Goal: Task Accomplishment & Management: Manage account settings

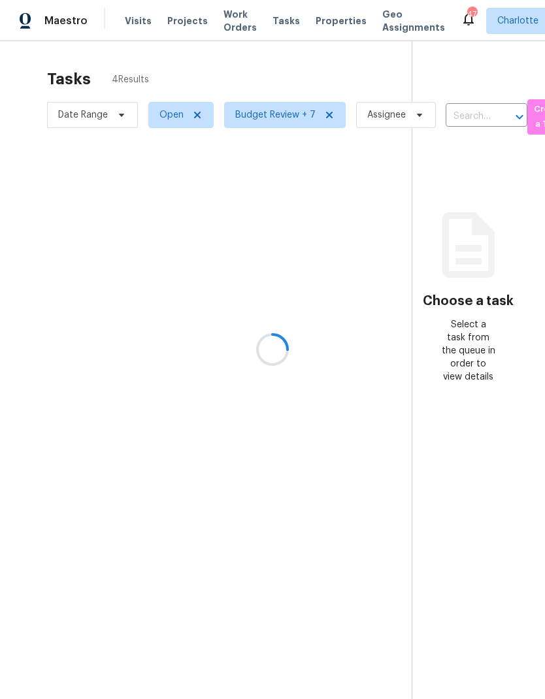
scroll to position [52, 0]
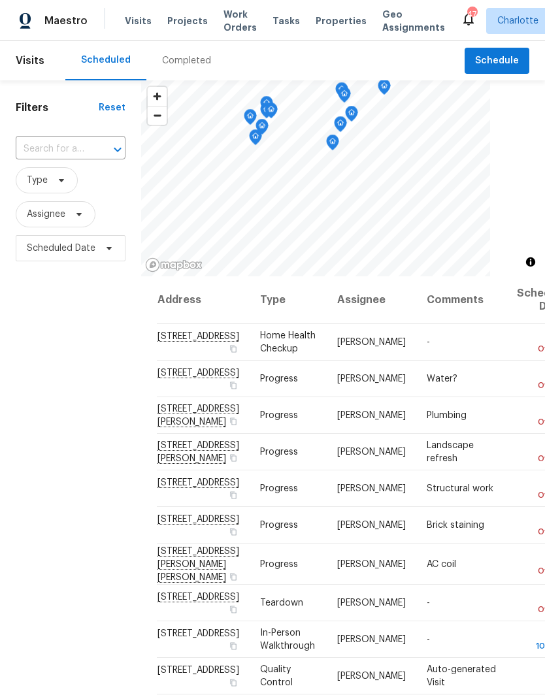
click at [225, 18] on span "Work Orders" at bounding box center [239, 21] width 33 height 26
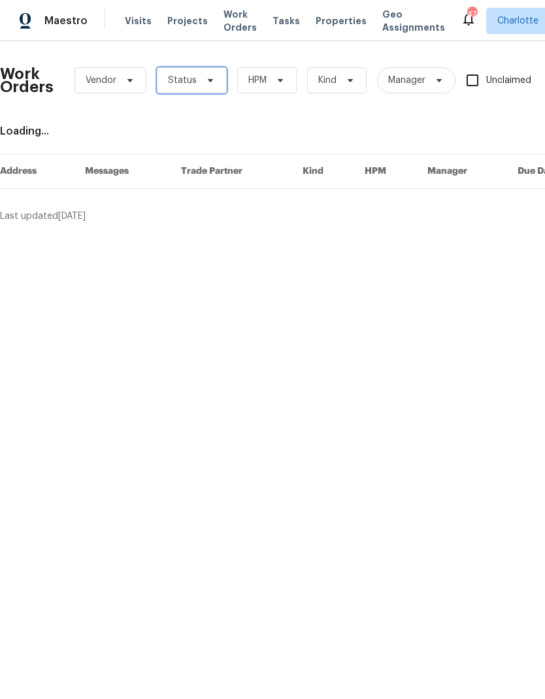
click at [209, 80] on icon at bounding box center [210, 80] width 5 height 3
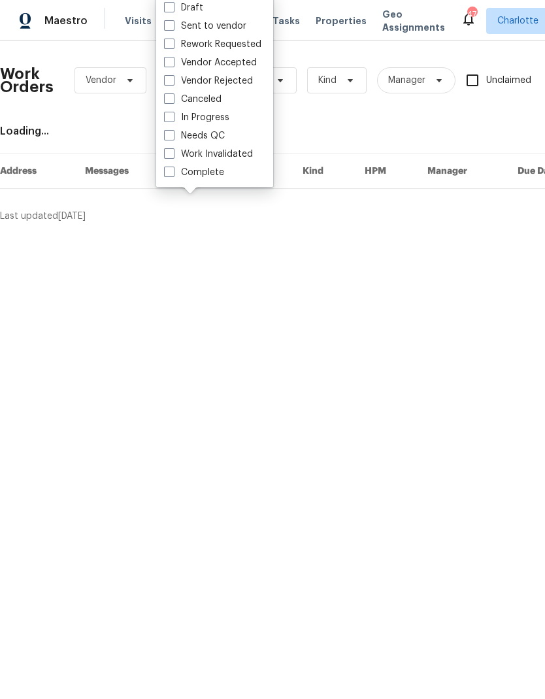
click at [212, 139] on label "Needs QC" at bounding box center [194, 135] width 61 height 13
click at [173, 138] on input "Needs QC" at bounding box center [168, 133] width 8 height 8
checkbox input "true"
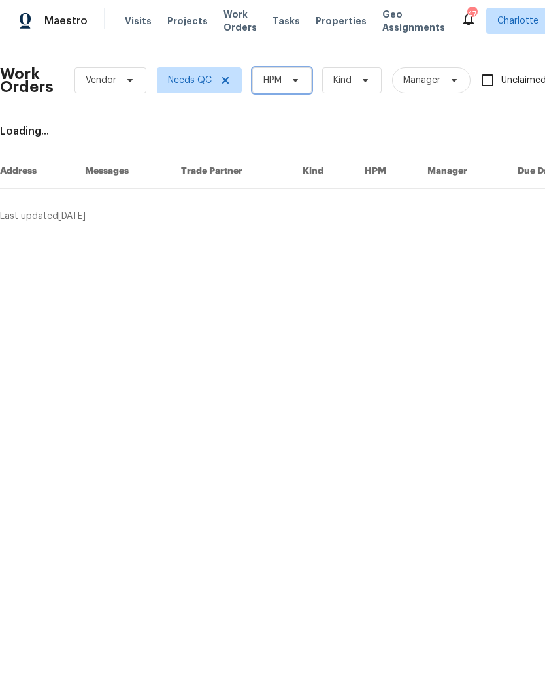
click at [288, 89] on span "HPM" at bounding box center [281, 80] width 59 height 26
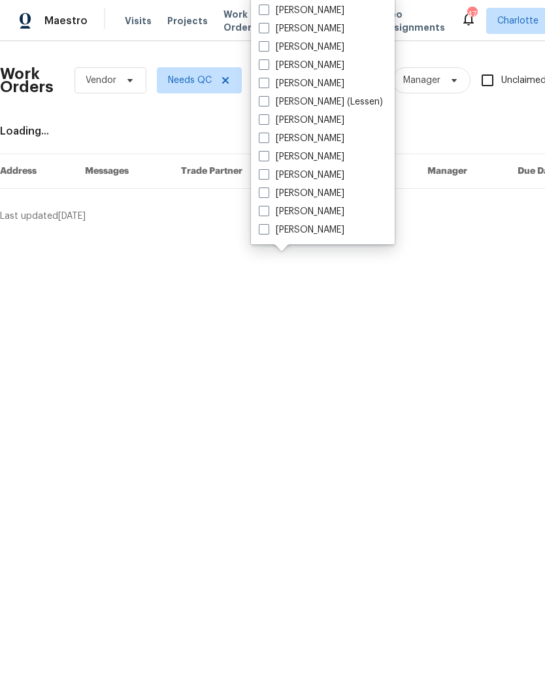
scroll to position [162, 0]
click at [310, 233] on label "[PERSON_NAME]" at bounding box center [302, 229] width 86 height 13
click at [267, 232] on input "[PERSON_NAME]" at bounding box center [263, 227] width 8 height 8
checkbox input "true"
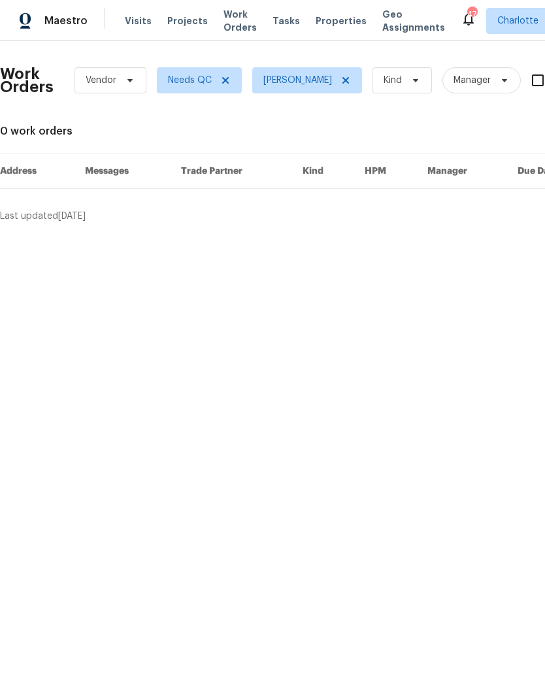
click at [61, 24] on span "Maestro" at bounding box center [65, 20] width 43 height 13
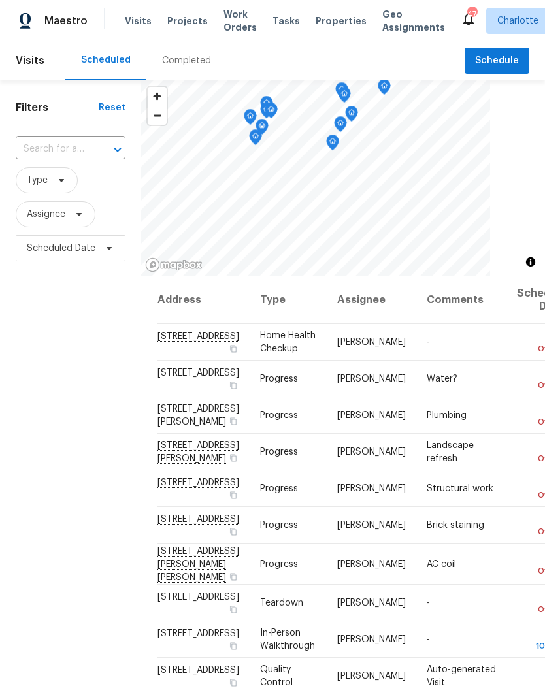
click at [201, 17] on div "Visits Projects Work Orders Tasks Properties Geo Assignments" at bounding box center [293, 21] width 336 height 26
click at [178, 27] on span "Projects" at bounding box center [187, 20] width 41 height 13
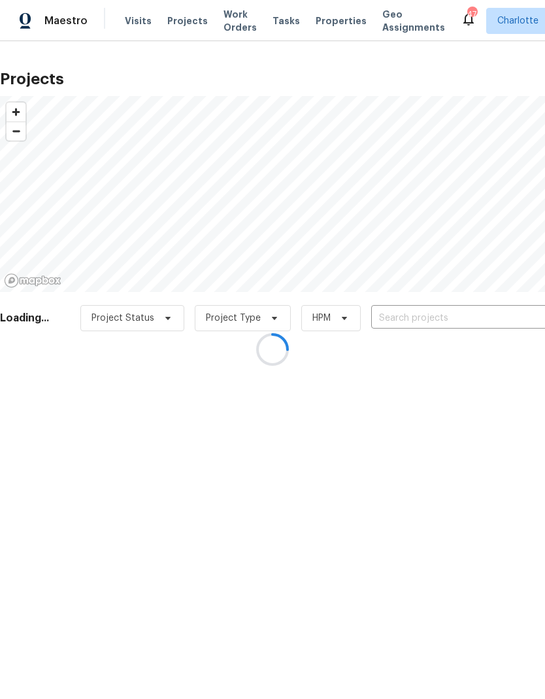
click at [419, 311] on div at bounding box center [272, 349] width 545 height 699
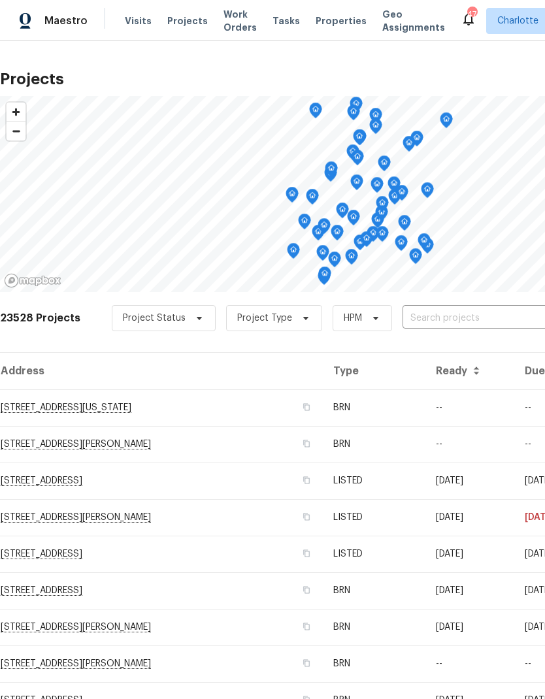
click at [465, 324] on input "text" at bounding box center [478, 318] width 150 height 20
type input "7401"
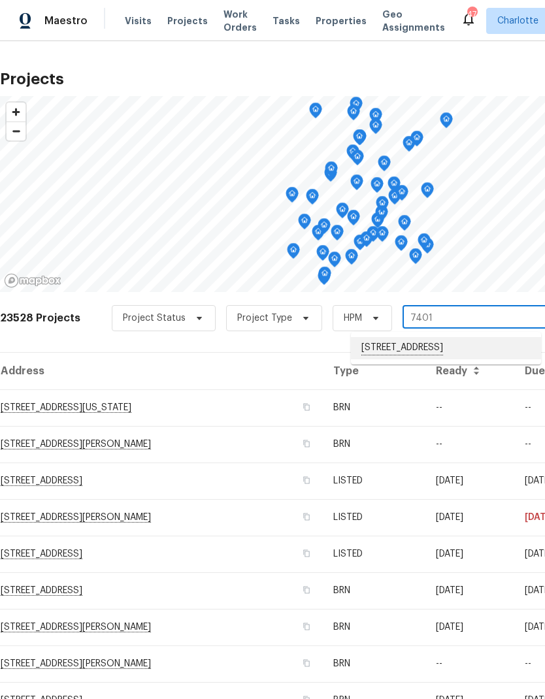
click at [455, 338] on li "7401 Limerick Dr, Charlotte, NC 28270" at bounding box center [446, 348] width 190 height 22
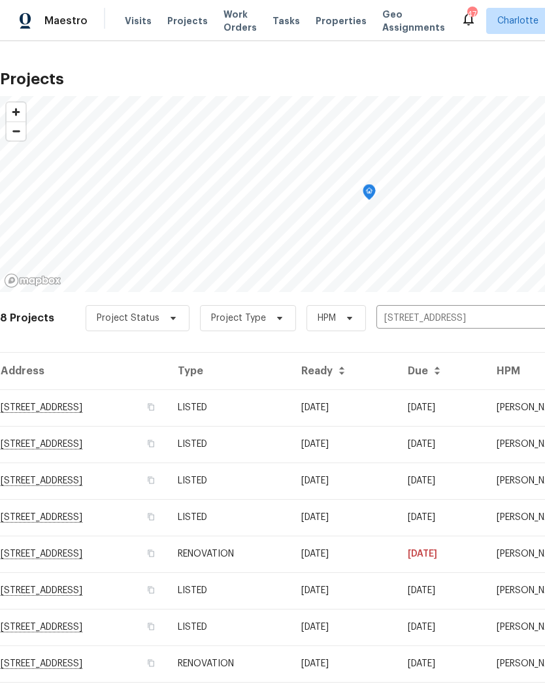
click at [158, 405] on td "7401 Limerick Dr, Charlotte, NC 28270" at bounding box center [83, 407] width 167 height 37
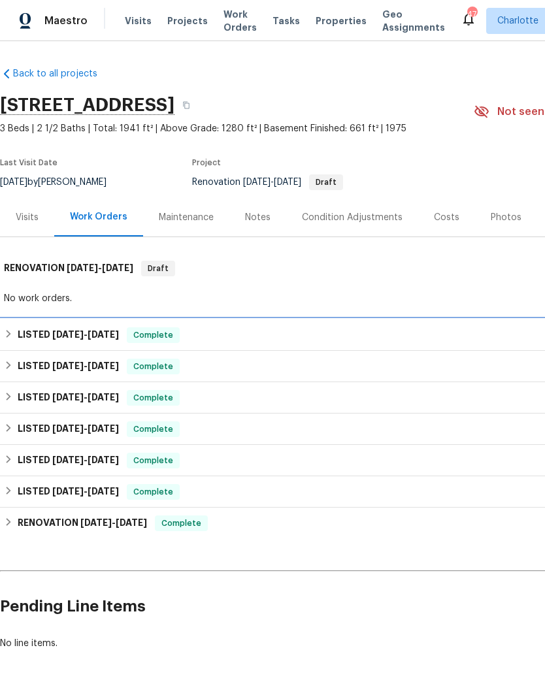
click at [23, 329] on h6 "LISTED 9/17/25 - 9/19/25" at bounding box center [68, 335] width 101 height 16
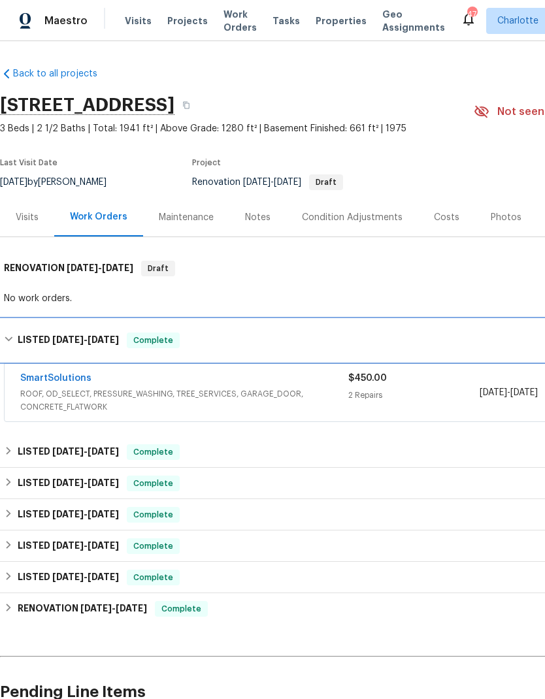
click at [20, 336] on h6 "LISTED 9/17/25 - 9/19/25" at bounding box center [68, 341] width 101 height 16
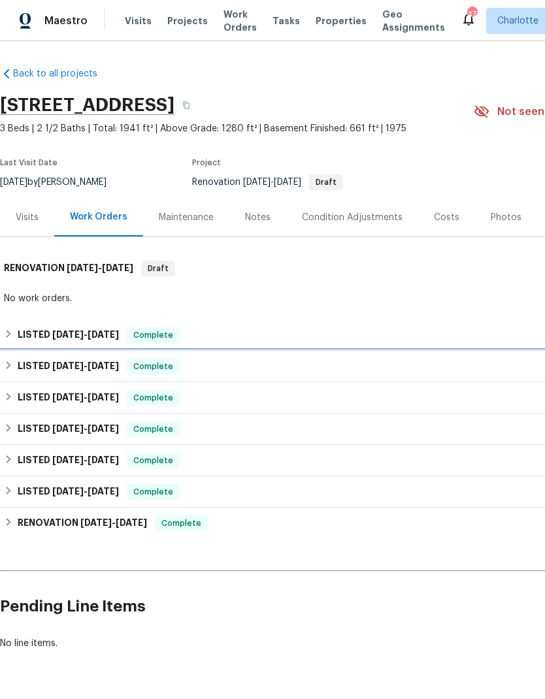
click at [16, 375] on div "LISTED 9/8/25 - 9/10/25 Complete" at bounding box center [369, 366] width 738 height 31
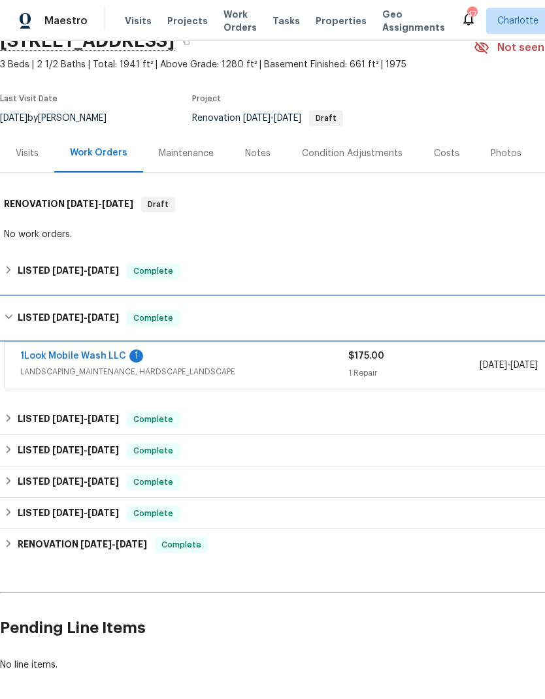
scroll to position [65, 0]
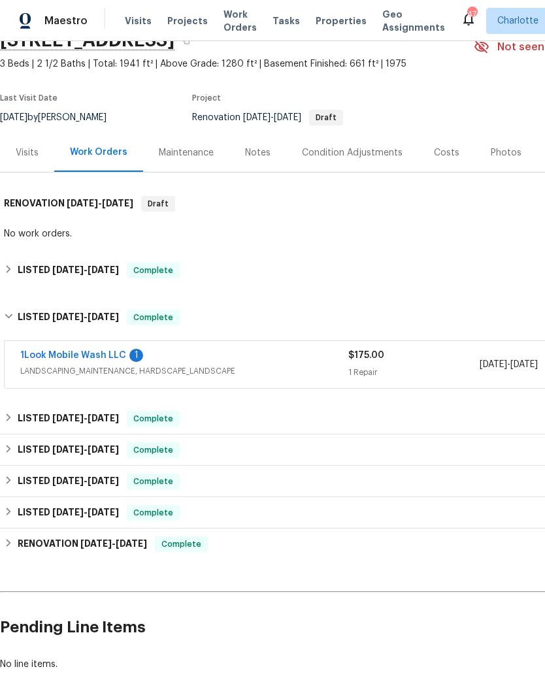
click at [51, 358] on link "1Look Mobile Wash LLC" at bounding box center [73, 355] width 106 height 9
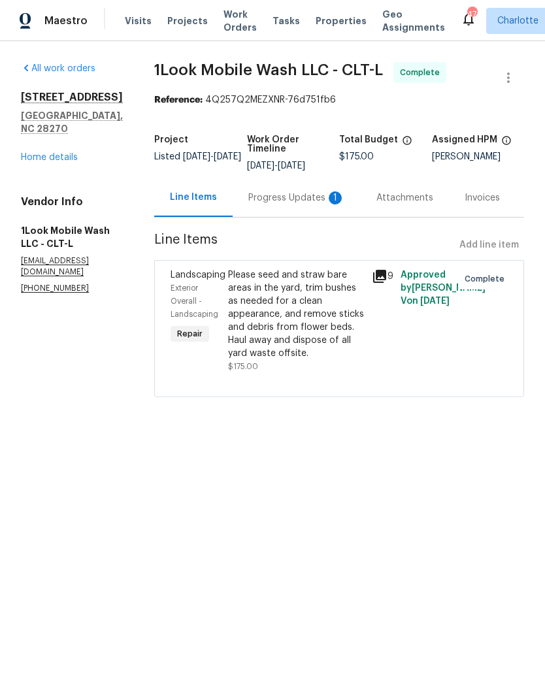
click at [313, 211] on div "Progress Updates 1" at bounding box center [297, 197] width 128 height 39
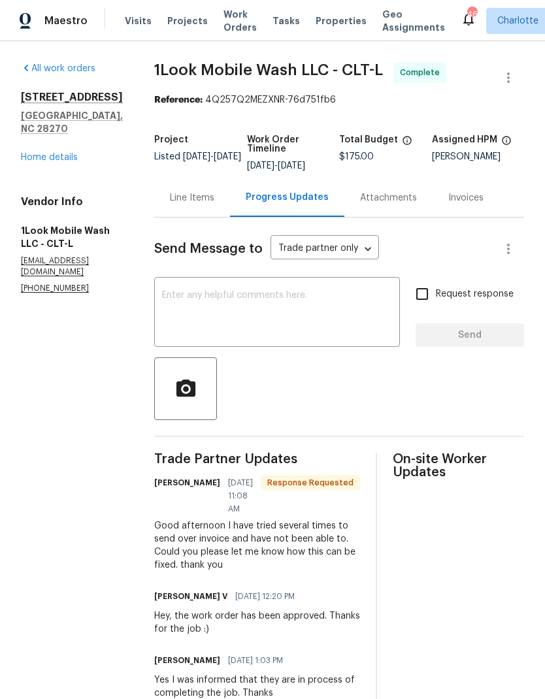
click at [250, 326] on textarea at bounding box center [277, 314] width 230 height 46
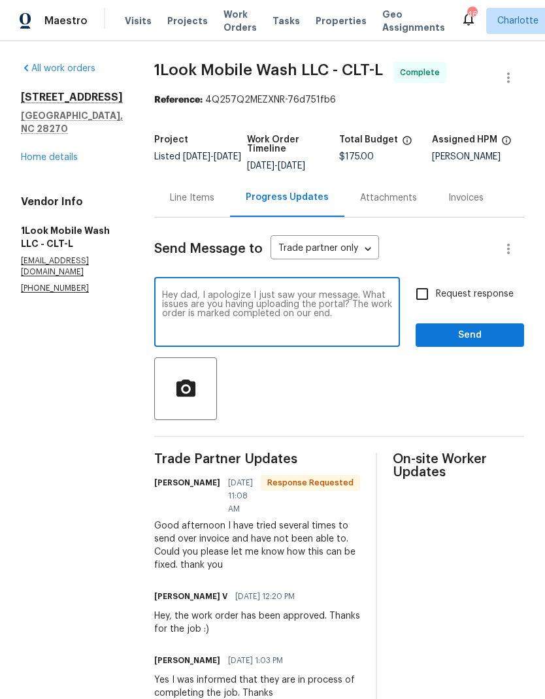
click at [182, 295] on textarea "Hey dad, I apologize I just saw your message. What issues are you having upload…" at bounding box center [277, 314] width 230 height 46
click at [291, 310] on textarea "Hey Tabitha, I apologize I just saw your message. What issues are you having up…" at bounding box center [277, 314] width 230 height 46
click at [359, 306] on textarea "Hey Tabitha, I apologize I just saw your message. What issues are you having up…" at bounding box center [277, 314] width 230 height 46
click at [289, 304] on textarea "Hey Tabitha, I apologize I just saw your message. What issues are you having up…" at bounding box center [277, 314] width 230 height 46
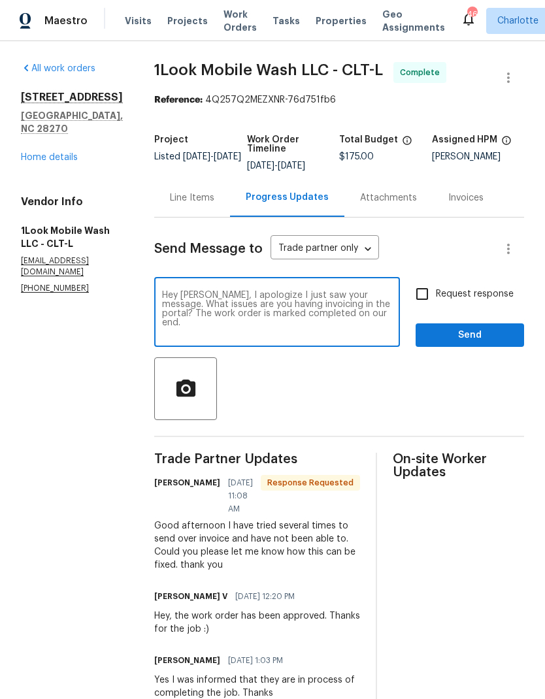
type textarea "Hey Tabitha, I apologize I just saw your message. What issues are you having in…"
click at [430, 289] on input "Request response" at bounding box center [421, 293] width 27 height 27
checkbox input "true"
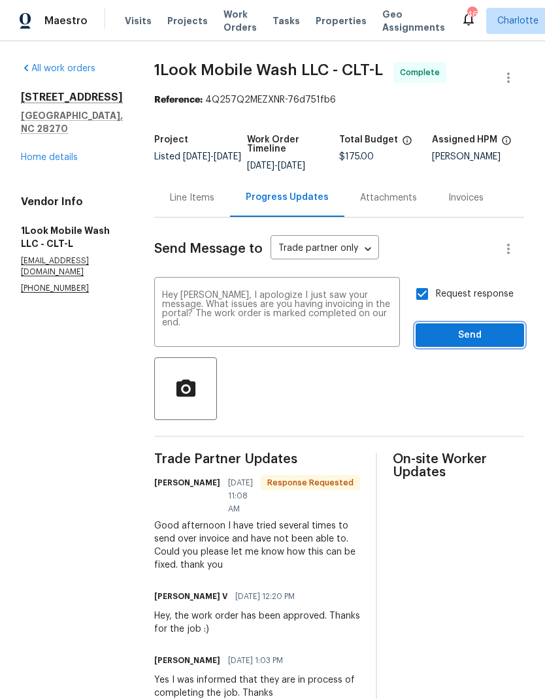
click at [469, 335] on span "Send" at bounding box center [470, 335] width 88 height 16
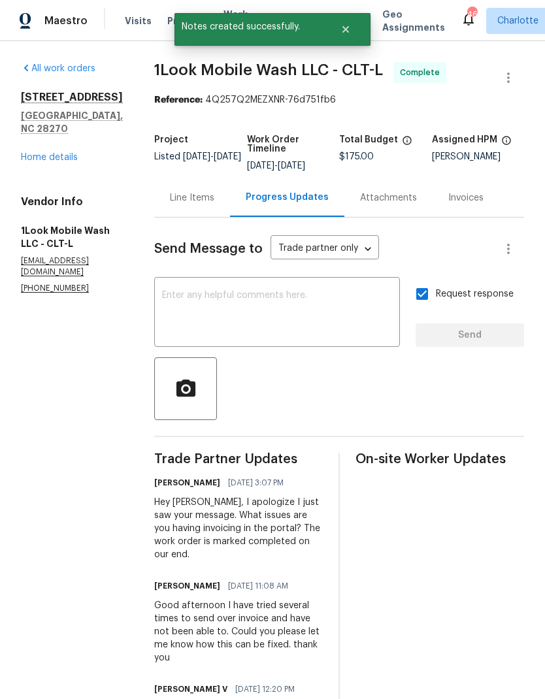
click at [43, 156] on link "Home details" at bounding box center [49, 157] width 57 height 9
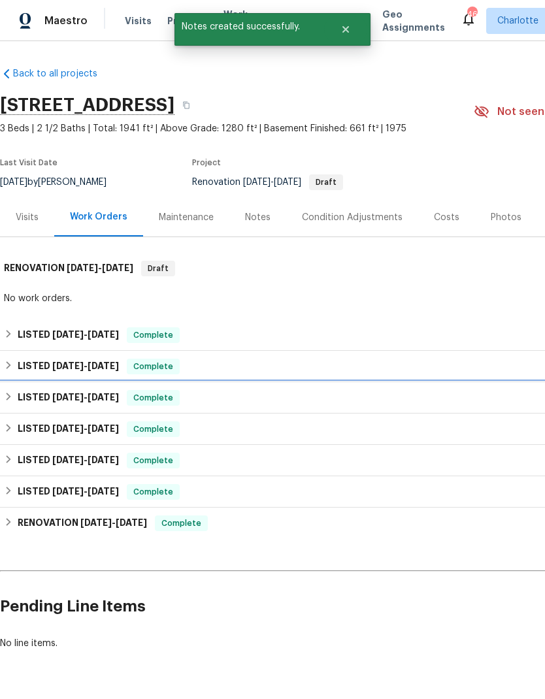
click at [19, 399] on h6 "LISTED 7/10/25 - 7/16/25" at bounding box center [68, 398] width 101 height 16
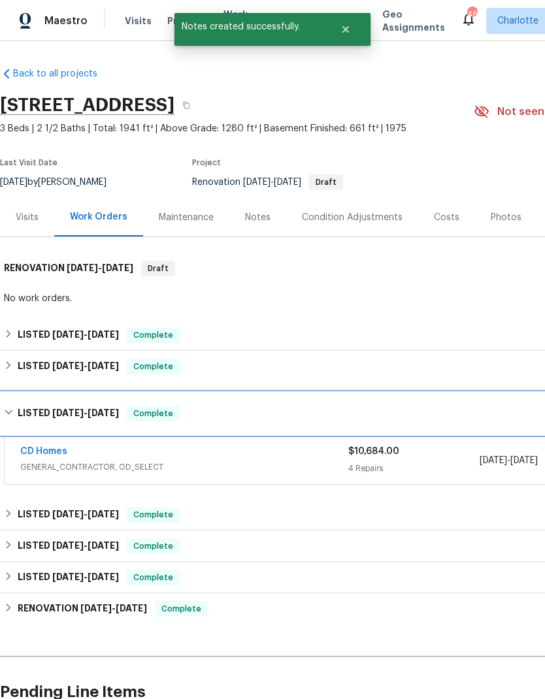
click at [20, 393] on div "LISTED 7/10/25 - 7/16/25 Complete" at bounding box center [369, 414] width 738 height 42
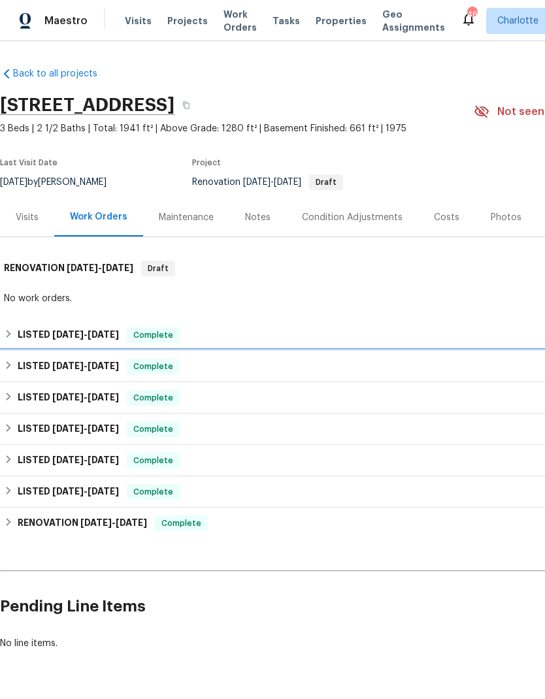
click at [16, 367] on div "LISTED 9/8/25 - 9/10/25 Complete" at bounding box center [369, 367] width 731 height 16
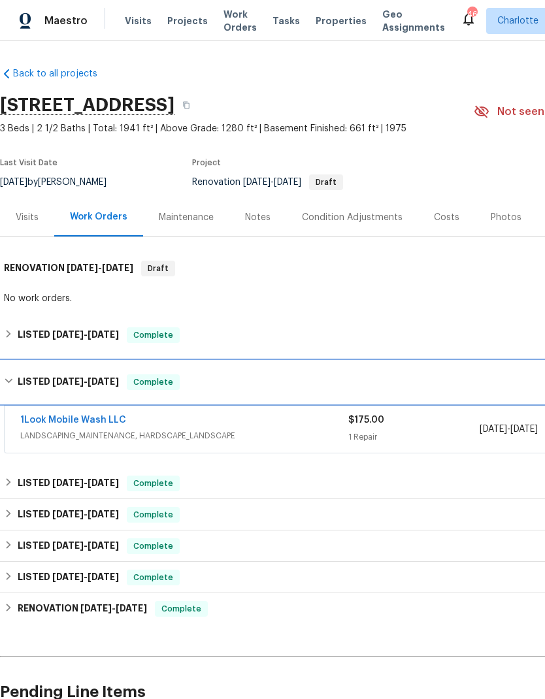
click at [15, 368] on div "LISTED 9/8/25 - 9/10/25 Complete" at bounding box center [369, 382] width 738 height 42
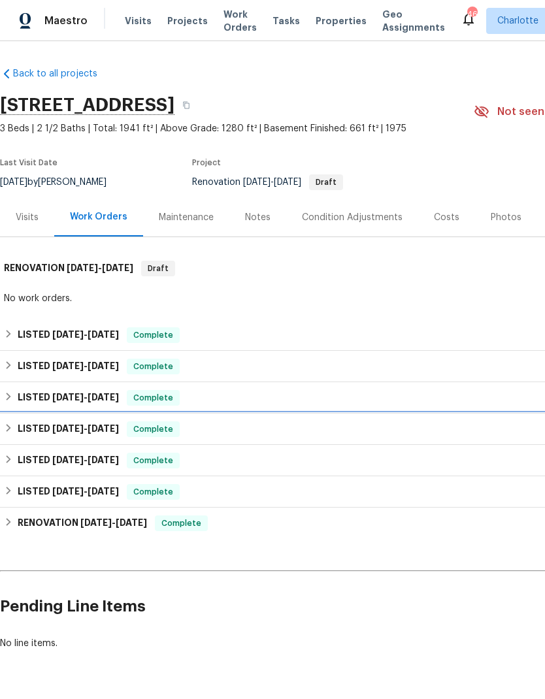
click at [15, 425] on div "LISTED 6/13/25 - 6/17/25 Complete" at bounding box center [369, 429] width 731 height 16
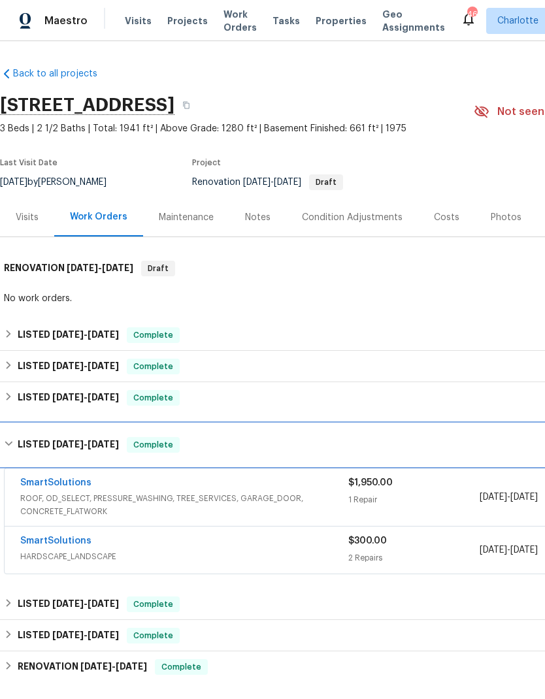
click at [18, 442] on h6 "LISTED 6/13/25 - 6/17/25" at bounding box center [68, 445] width 101 height 16
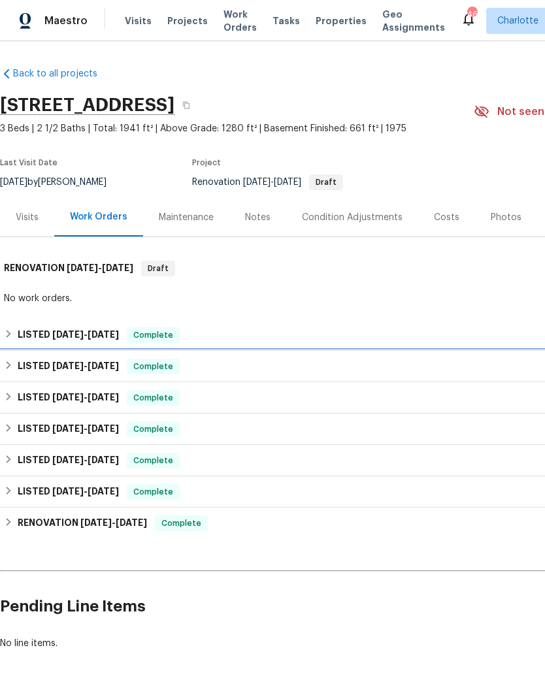
click at [20, 361] on h6 "LISTED 9/8/25 - 9/10/25" at bounding box center [68, 367] width 101 height 16
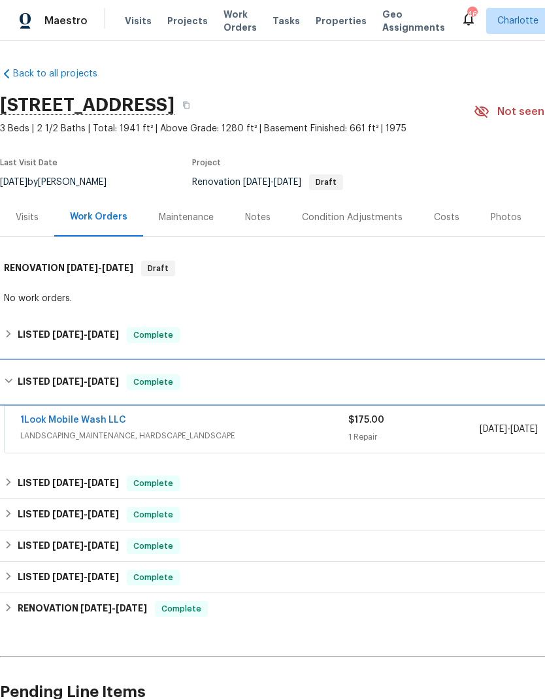
click at [22, 384] on h6 "LISTED 9/8/25 - 9/10/25" at bounding box center [68, 382] width 101 height 16
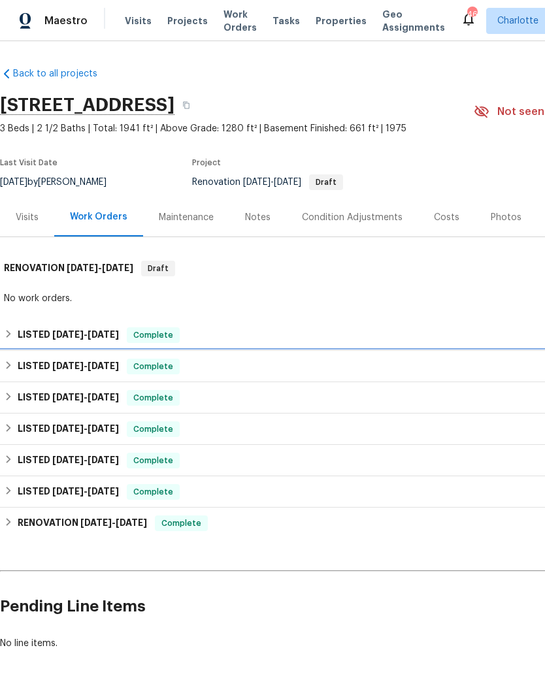
click at [22, 378] on div "LISTED 9/8/25 - 9/10/25 Complete" at bounding box center [369, 366] width 738 height 31
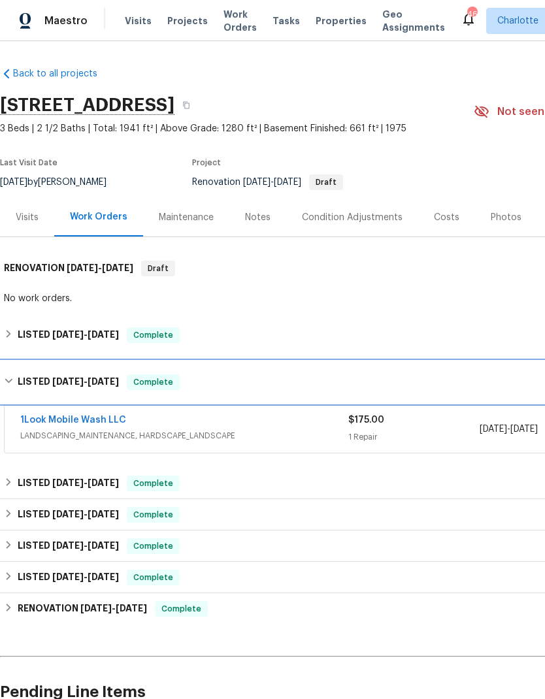
click at [20, 380] on h6 "LISTED 9/8/25 - 9/10/25" at bounding box center [68, 382] width 101 height 16
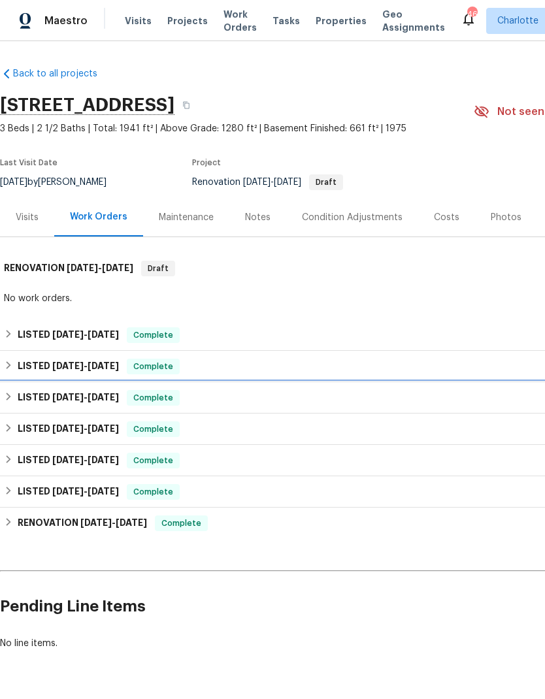
click at [23, 404] on h6 "LISTED 7/10/25 - 7/16/25" at bounding box center [68, 398] width 101 height 16
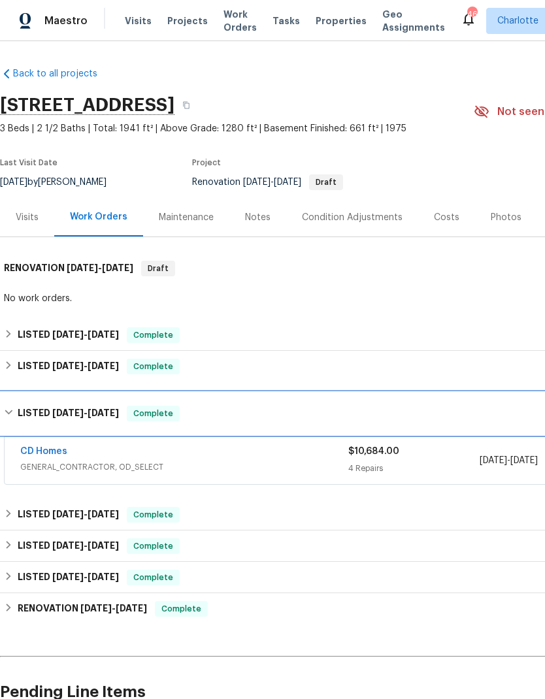
click at [22, 420] on h6 "LISTED 7/10/25 - 7/16/25" at bounding box center [68, 414] width 101 height 16
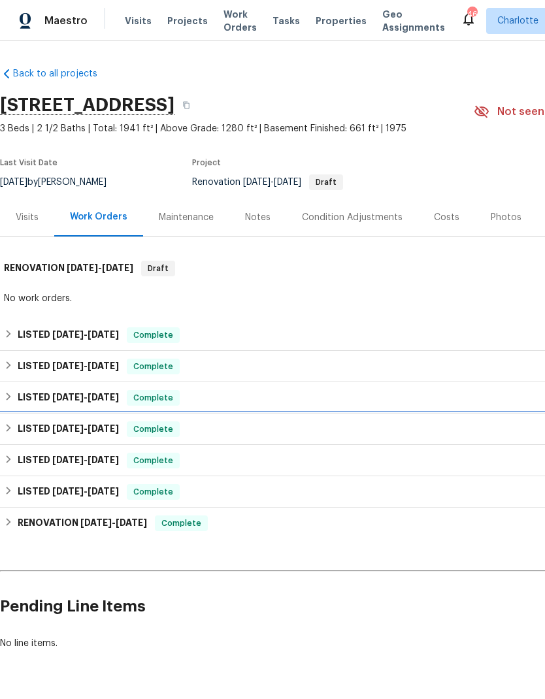
click at [22, 438] on div "LISTED 6/13/25 - 6/17/25 Complete" at bounding box center [369, 429] width 738 height 31
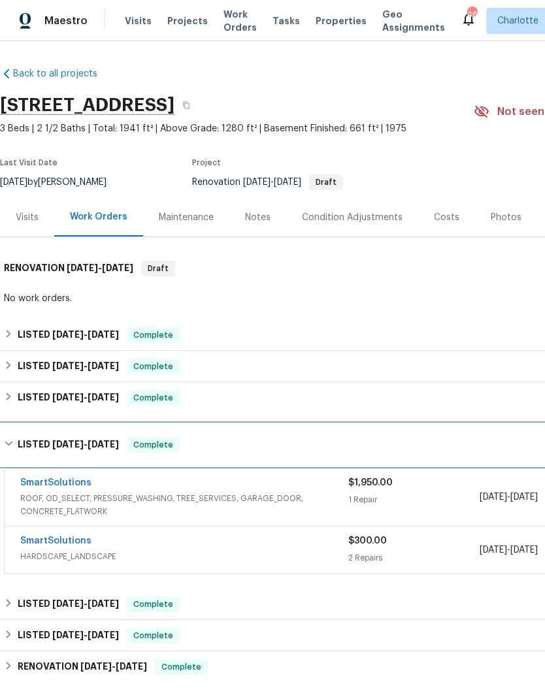
click at [25, 450] on h6 "LISTED 6/13/25 - 6/17/25" at bounding box center [68, 445] width 101 height 16
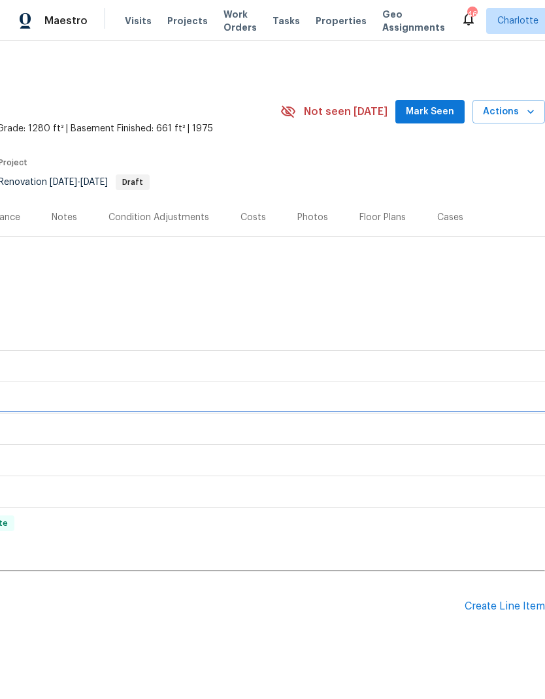
scroll to position [0, 193]
click at [516, 605] on div "Create Line Item" at bounding box center [505, 607] width 80 height 12
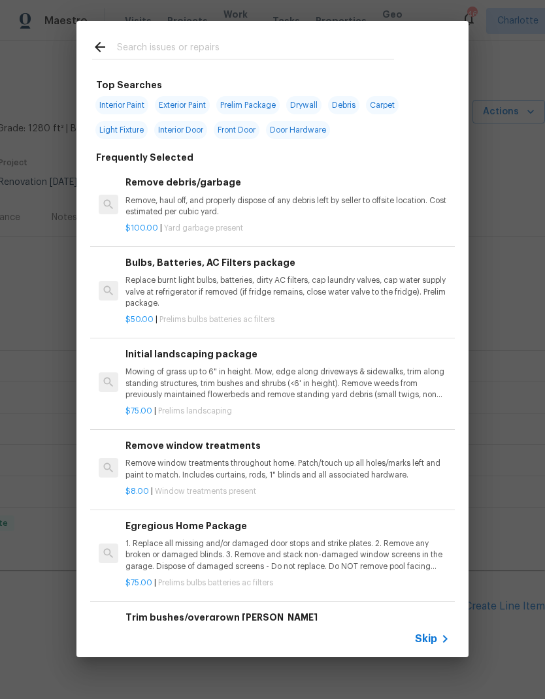
click at [274, 57] on input "text" at bounding box center [255, 49] width 277 height 20
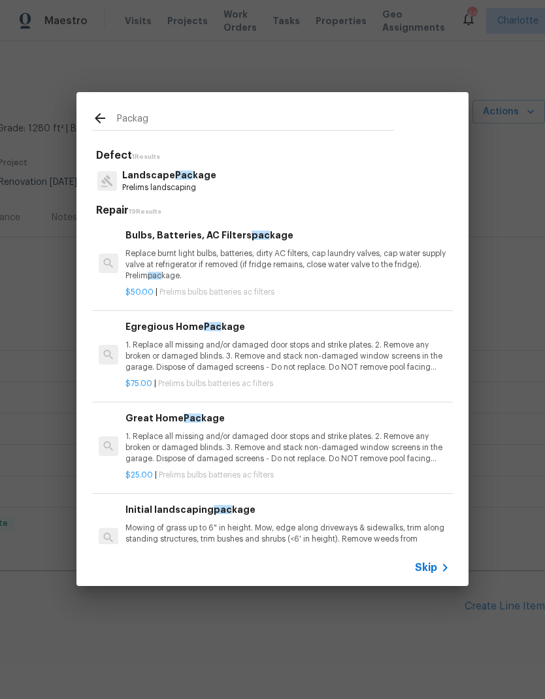
type input "Package"
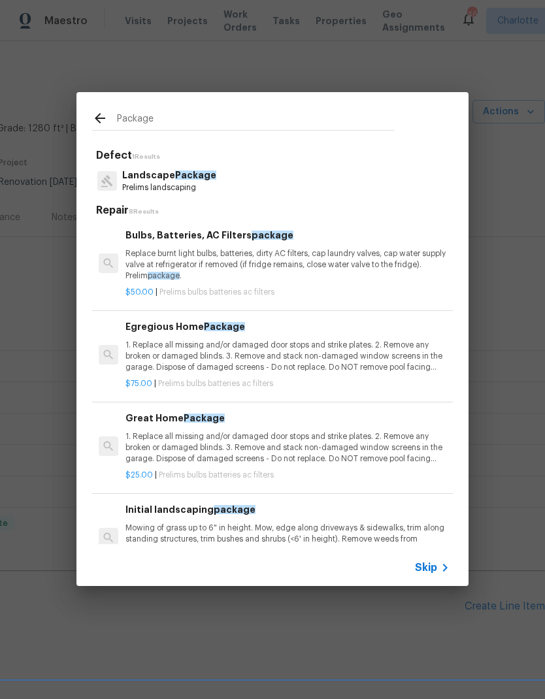
click at [321, 348] on p "1. Replace all missing and/or damaged door stops and strike plates. 2. Remove a…" at bounding box center [287, 356] width 324 height 33
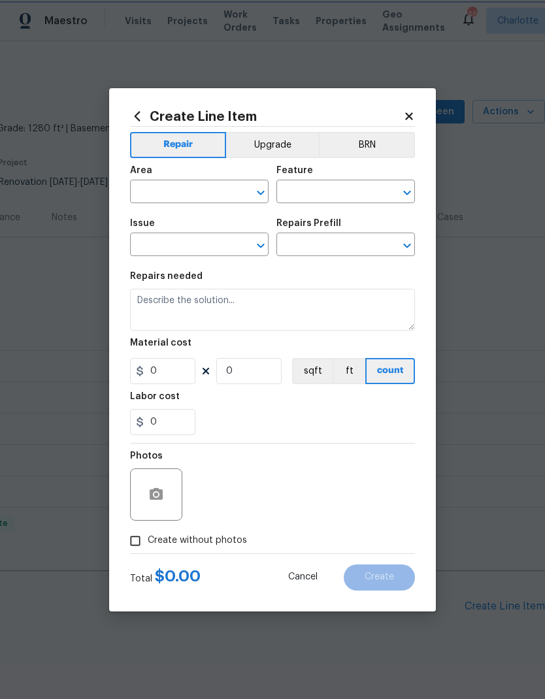
type input "Home Readiness Packages"
type input "Bulbs, Batteries, AC Filters"
type input "Egregious Home Package $75.00"
type textarea "1. Replace all missing and/or damaged door stops and strike plates. 2. Remove a…"
type input "75"
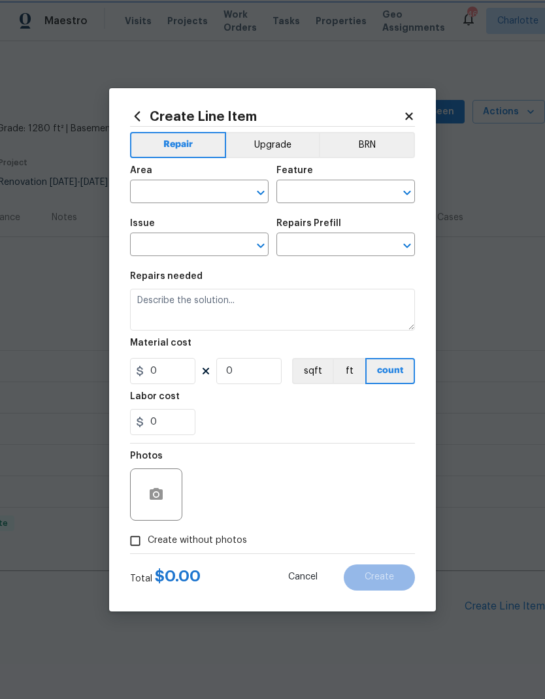
type input "1"
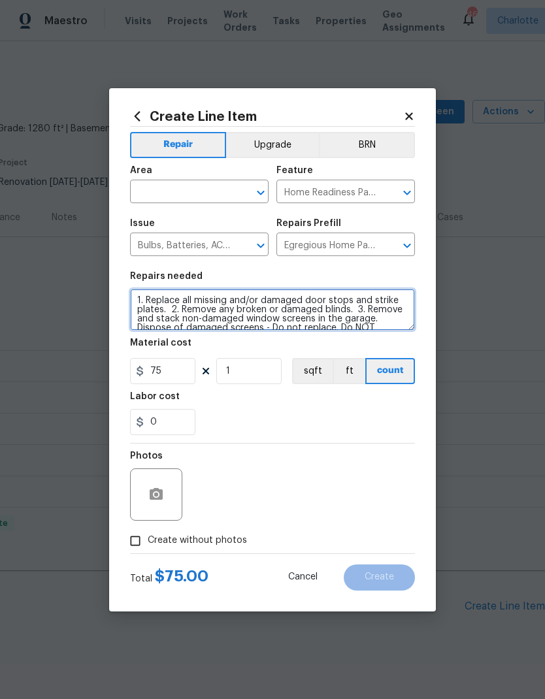
click at [136, 301] on textarea "1. Replace all missing and/or damaged door stops and strike plates. 2. Remove a…" at bounding box center [272, 310] width 285 height 42
click at [208, 299] on textarea "1. Replace all missing and/or damaged door stops and strike plates. 2. Remove a…" at bounding box center [272, 310] width 285 height 42
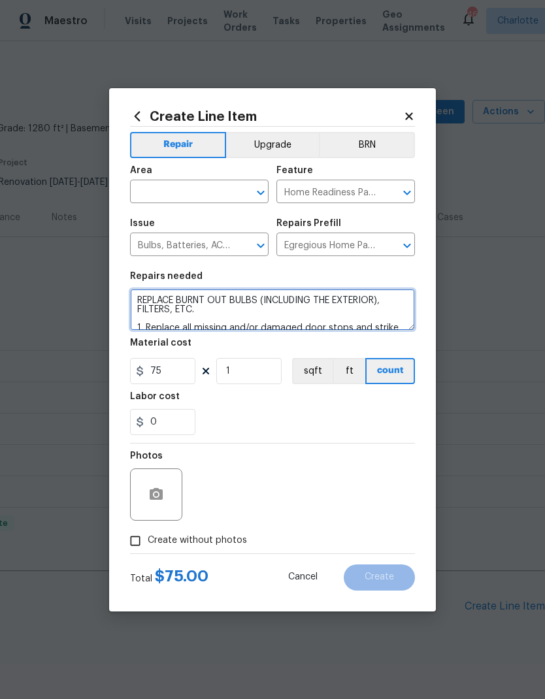
click at [140, 308] on textarea "REPLACE BURNT OUT BULBS (INCLUDING THE EXTERIOR), FILTERS, ETC. 1. Replace all …" at bounding box center [272, 310] width 285 height 42
type textarea "REPLACE BURNT OUT BULBS (INCLUDING THE EXTERIOR), AIR FILTERS, ETC. 1. Replace …"
click at [201, 193] on input "text" at bounding box center [181, 193] width 102 height 20
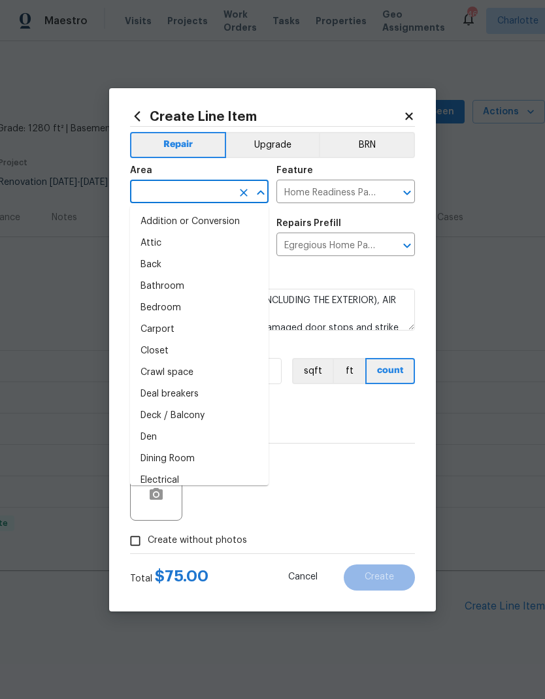
type input "i"
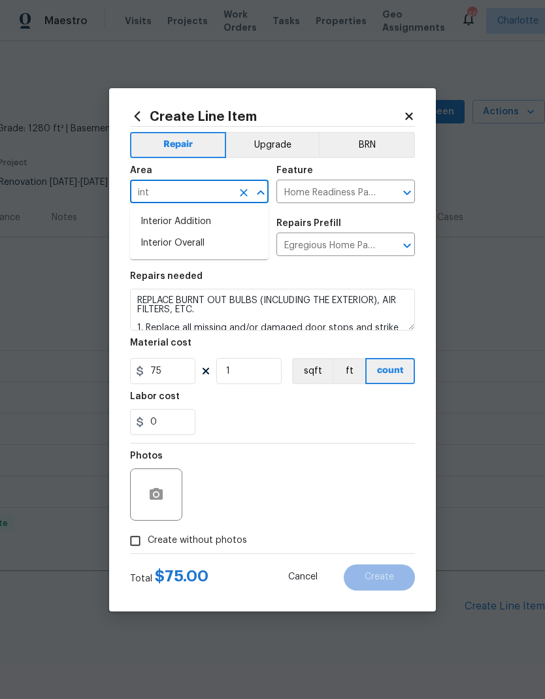
click at [218, 241] on li "Interior Overall" at bounding box center [199, 244] width 139 height 22
type input "Interior Overall"
click at [158, 487] on icon "button" at bounding box center [156, 495] width 16 height 16
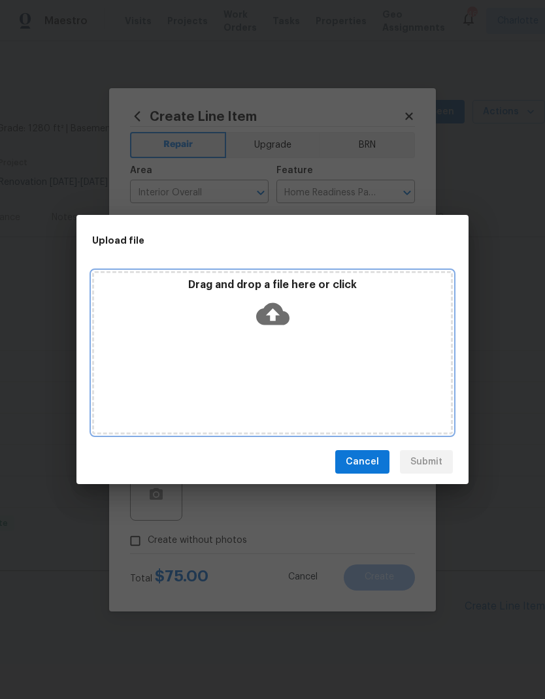
click at [282, 306] on icon at bounding box center [272, 313] width 33 height 33
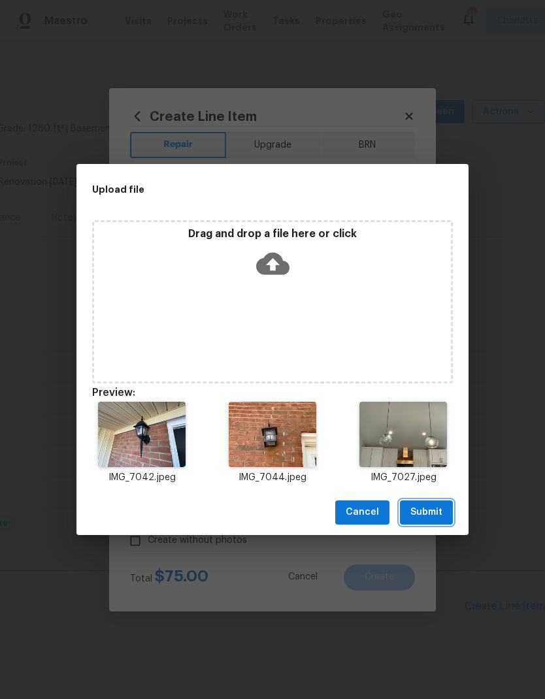
click at [448, 503] on button "Submit" at bounding box center [426, 513] width 53 height 24
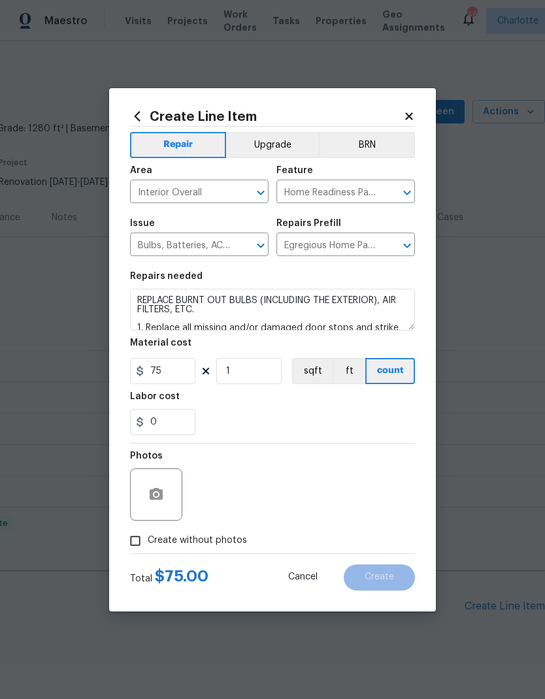
click at [378, 498] on div "Photos" at bounding box center [272, 486] width 285 height 85
click at [150, 487] on icon "button" at bounding box center [156, 495] width 16 height 16
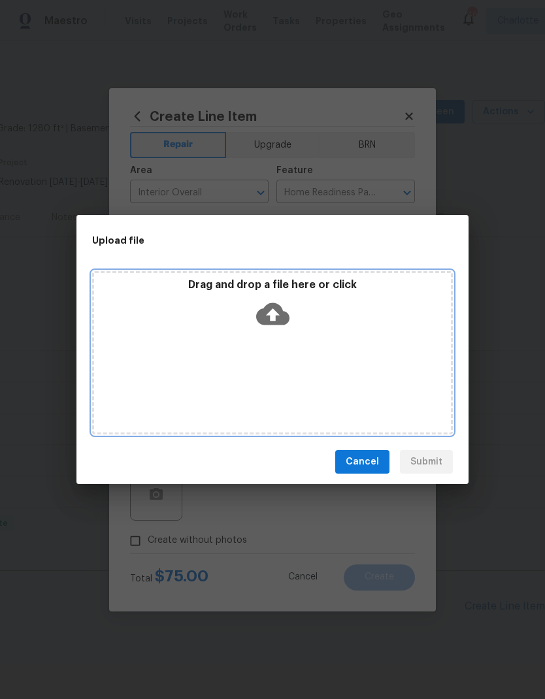
click at [280, 307] on icon at bounding box center [272, 314] width 33 height 22
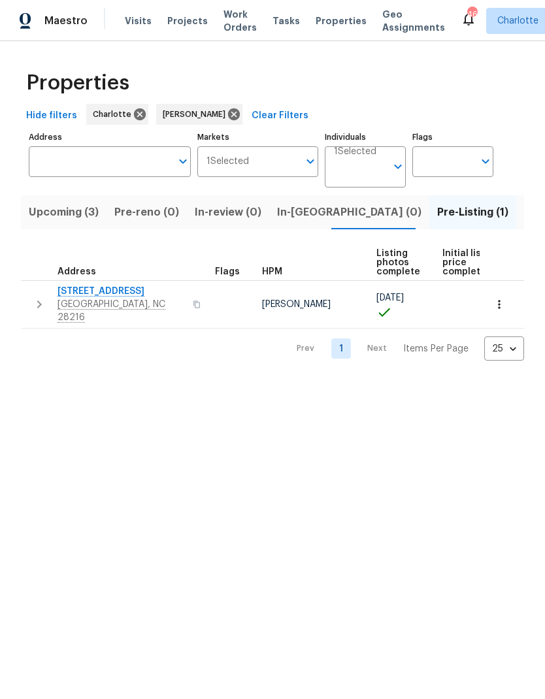
click at [49, 214] on span "Upcoming (3)" at bounding box center [64, 212] width 70 height 18
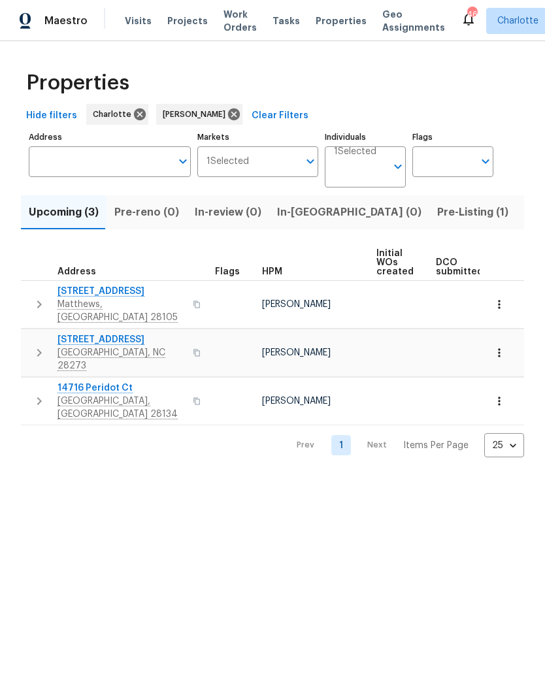
click at [45, 300] on icon "button" at bounding box center [39, 305] width 16 height 16
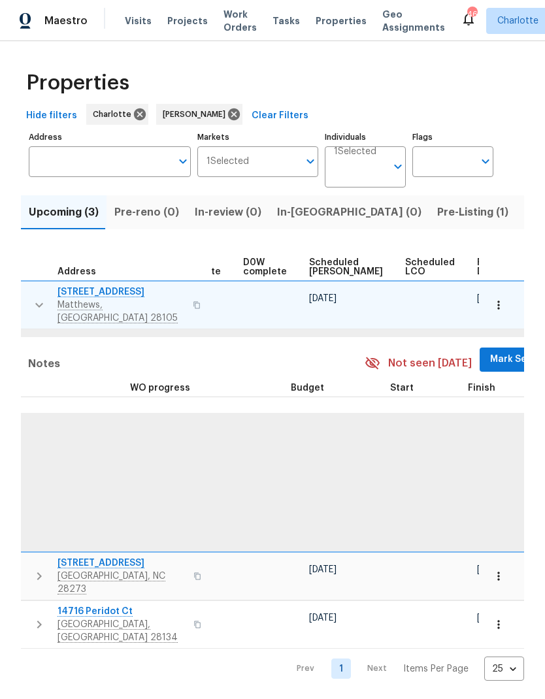
scroll to position [0, 329]
click at [491, 352] on span "Mark Seen" at bounding box center [515, 360] width 48 height 16
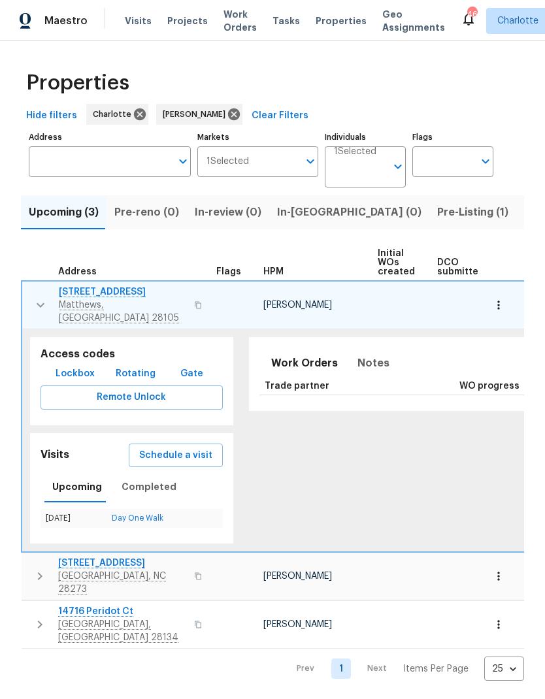
scroll to position [0, 0]
click at [48, 305] on button "button" at bounding box center [40, 305] width 26 height 39
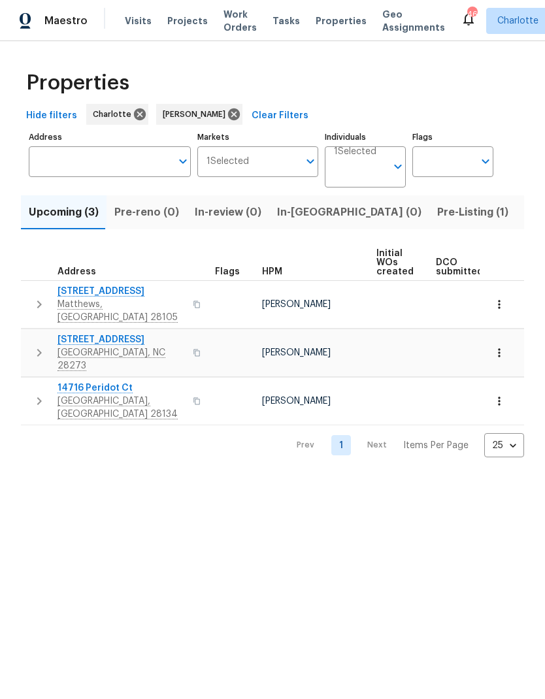
click at [40, 349] on icon "button" at bounding box center [39, 353] width 5 height 8
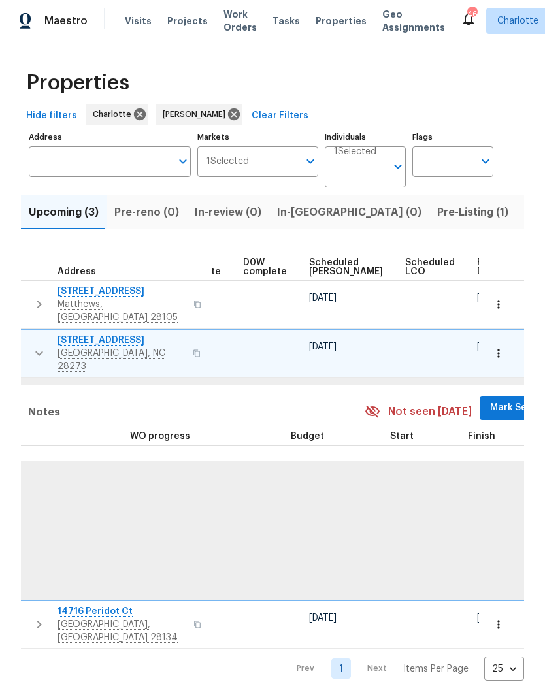
scroll to position [0, 329]
click at [491, 400] on span "Mark Seen" at bounding box center [515, 408] width 48 height 16
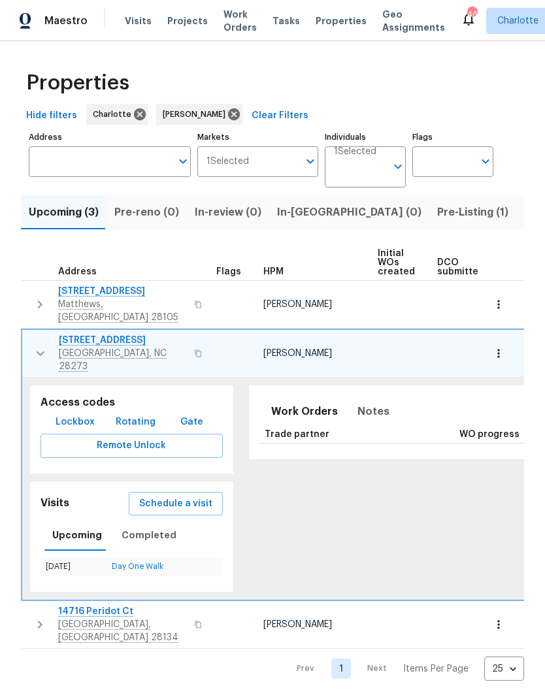
scroll to position [0, 0]
click at [46, 345] on button "button" at bounding box center [40, 353] width 26 height 39
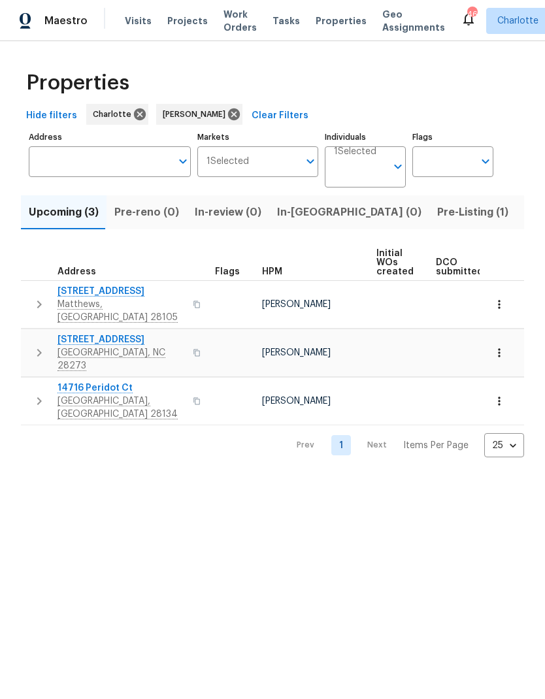
click at [27, 382] on button "button" at bounding box center [39, 401] width 26 height 39
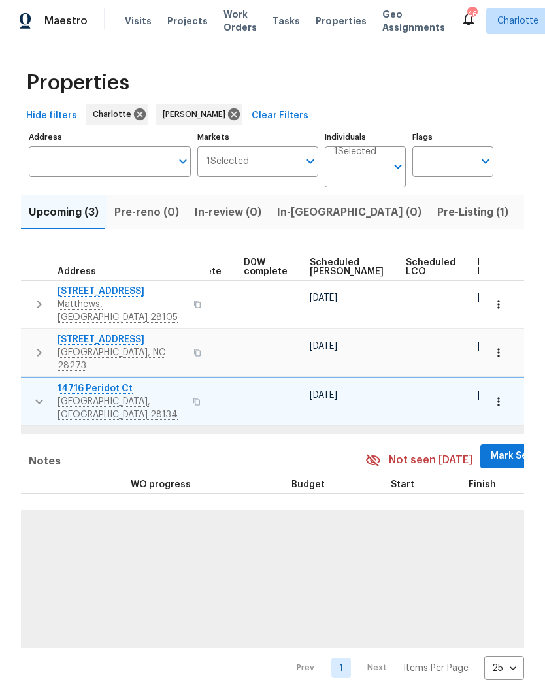
click at [491, 448] on span "Mark Seen" at bounding box center [515, 456] width 48 height 16
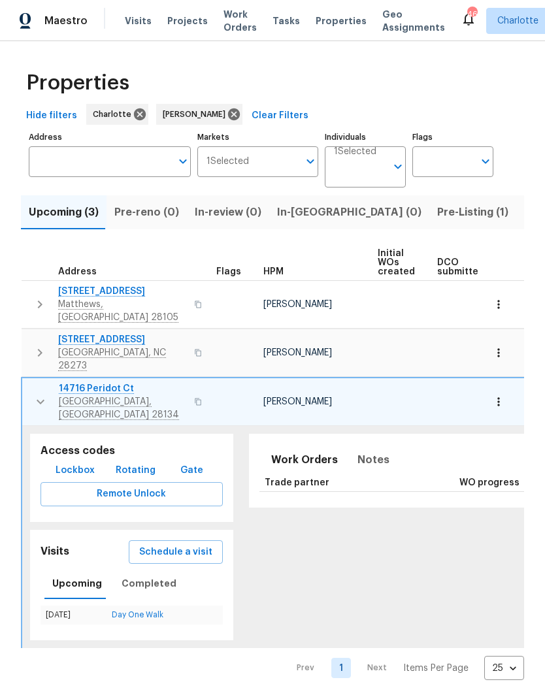
click at [30, 387] on td "14716 Peridot Ct Pineville, NC 28134" at bounding box center [116, 401] width 189 height 47
click at [39, 384] on button "button" at bounding box center [40, 401] width 26 height 39
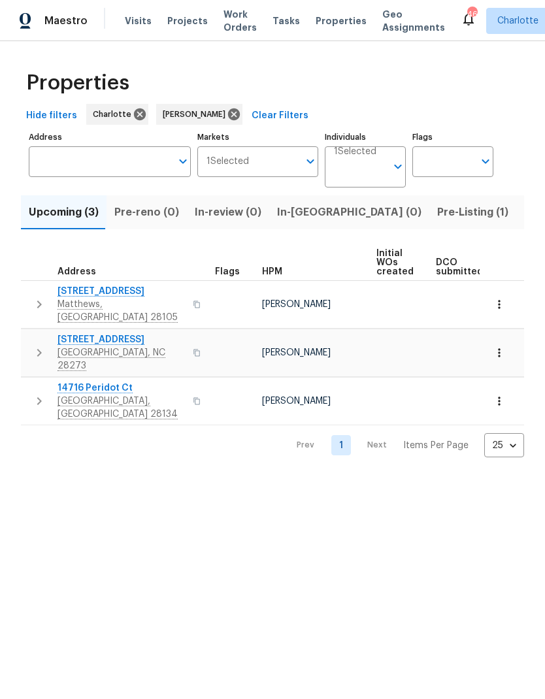
click at [42, 345] on icon "button" at bounding box center [39, 353] width 16 height 16
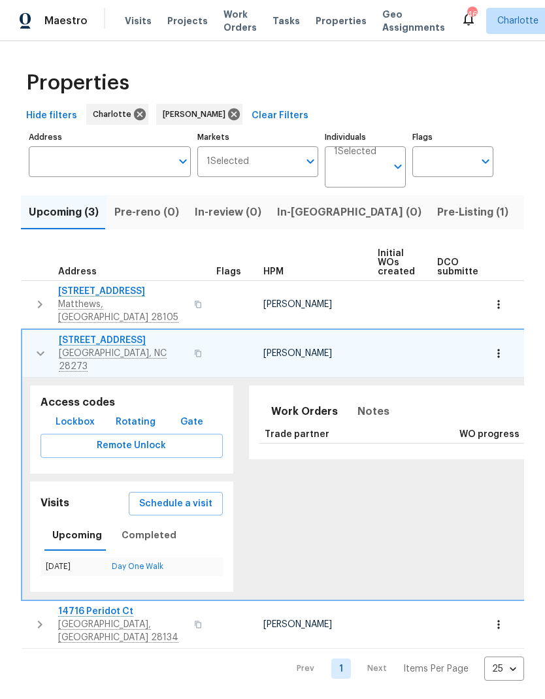
click at [37, 346] on icon "button" at bounding box center [41, 354] width 16 height 16
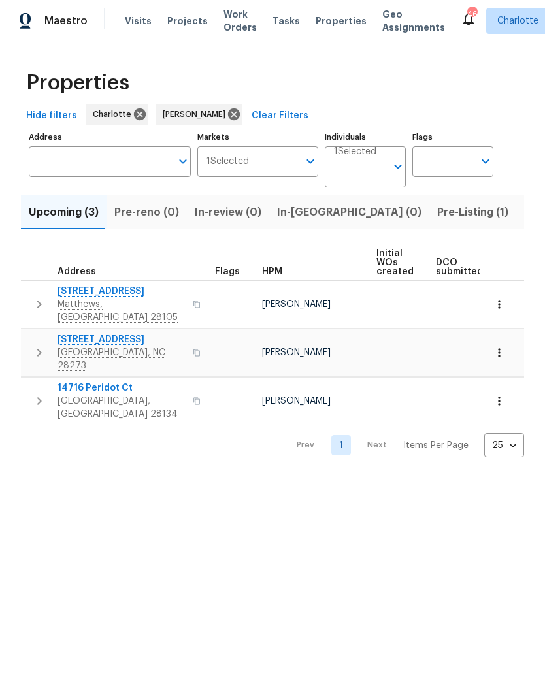
click at [437, 218] on span "Pre-Listing (1)" at bounding box center [472, 212] width 71 height 18
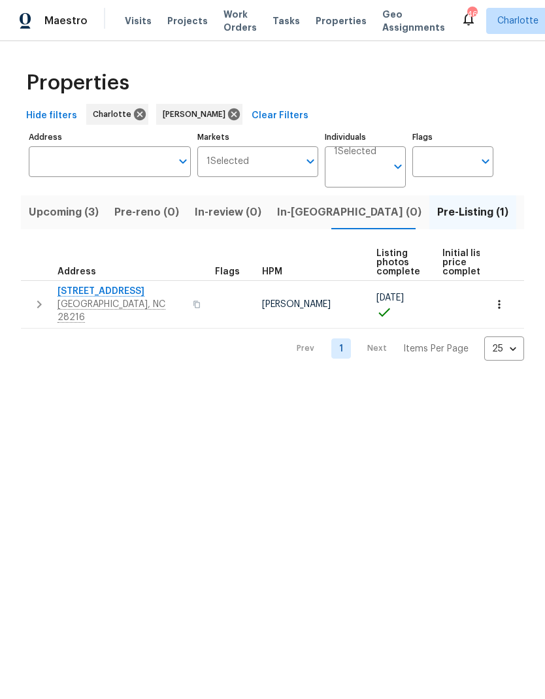
click at [36, 297] on icon "button" at bounding box center [39, 305] width 16 height 16
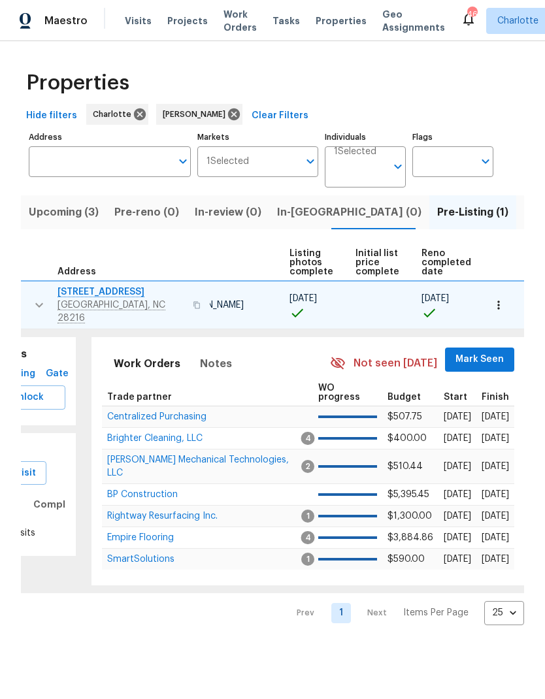
click at [486, 352] on span "Mark Seen" at bounding box center [479, 360] width 48 height 16
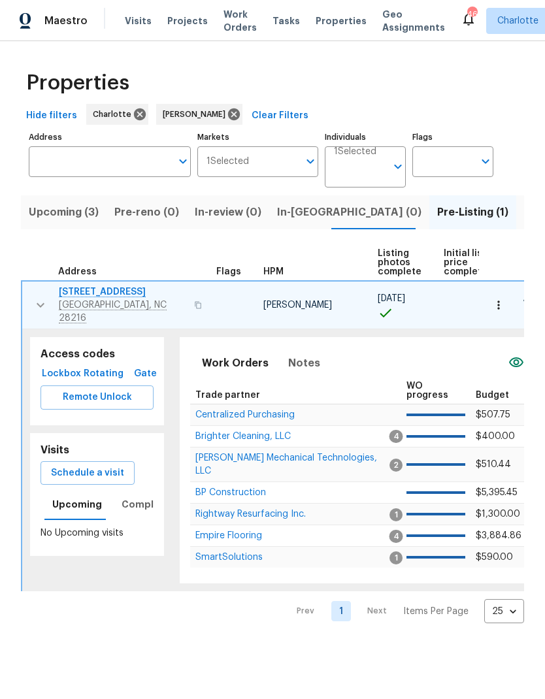
click at [40, 300] on icon "button" at bounding box center [41, 305] width 16 height 16
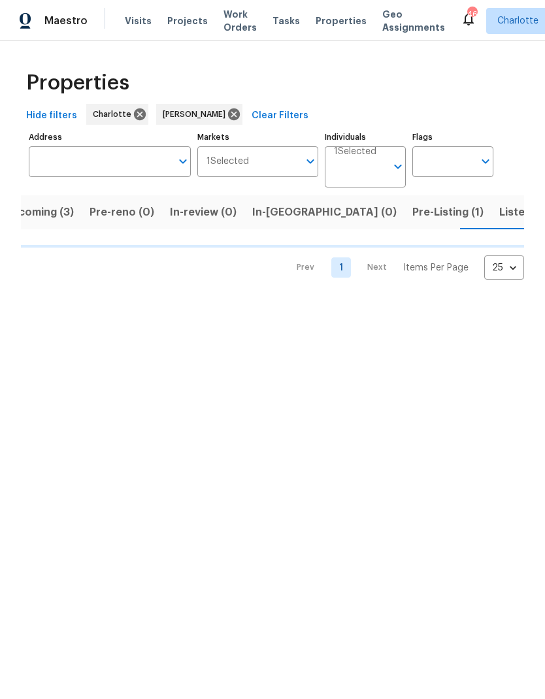
scroll to position [0, 25]
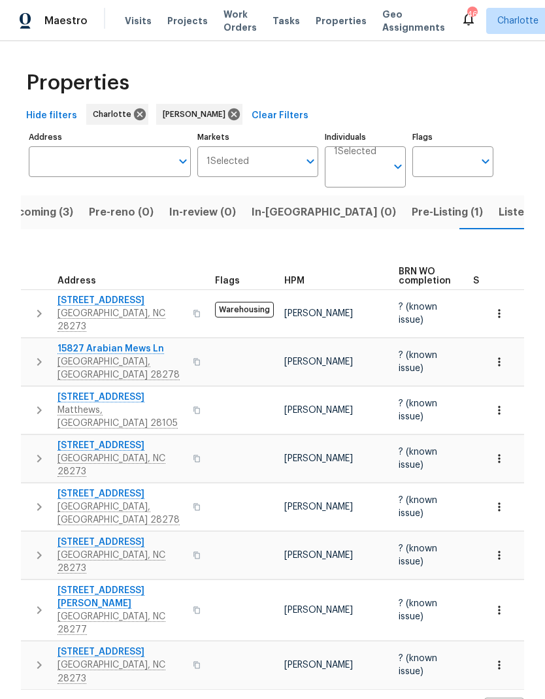
click at [36, 310] on icon "button" at bounding box center [39, 314] width 16 height 16
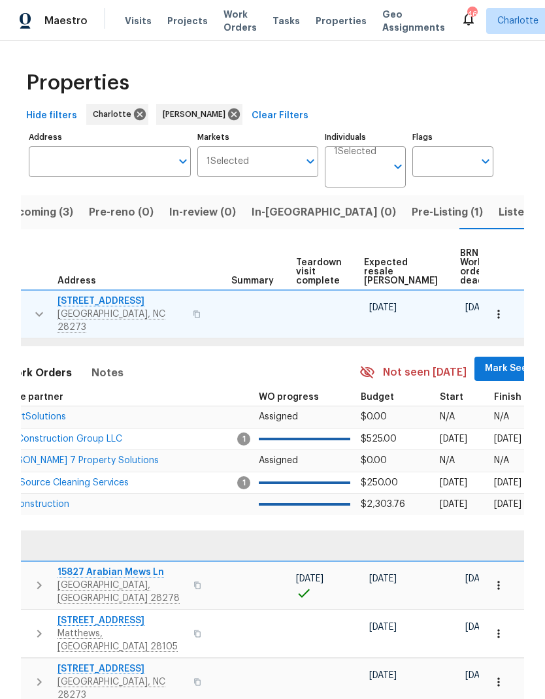
click at [485, 362] on span "Mark Seen" at bounding box center [509, 369] width 48 height 16
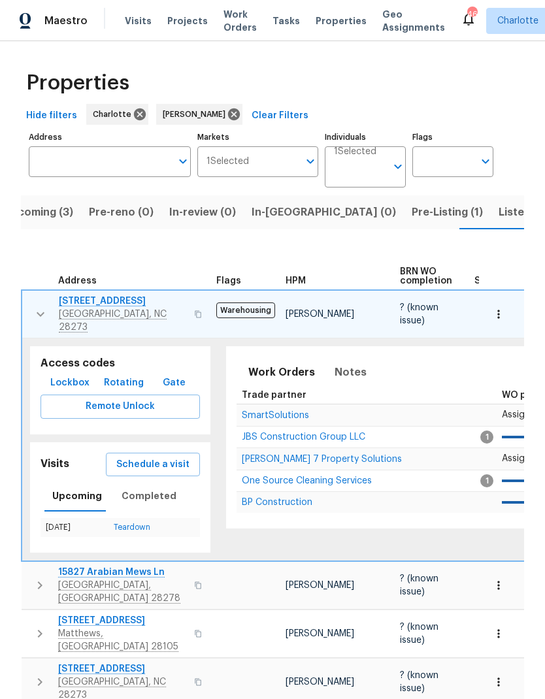
scroll to position [0, 0]
click at [36, 310] on icon "button" at bounding box center [41, 314] width 16 height 16
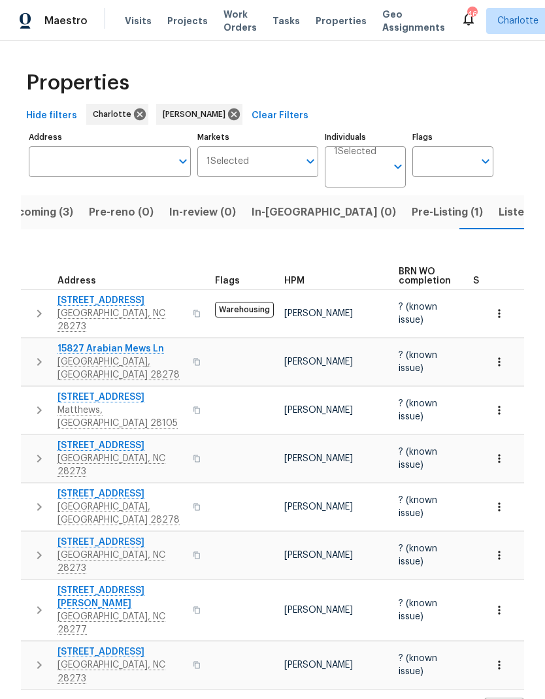
click at [27, 352] on button "button" at bounding box center [39, 361] width 26 height 39
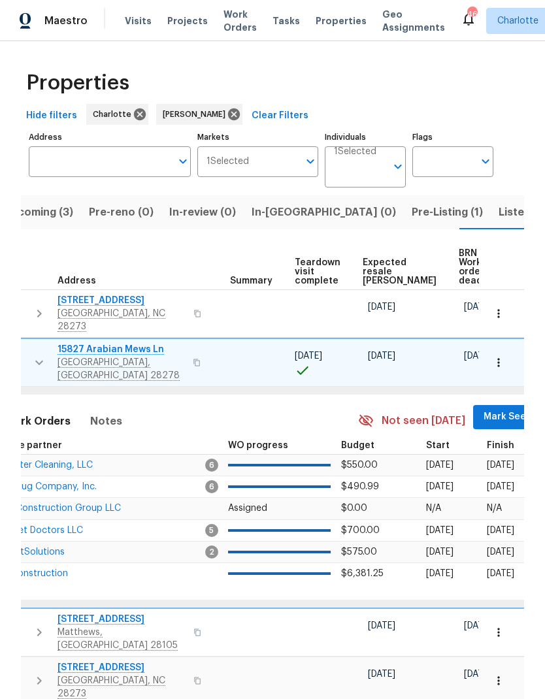
scroll to position [0, 243]
click at [485, 409] on span "Mark Seen" at bounding box center [509, 417] width 48 height 16
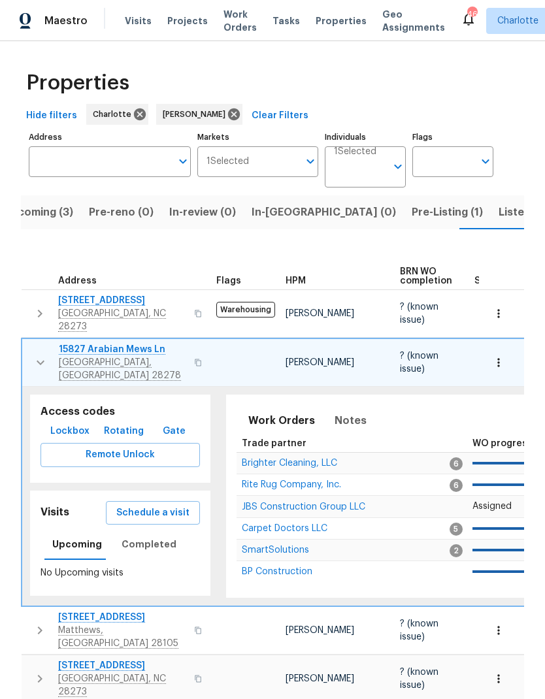
scroll to position [0, 0]
click at [33, 355] on icon "button" at bounding box center [41, 363] width 16 height 16
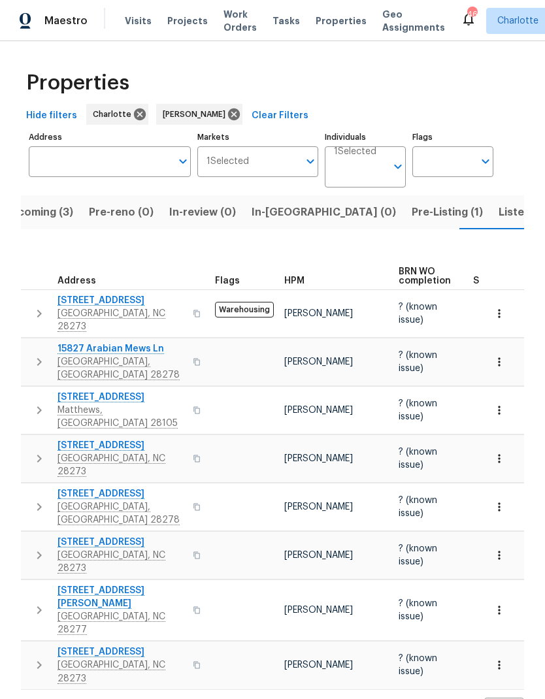
click at [29, 391] on button "button" at bounding box center [39, 410] width 26 height 39
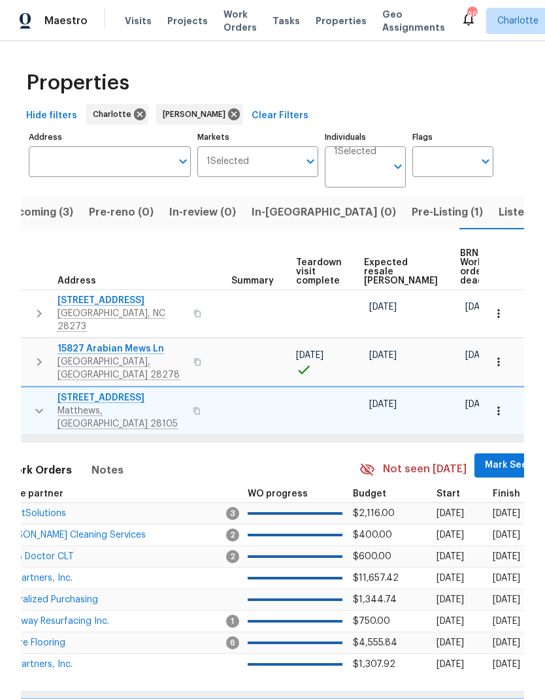
click at [485, 457] on span "Mark Seen" at bounding box center [509, 465] width 48 height 16
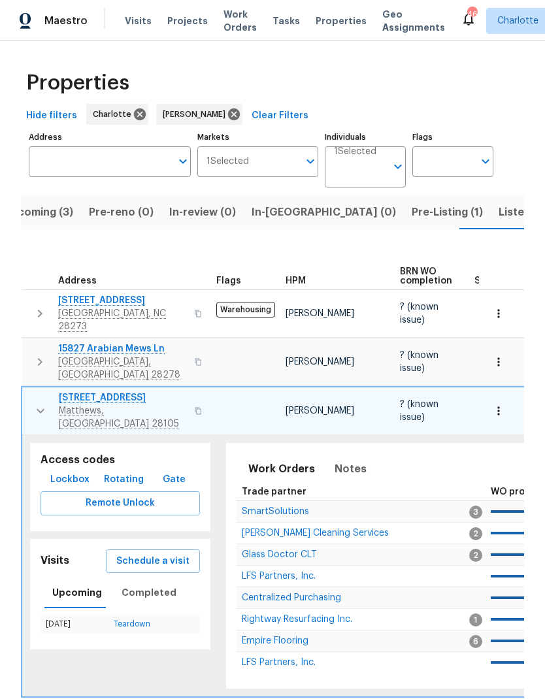
click at [33, 403] on icon "button" at bounding box center [41, 411] width 16 height 16
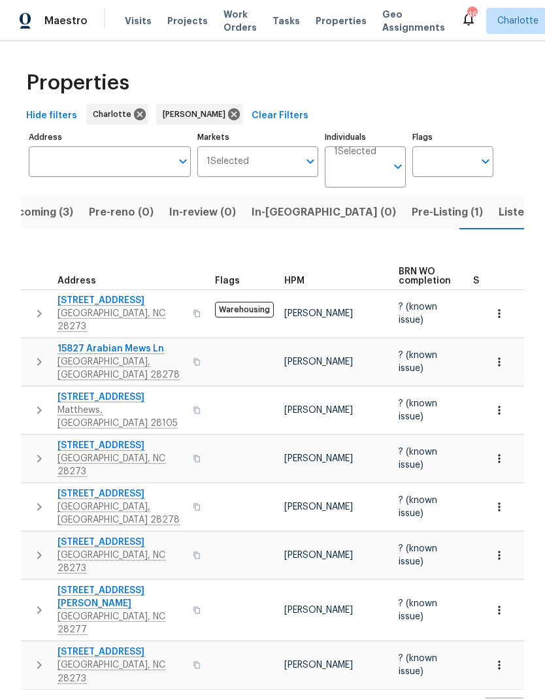
click at [35, 451] on icon "button" at bounding box center [39, 459] width 16 height 16
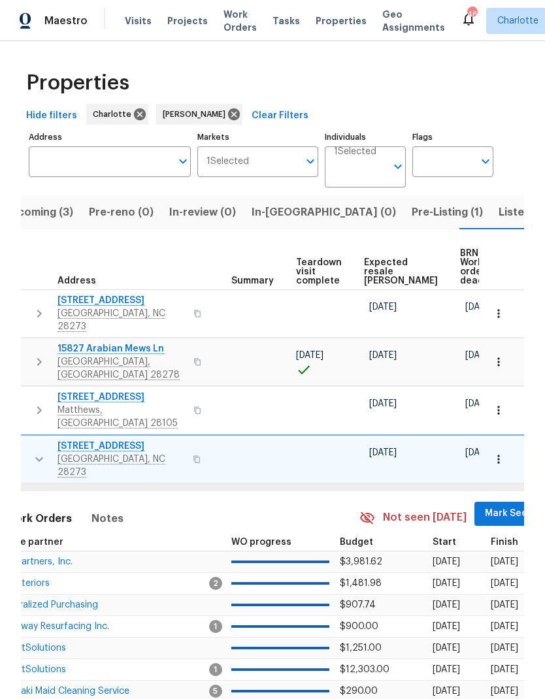
click at [485, 506] on span "Mark Seen" at bounding box center [509, 514] width 48 height 16
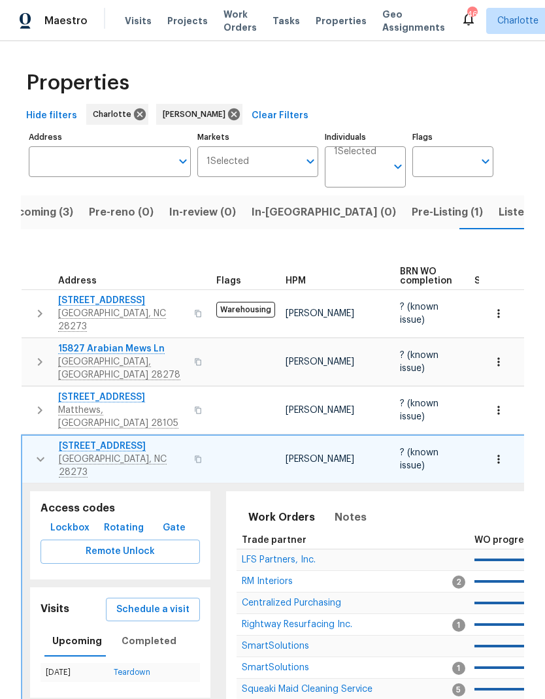
click at [36, 452] on icon "button" at bounding box center [41, 460] width 16 height 16
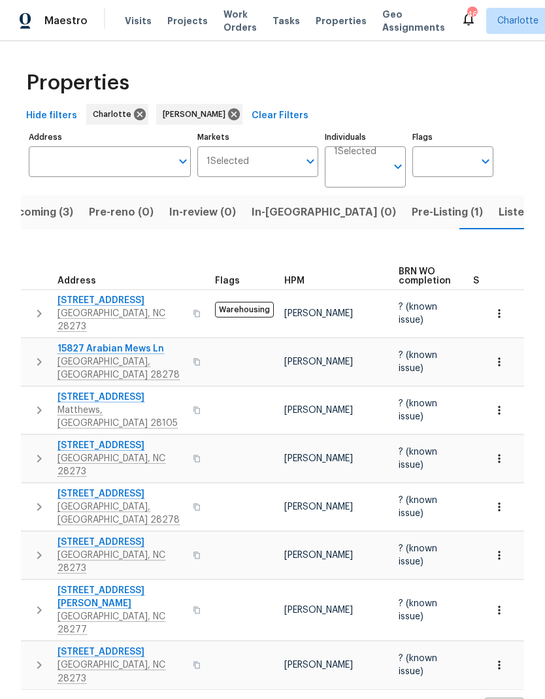
click at [34, 499] on icon "button" at bounding box center [39, 507] width 16 height 16
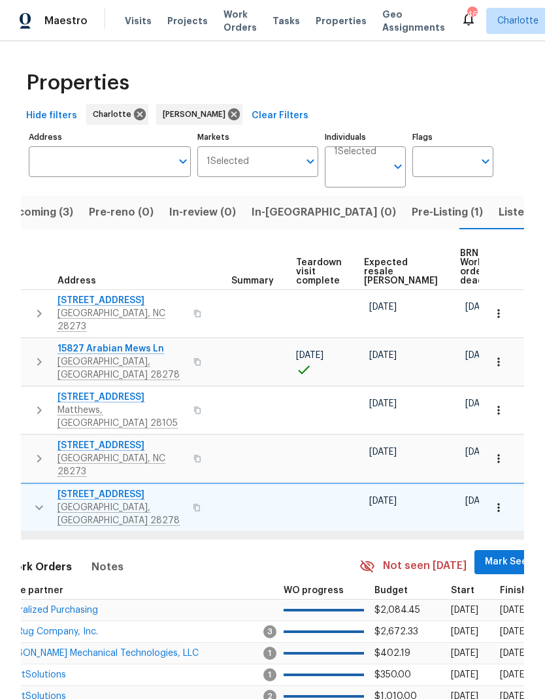
click at [485, 554] on span "Mark Seen" at bounding box center [509, 562] width 48 height 16
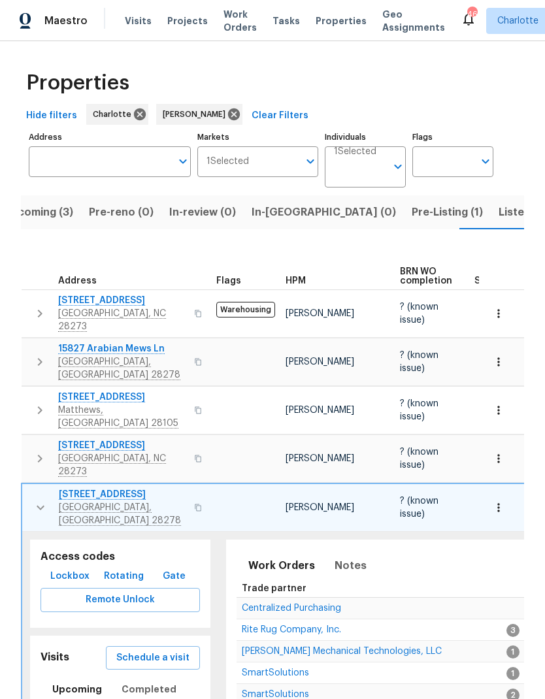
click at [35, 500] on icon "button" at bounding box center [41, 508] width 16 height 16
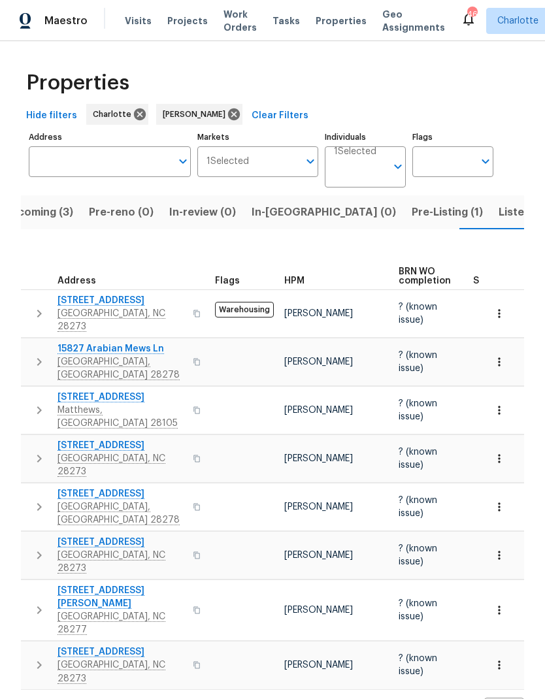
click at [41, 548] on icon "button" at bounding box center [39, 556] width 16 height 16
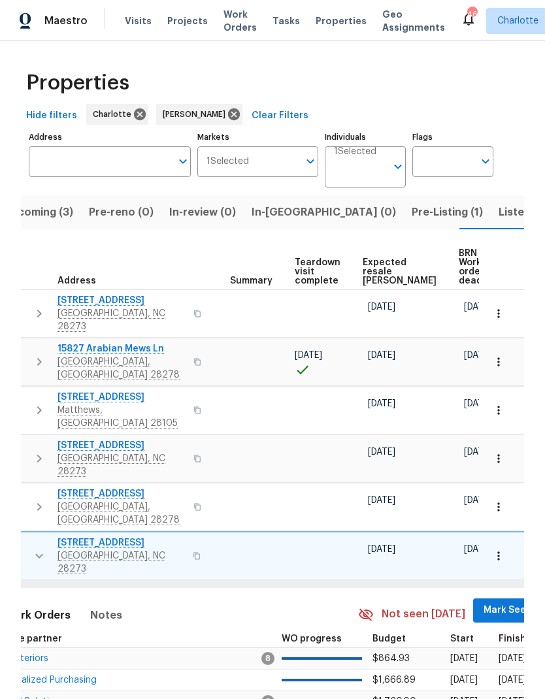
scroll to position [0, 243]
click at [485, 602] on span "Mark Seen" at bounding box center [509, 610] width 48 height 16
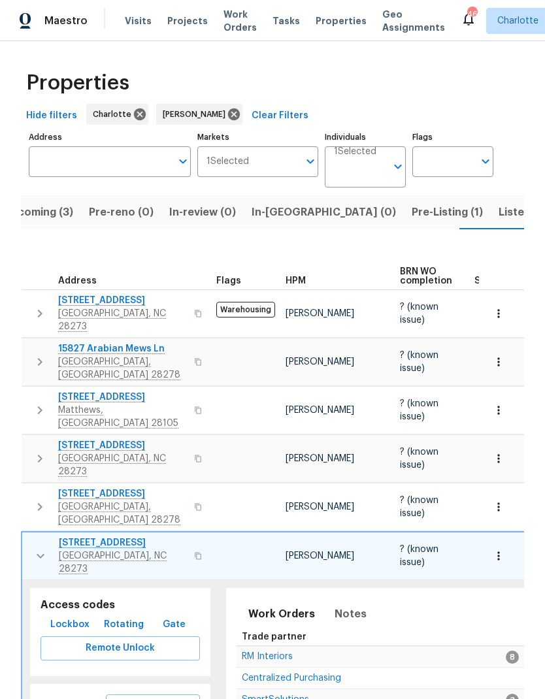
scroll to position [0, 0]
click at [39, 548] on icon "button" at bounding box center [41, 556] width 16 height 16
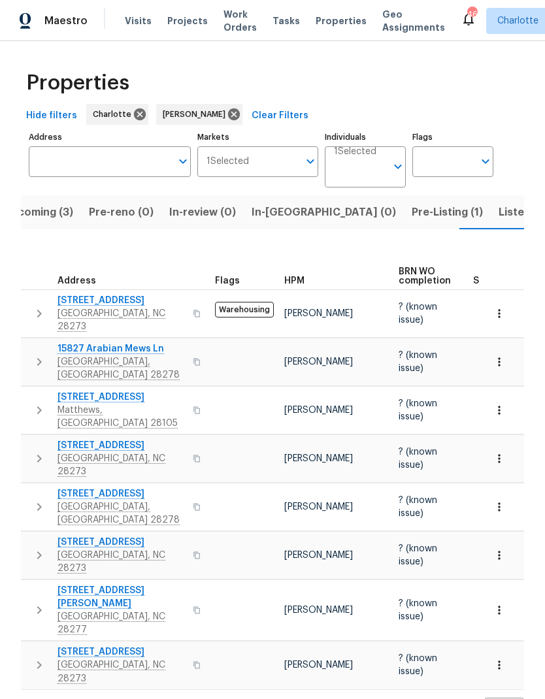
click at [34, 602] on icon "button" at bounding box center [39, 610] width 16 height 16
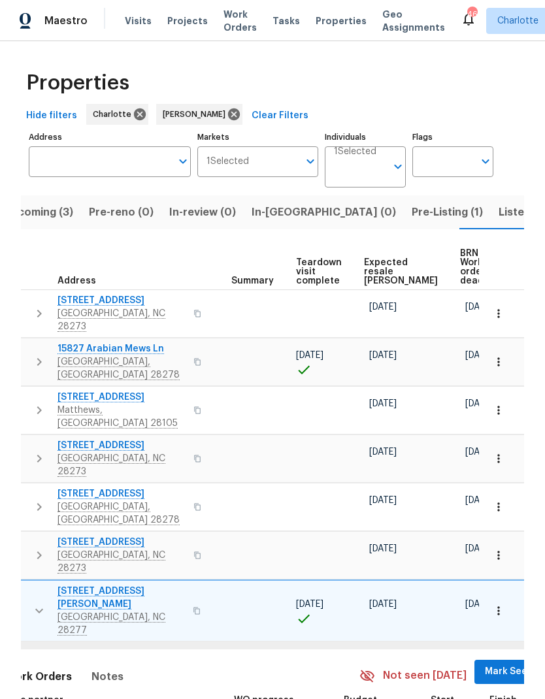
click at [485, 664] on span "Mark Seen" at bounding box center [509, 672] width 48 height 16
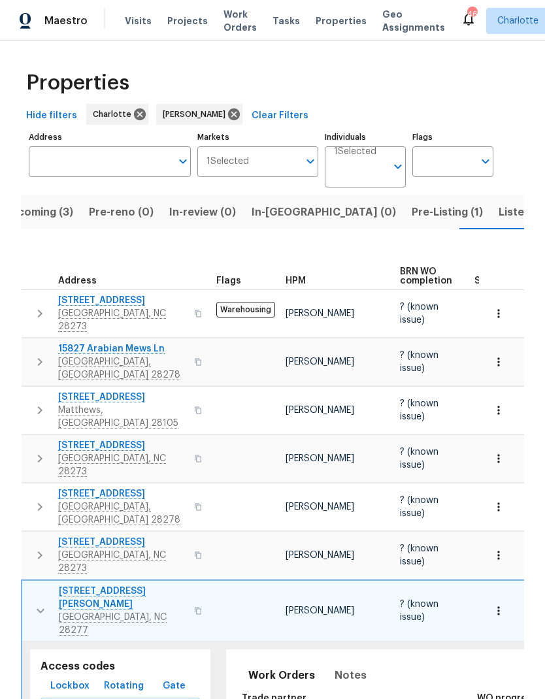
click at [37, 603] on icon "button" at bounding box center [41, 611] width 16 height 16
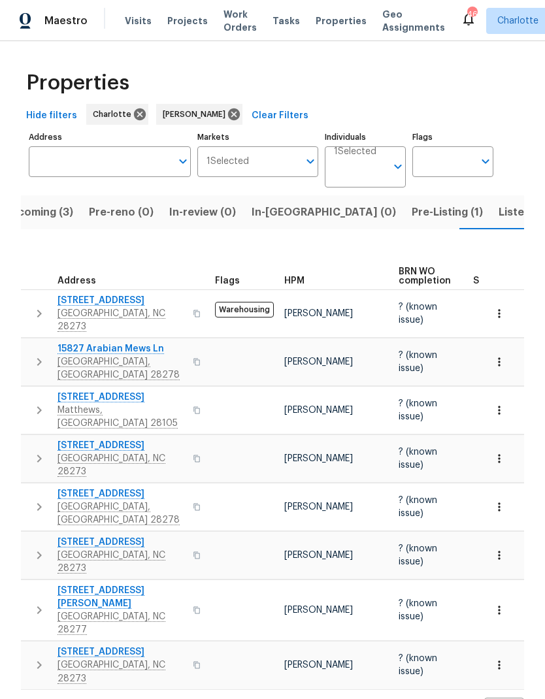
click at [31, 646] on button "button" at bounding box center [39, 665] width 26 height 39
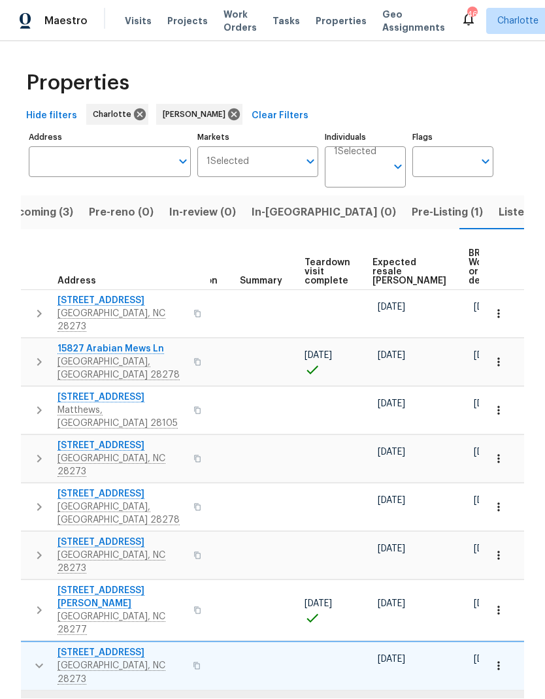
scroll to position [0, 235]
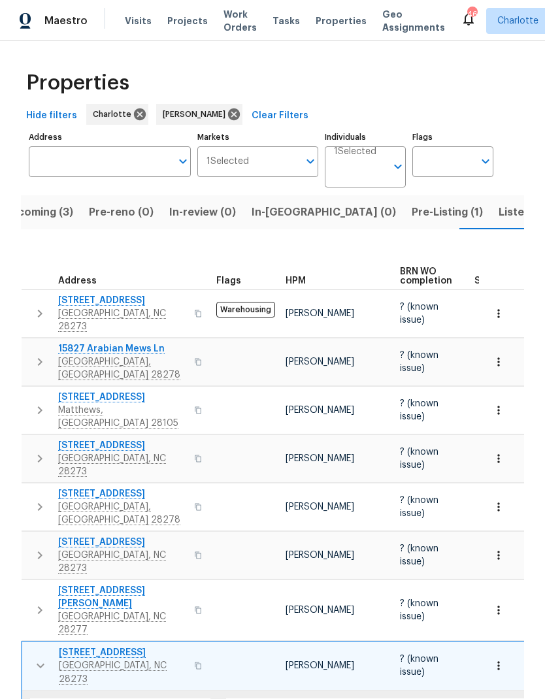
scroll to position [0, 0]
click at [37, 658] on icon "button" at bounding box center [41, 666] width 16 height 16
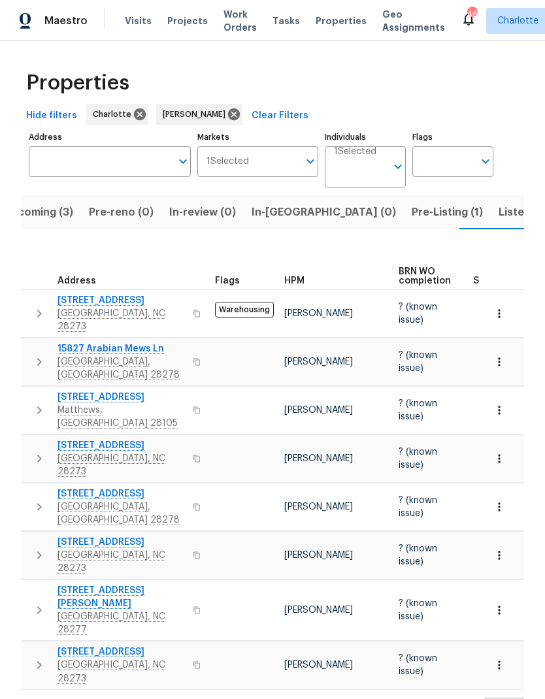
click at [499, 212] on span "Listed (20)" at bounding box center [527, 212] width 57 height 18
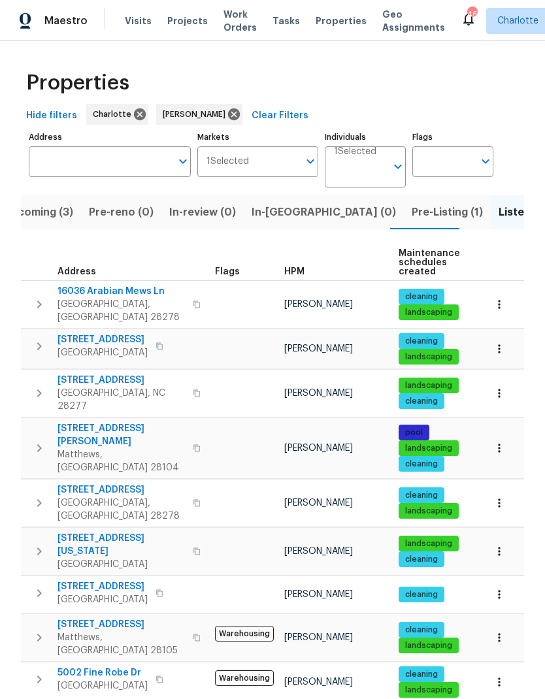
click at [31, 301] on button "button" at bounding box center [39, 304] width 26 height 39
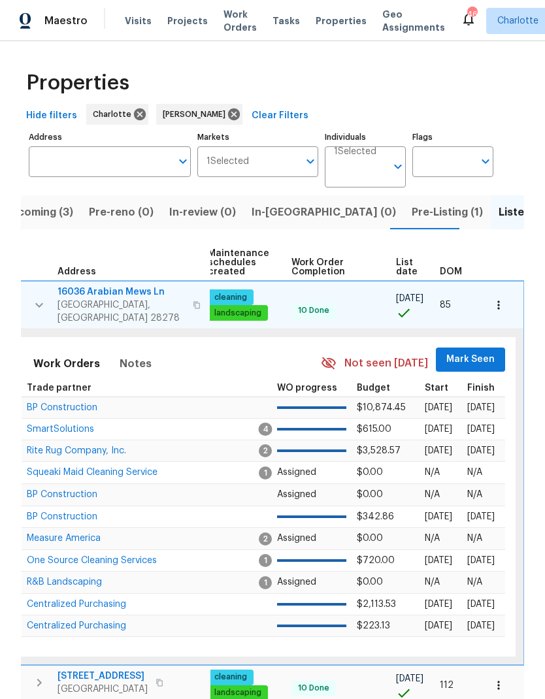
click at [481, 348] on button "Mark Seen" at bounding box center [470, 360] width 69 height 24
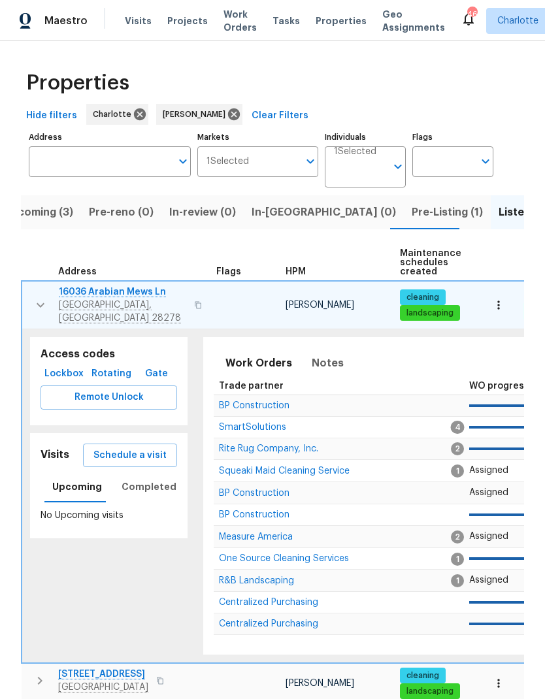
click at [27, 295] on button "button" at bounding box center [40, 305] width 26 height 39
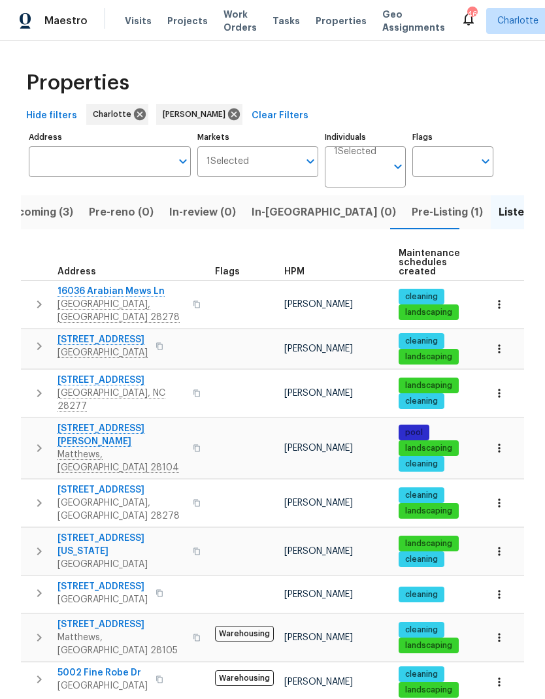
click at [27, 345] on button "button" at bounding box center [39, 346] width 26 height 26
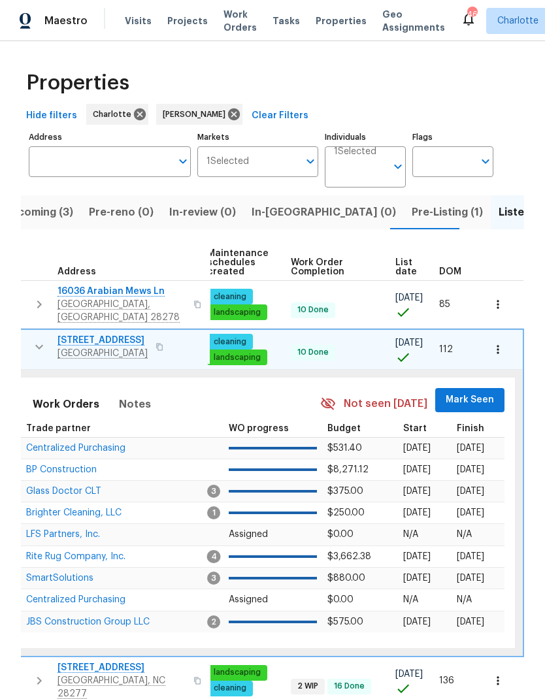
scroll to position [0, 191]
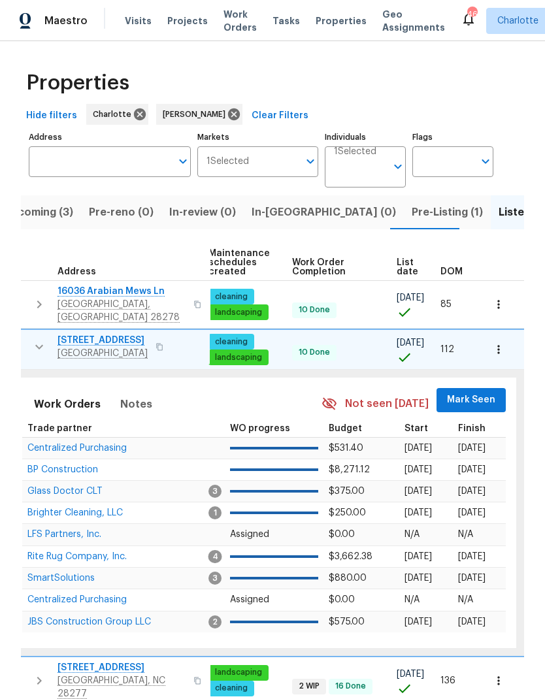
click at [481, 395] on span "Mark Seen" at bounding box center [471, 400] width 48 height 16
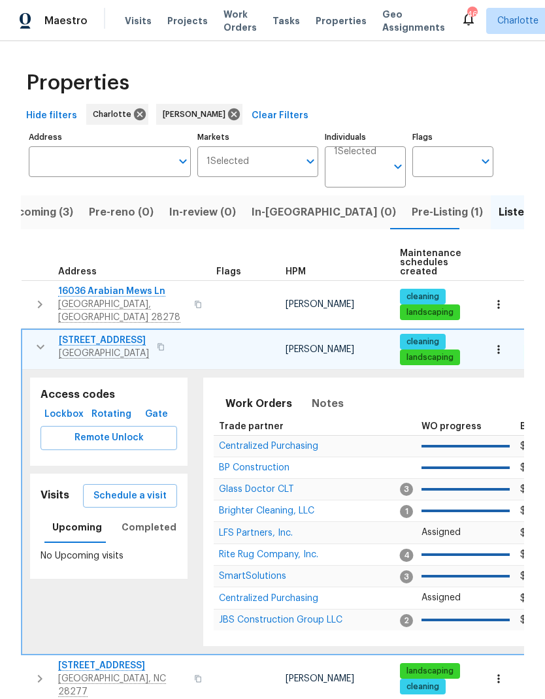
scroll to position [0, 0]
click at [35, 339] on icon "button" at bounding box center [41, 347] width 16 height 16
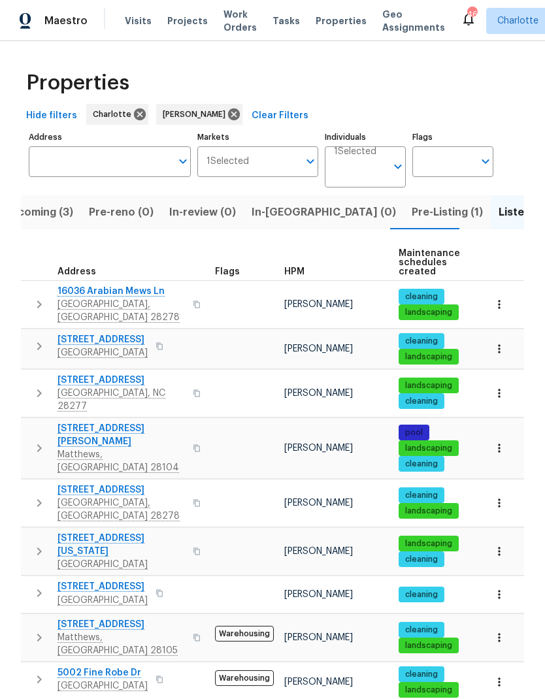
click at [24, 395] on td "10518 Fairway Ridge Rd Charlotte, NC 28277" at bounding box center [115, 393] width 189 height 47
click at [37, 386] on icon "button" at bounding box center [39, 394] width 16 height 16
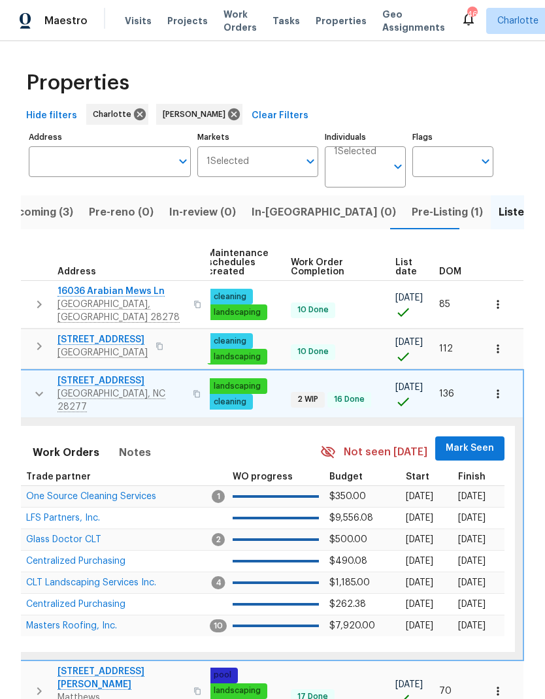
scroll to position [0, 191]
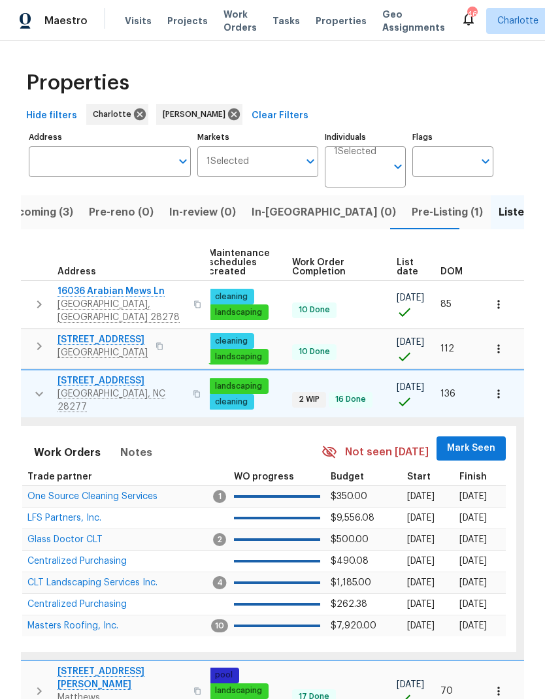
click at [478, 440] on span "Mark Seen" at bounding box center [471, 448] width 48 height 16
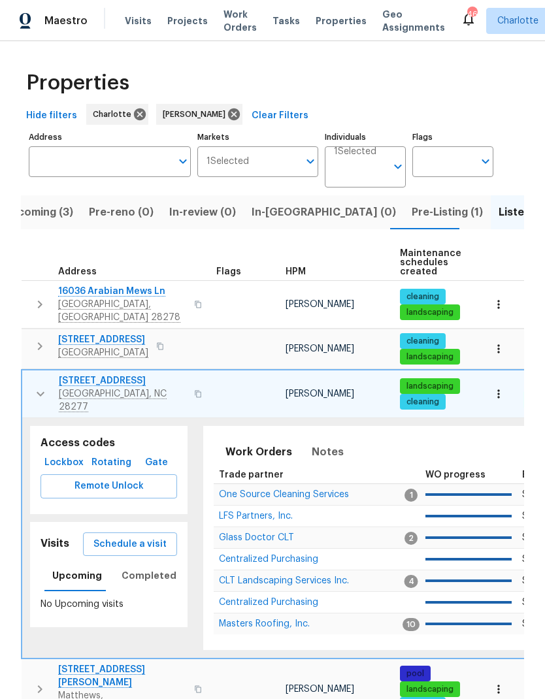
scroll to position [0, 0]
click at [31, 385] on button "button" at bounding box center [40, 393] width 26 height 39
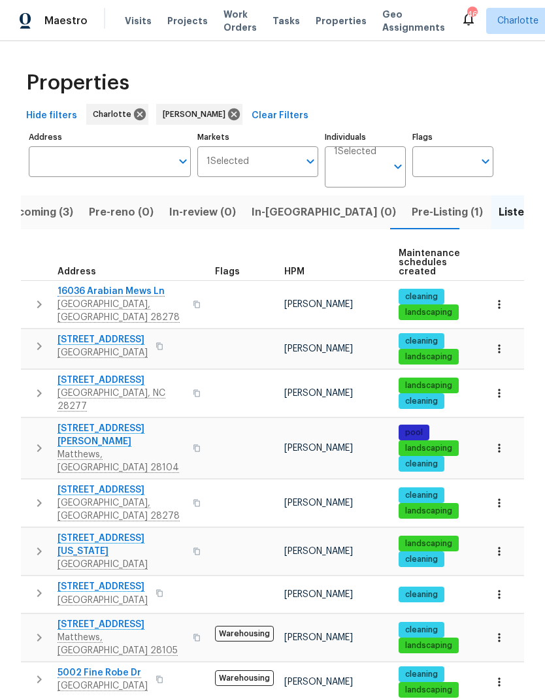
click at [28, 422] on button "button" at bounding box center [39, 448] width 26 height 52
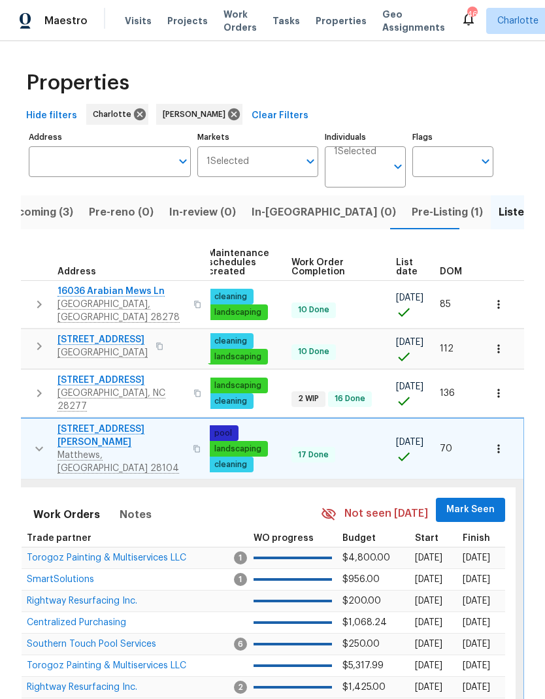
scroll to position [0, 191]
click at [484, 502] on span "Mark Seen" at bounding box center [471, 510] width 48 height 16
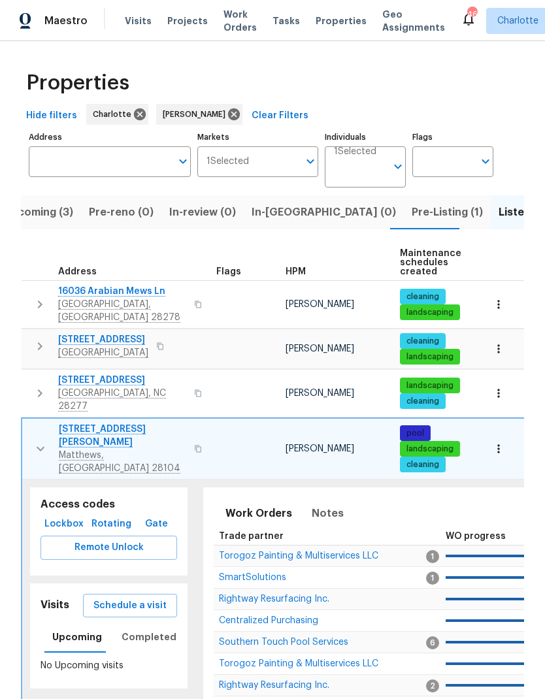
scroll to position [0, 0]
click at [22, 425] on td "8117 Shannon Woods Ln Matthews, NC 28104" at bounding box center [116, 449] width 189 height 60
click at [37, 441] on icon "button" at bounding box center [41, 449] width 16 height 16
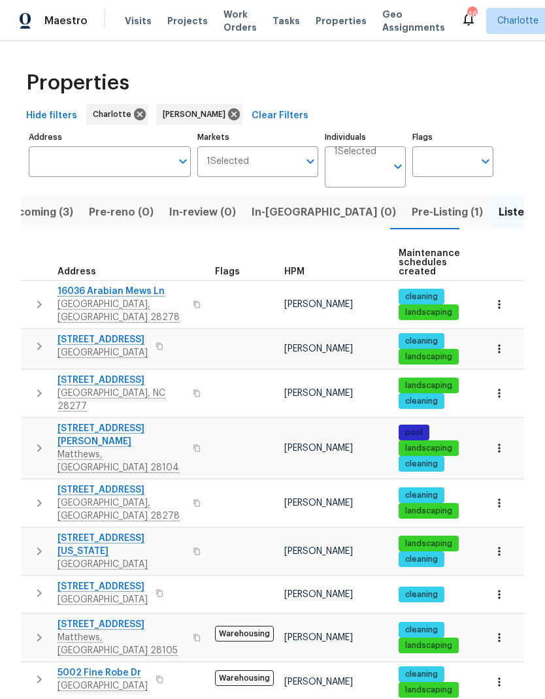
click at [32, 495] on icon "button" at bounding box center [39, 503] width 16 height 16
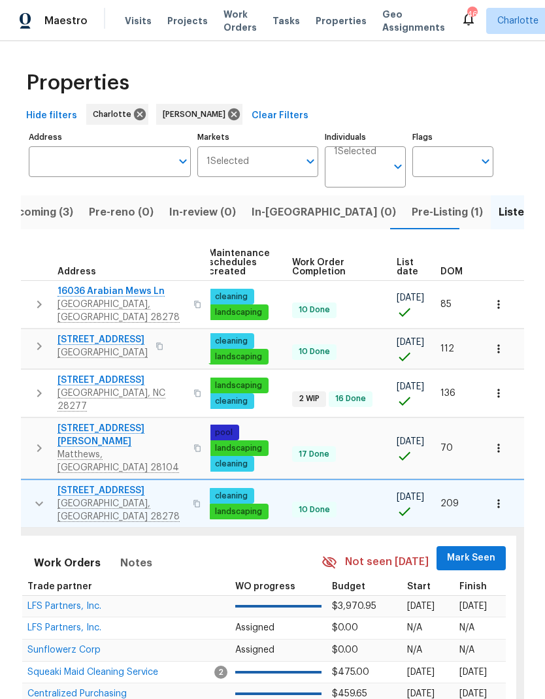
click at [483, 546] on button "Mark Seen" at bounding box center [471, 558] width 69 height 24
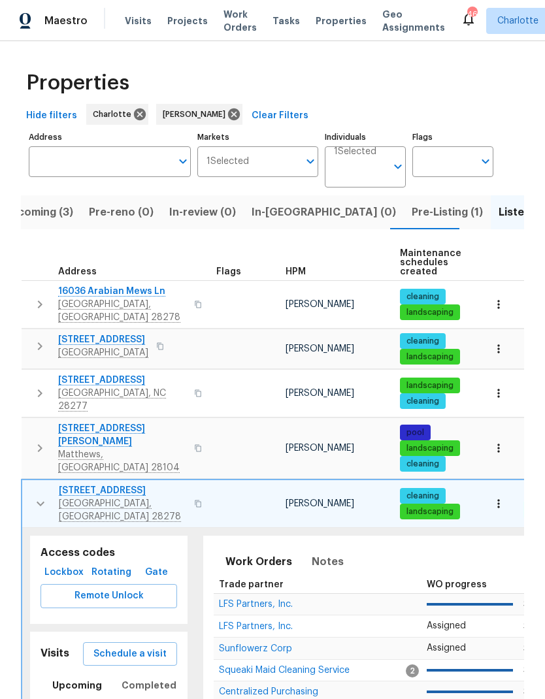
click at [38, 496] on icon "button" at bounding box center [41, 504] width 16 height 16
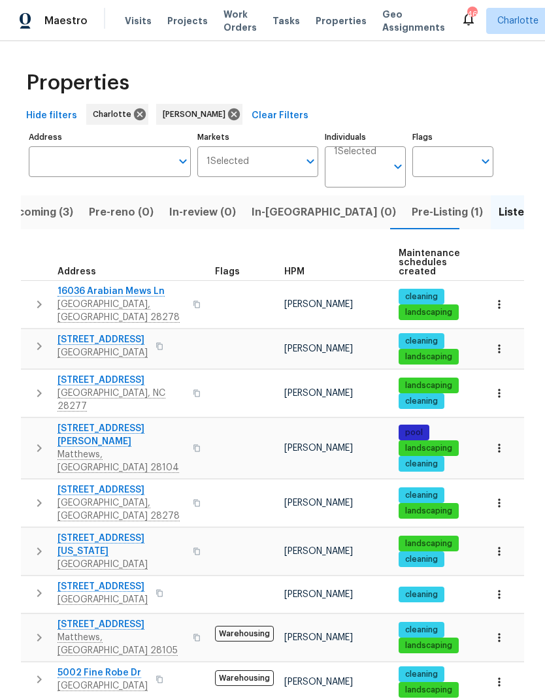
click at [31, 532] on button "button" at bounding box center [39, 551] width 26 height 39
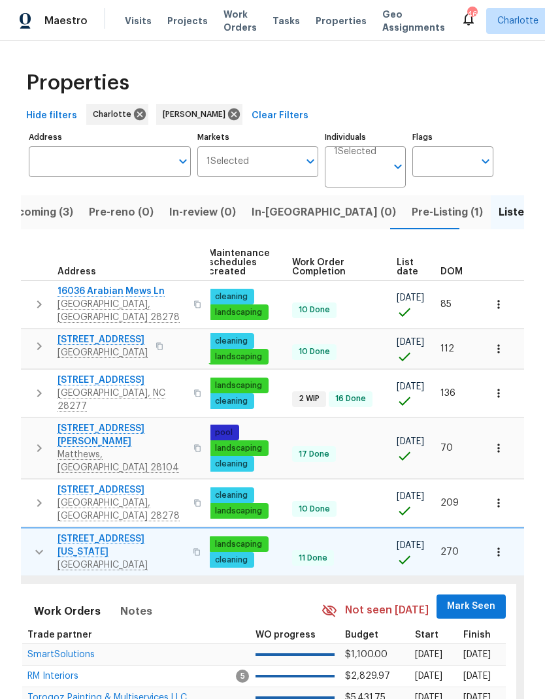
click at [461, 599] on span "Mark Seen" at bounding box center [471, 607] width 48 height 16
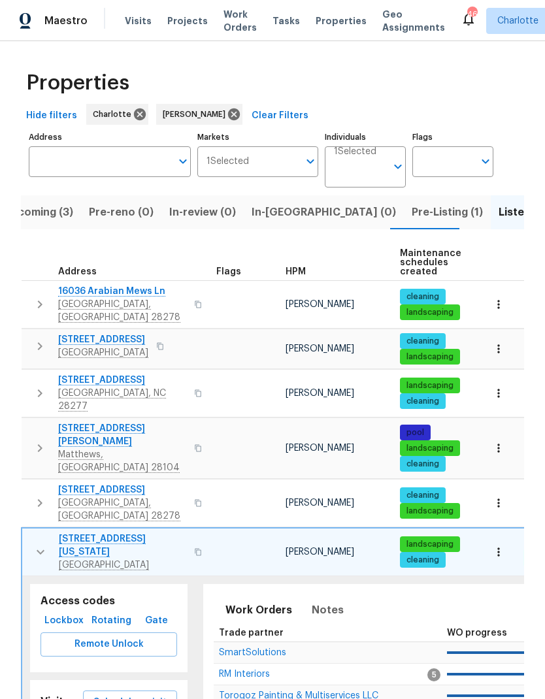
click at [35, 544] on icon "button" at bounding box center [41, 552] width 16 height 16
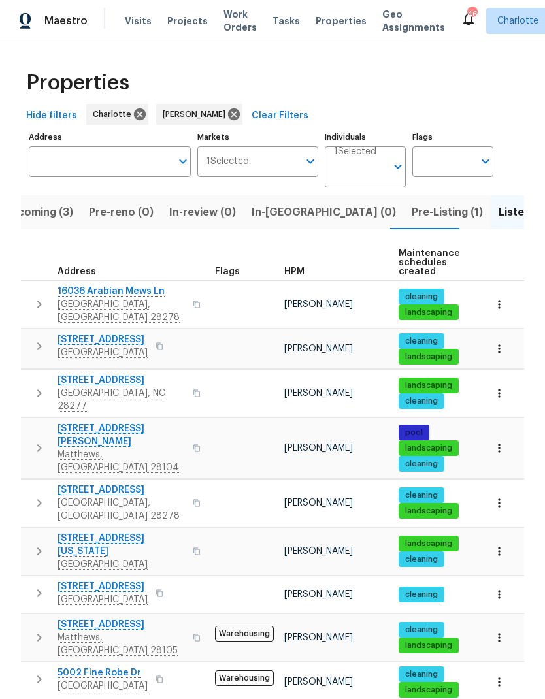
click at [35, 585] on icon "button" at bounding box center [39, 593] width 16 height 16
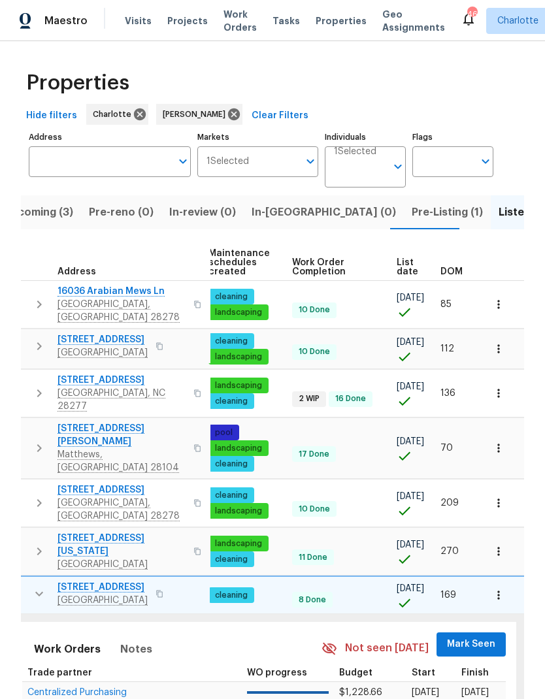
click at [457, 636] on span "Mark Seen" at bounding box center [471, 644] width 48 height 16
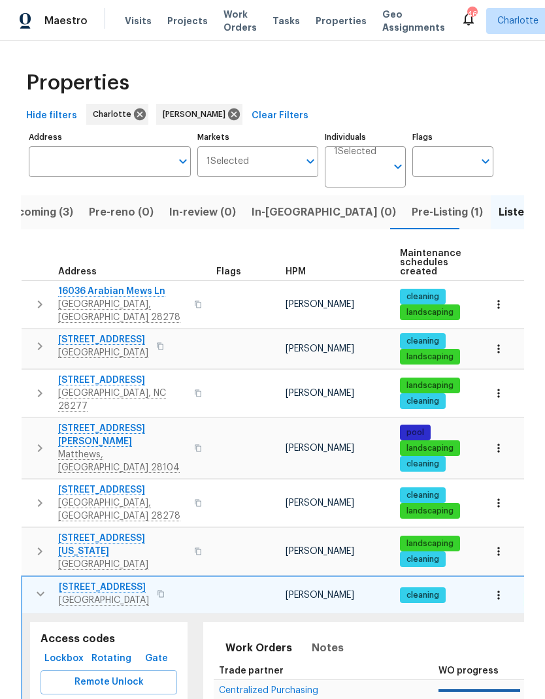
click at [33, 586] on icon "button" at bounding box center [41, 594] width 16 height 16
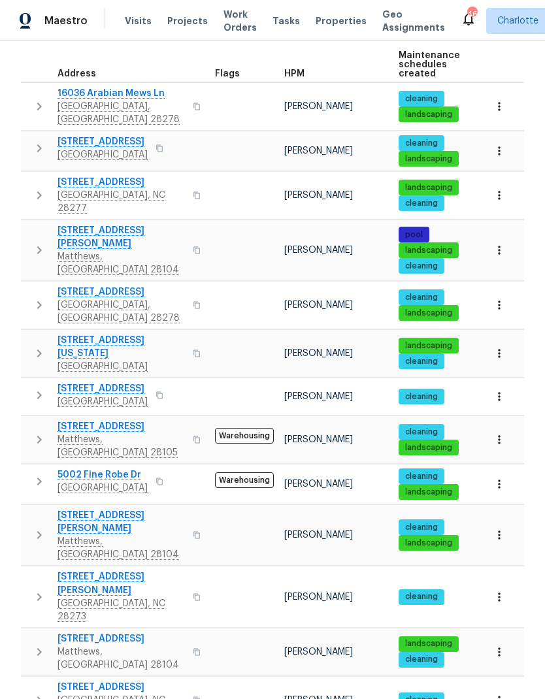
scroll to position [201, 0]
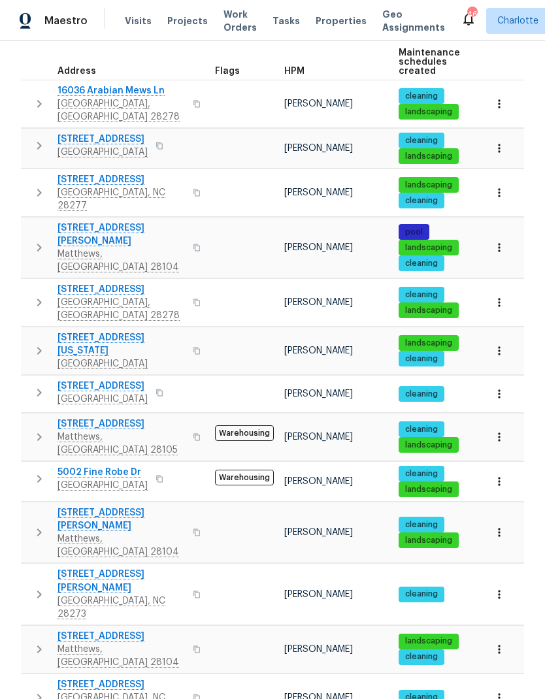
click at [31, 429] on icon "button" at bounding box center [39, 437] width 16 height 16
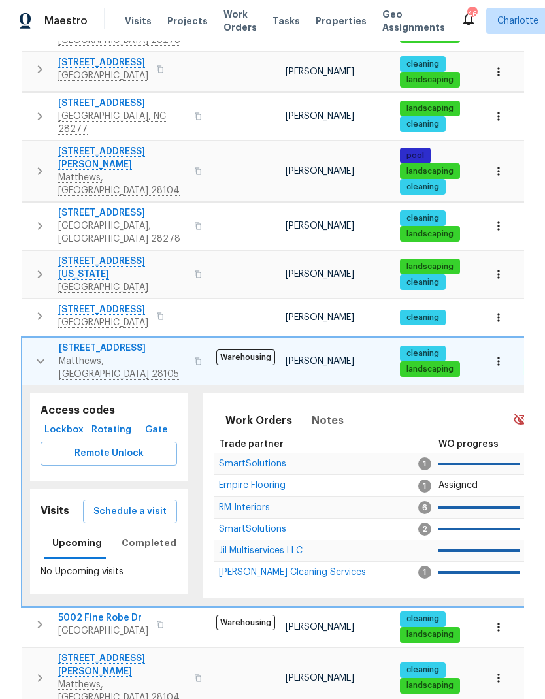
click at [530, 546] on span "$5,545.45" at bounding box center [551, 550] width 42 height 9
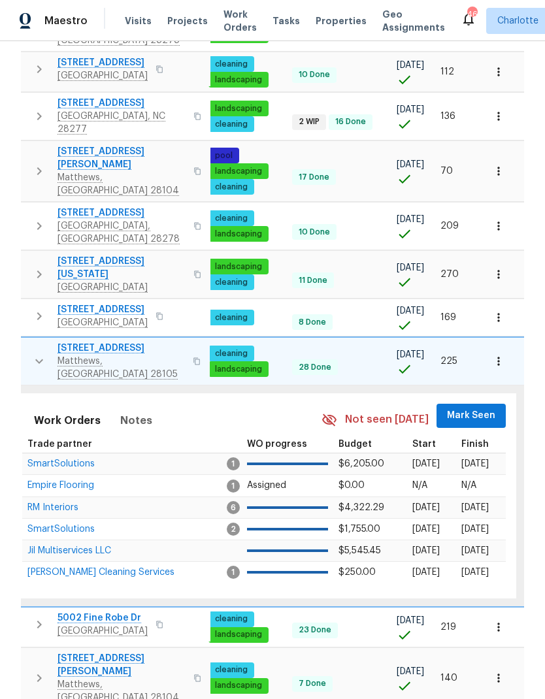
click at [493, 408] on span "Mark Seen" at bounding box center [471, 416] width 48 height 16
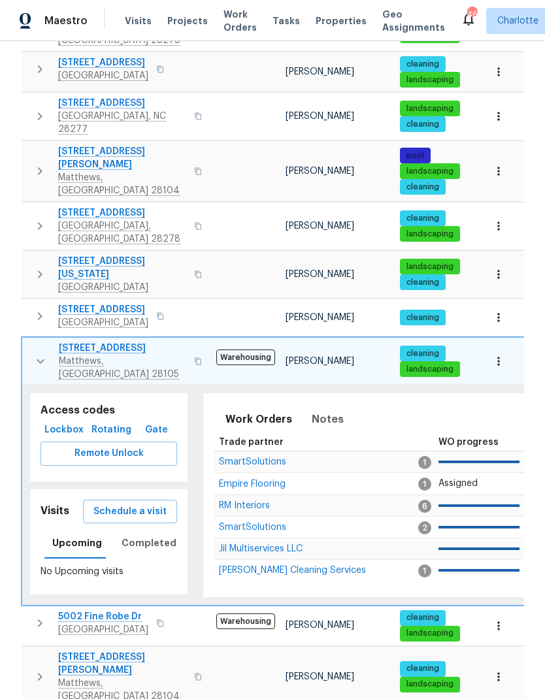
scroll to position [0, -1]
click at [37, 354] on icon "button" at bounding box center [41, 362] width 16 height 16
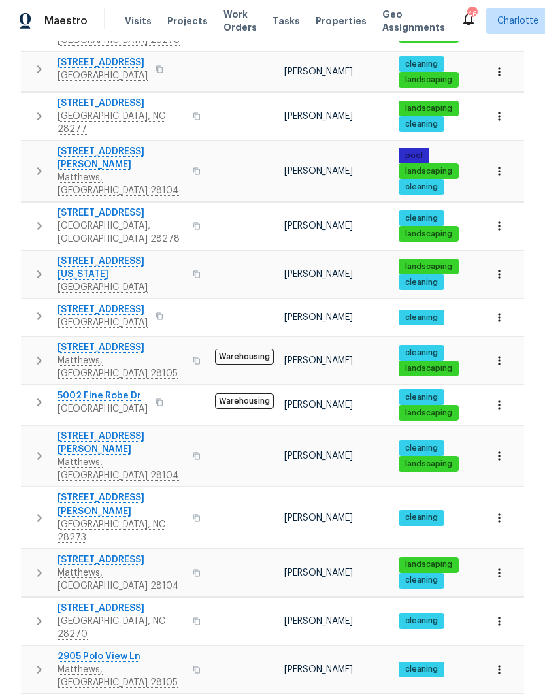
click at [30, 389] on button "button" at bounding box center [39, 402] width 26 height 26
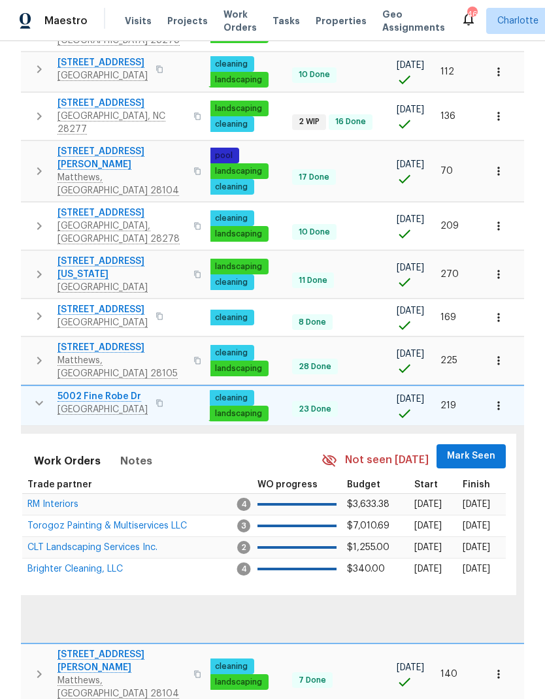
click at [478, 448] on span "Mark Seen" at bounding box center [471, 456] width 48 height 16
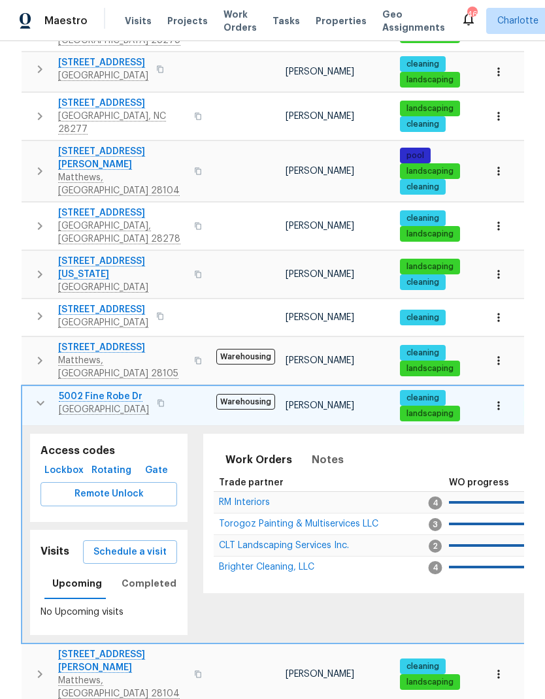
click at [35, 395] on icon "button" at bounding box center [41, 403] width 16 height 16
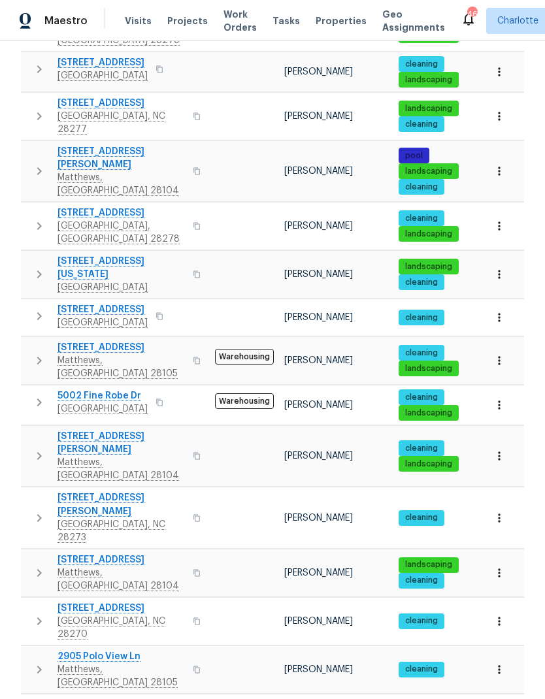
click at [29, 430] on button "button" at bounding box center [39, 456] width 26 height 52
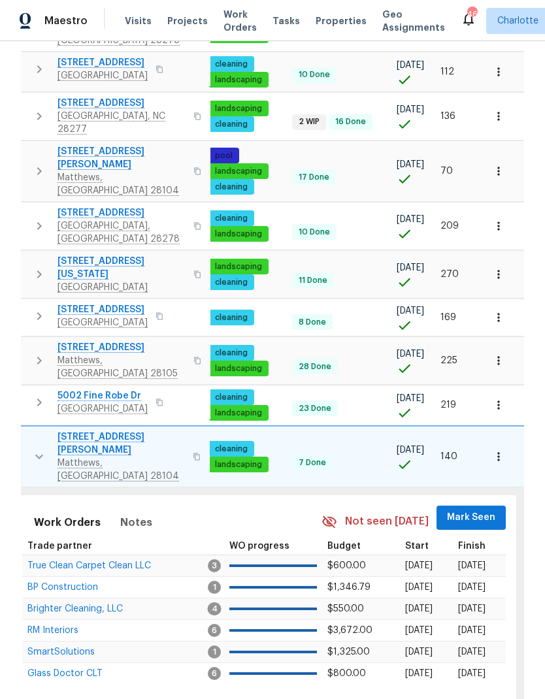
click at [467, 510] on span "Mark Seen" at bounding box center [471, 518] width 48 height 16
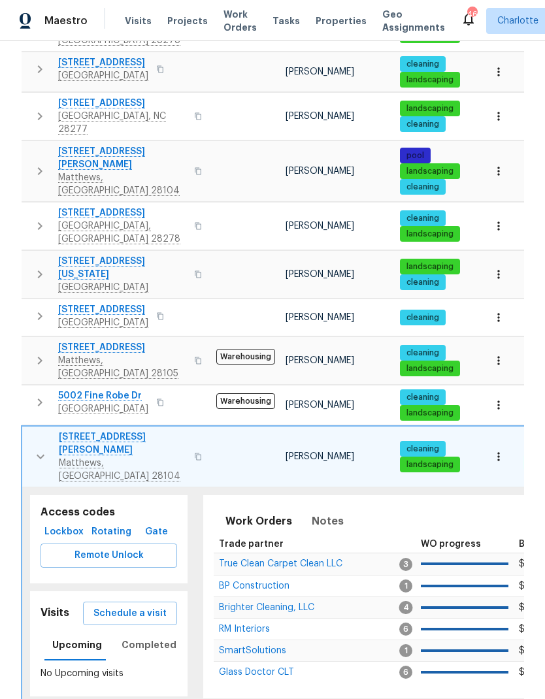
click at [29, 431] on button "button" at bounding box center [40, 457] width 26 height 52
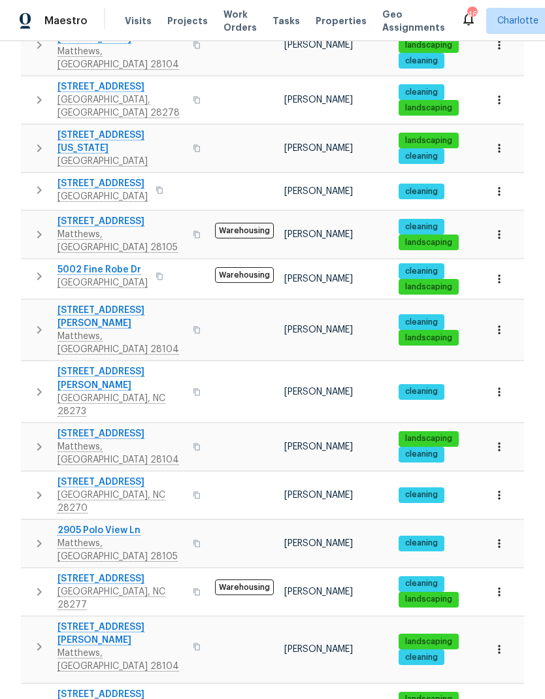
click at [32, 384] on icon "button" at bounding box center [39, 392] width 16 height 16
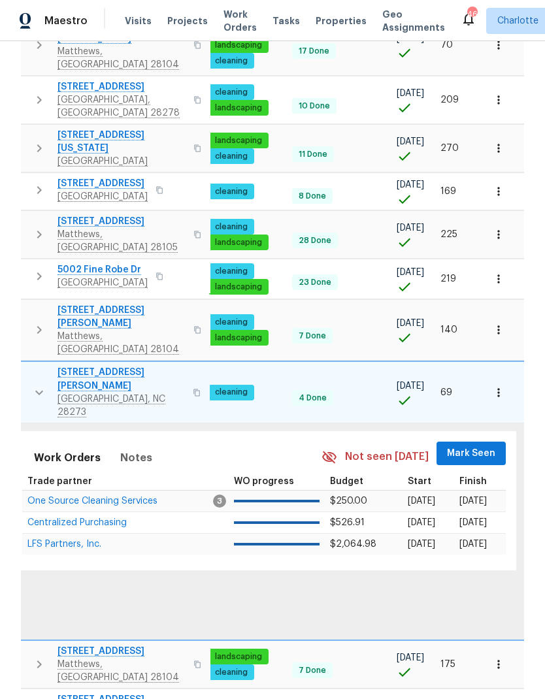
click at [493, 446] on span "Mark Seen" at bounding box center [471, 454] width 48 height 16
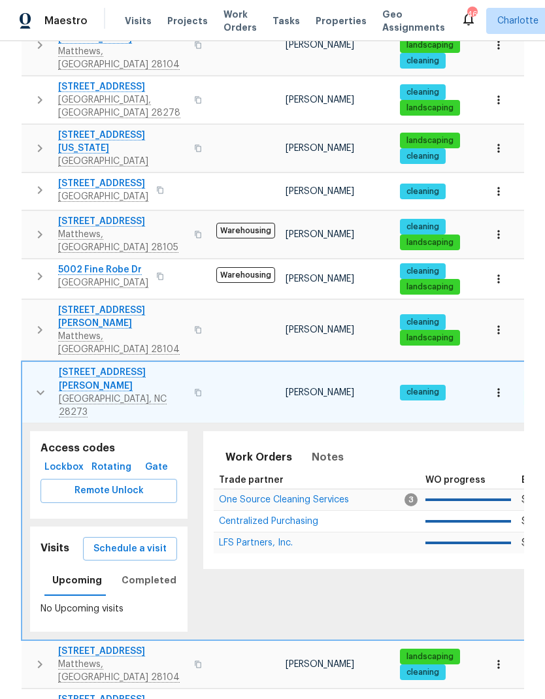
click at [40, 385] on icon "button" at bounding box center [41, 393] width 16 height 16
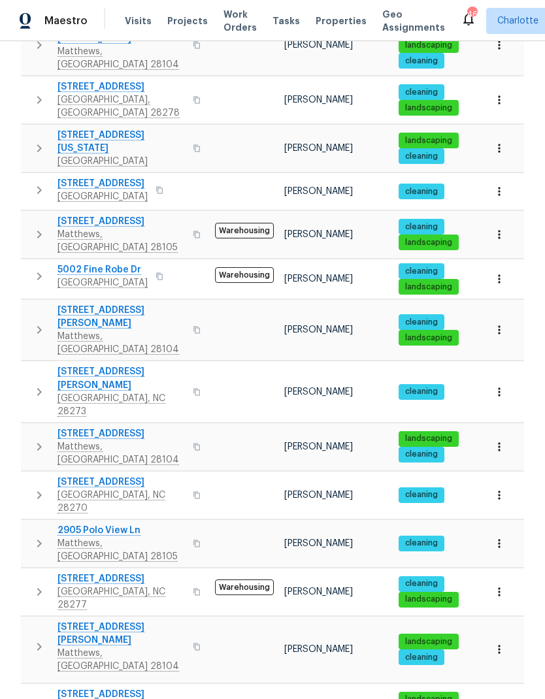
click at [27, 427] on button "button" at bounding box center [39, 446] width 26 height 39
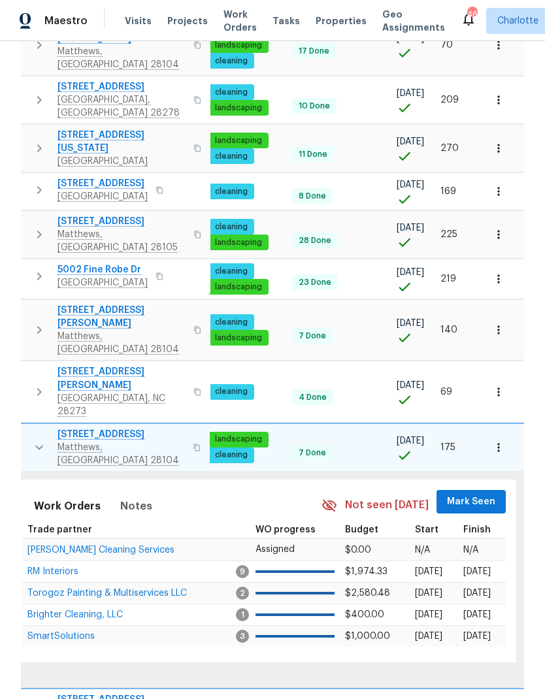
click at [471, 494] on span "Mark Seen" at bounding box center [471, 502] width 48 height 16
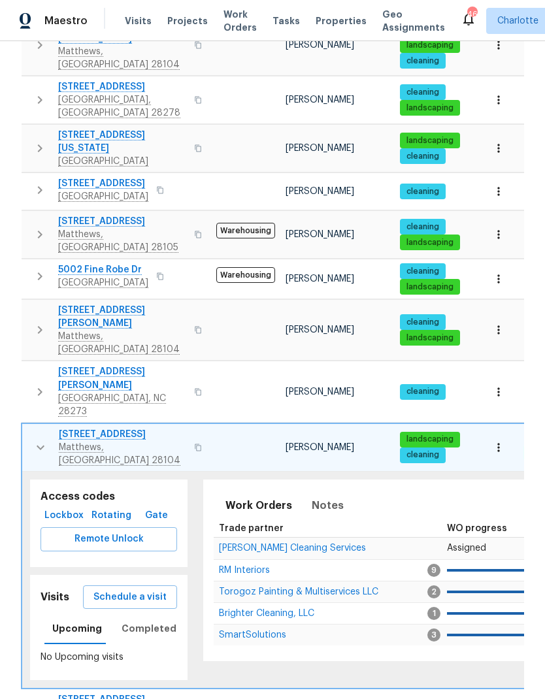
click at [29, 428] on button "button" at bounding box center [40, 447] width 26 height 39
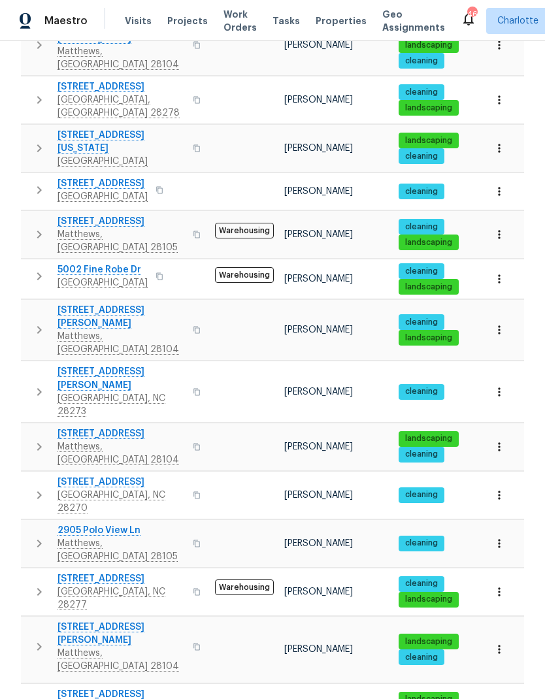
click at [39, 476] on button "button" at bounding box center [39, 495] width 26 height 39
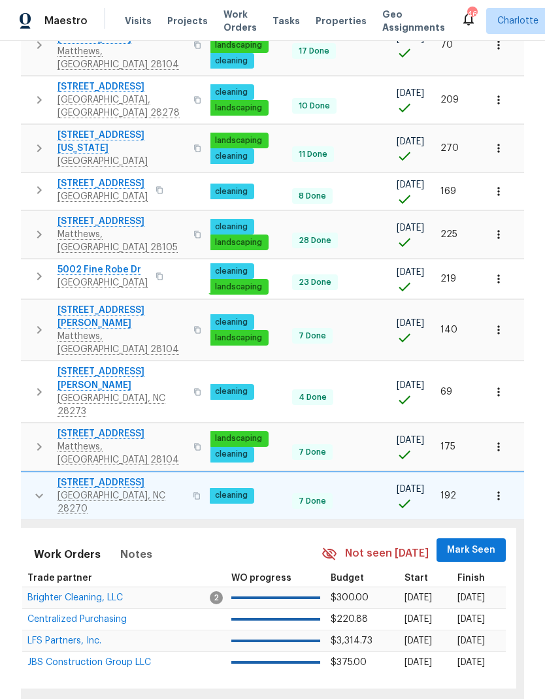
click at [475, 542] on span "Mark Seen" at bounding box center [471, 550] width 48 height 16
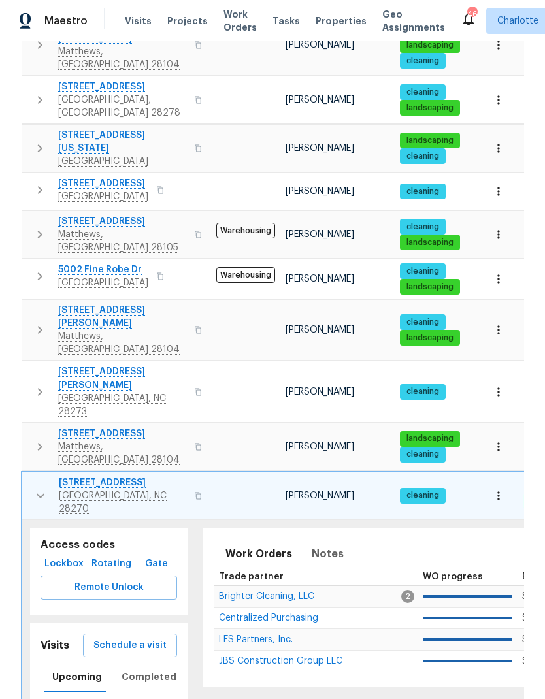
scroll to position [0, 0]
click at [37, 476] on button "button" at bounding box center [40, 495] width 26 height 39
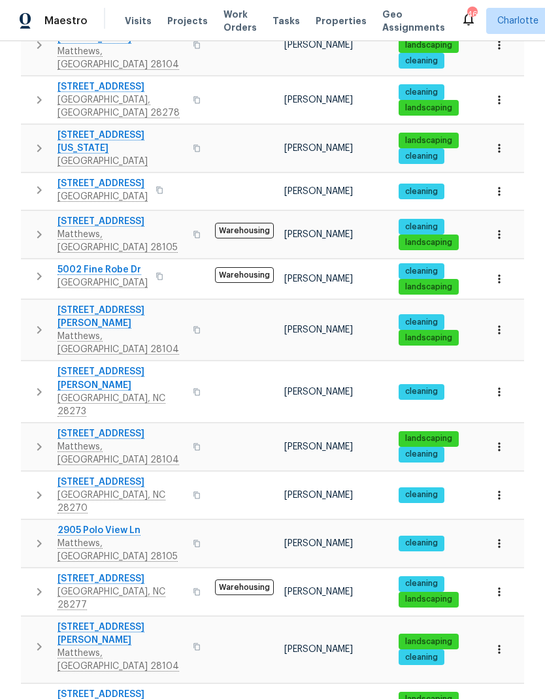
click at [29, 524] on button "button" at bounding box center [39, 543] width 26 height 39
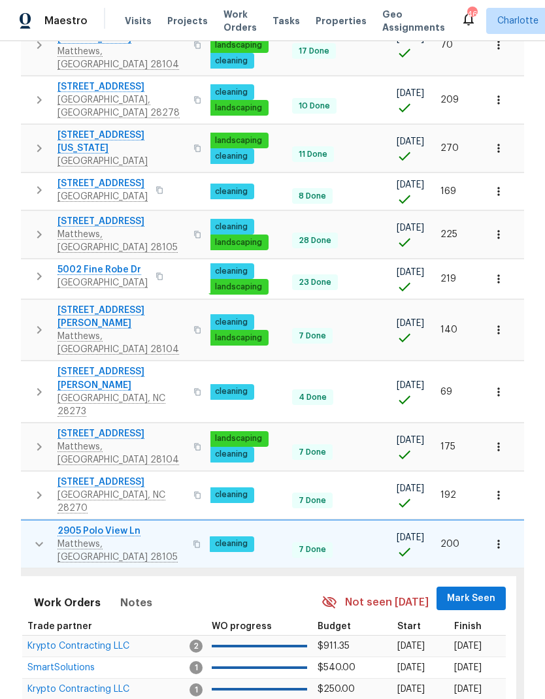
click at [477, 591] on span "Mark Seen" at bounding box center [471, 599] width 48 height 16
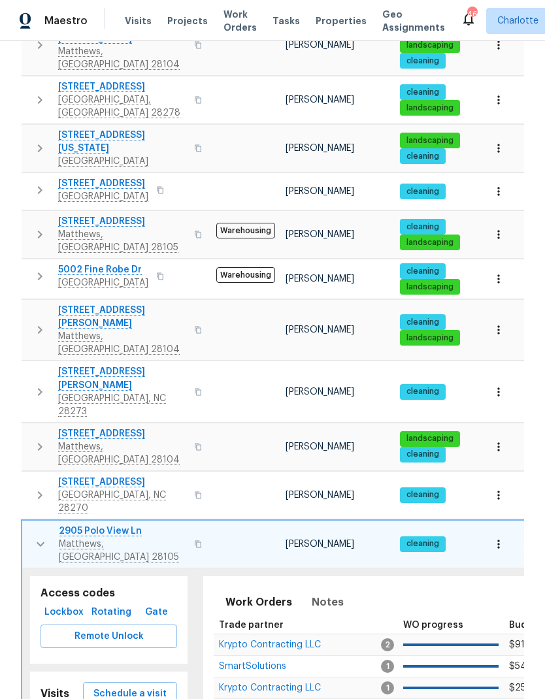
click at [41, 542] on icon "button" at bounding box center [41, 544] width 8 height 5
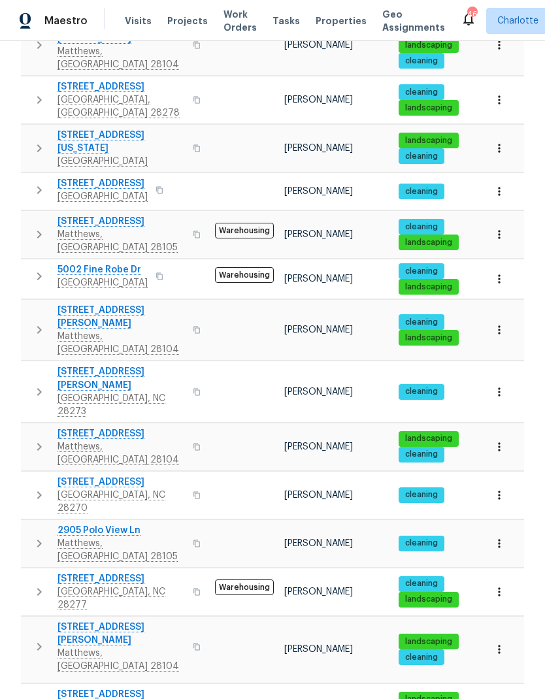
click at [41, 584] on icon "button" at bounding box center [39, 592] width 16 height 16
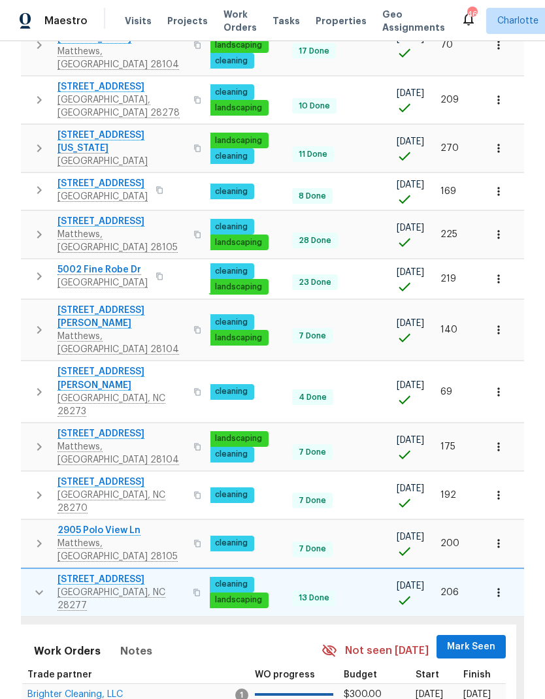
click at [474, 639] on span "Mark Seen" at bounding box center [471, 647] width 48 height 16
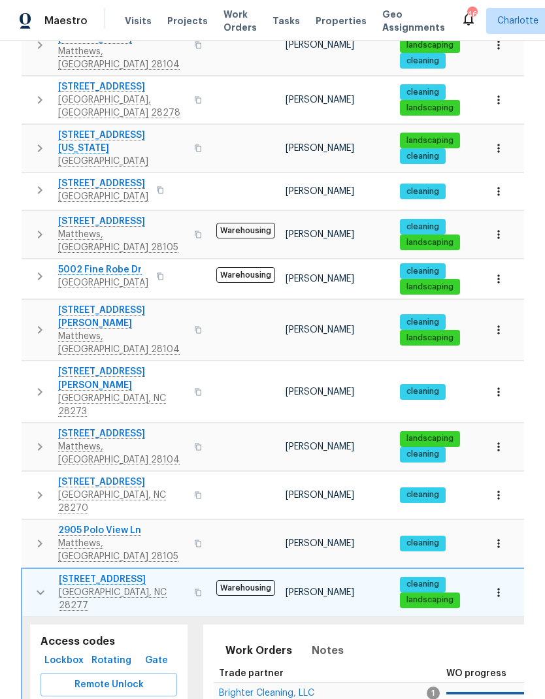
click at [40, 585] on icon "button" at bounding box center [41, 593] width 16 height 16
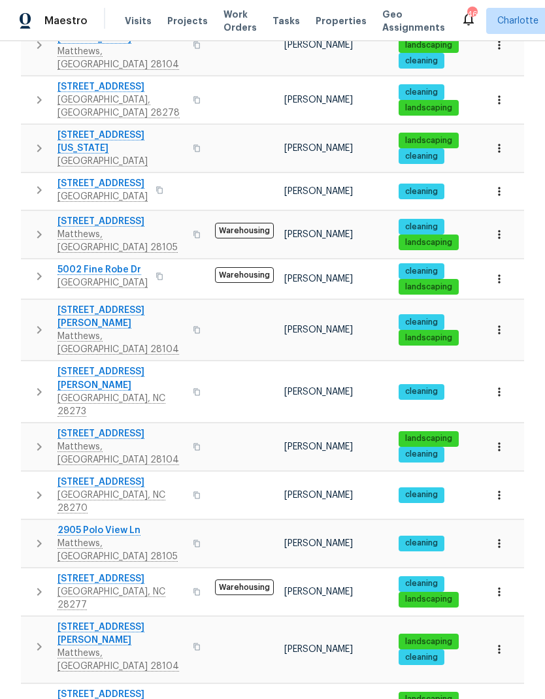
click at [33, 639] on icon "button" at bounding box center [39, 647] width 16 height 16
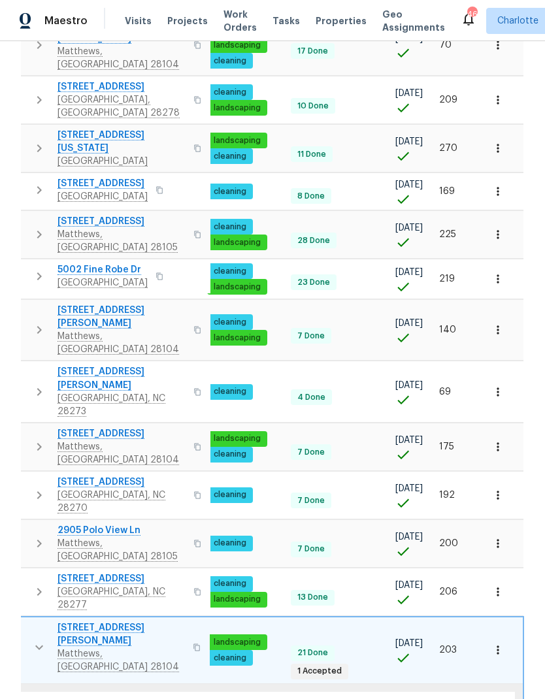
scroll to position [0, 191]
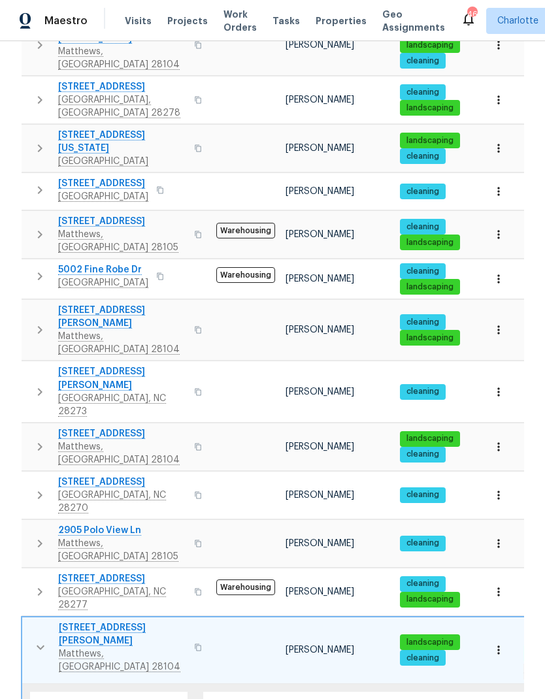
scroll to position [0, 0]
click at [39, 640] on icon "button" at bounding box center [41, 648] width 16 height 16
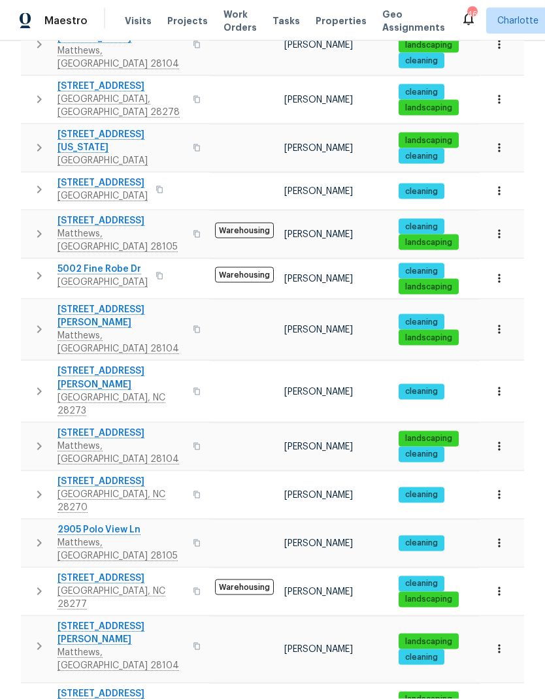
scroll to position [52, 0]
click at [36, 699] on icon "button" at bounding box center [39, 708] width 16 height 16
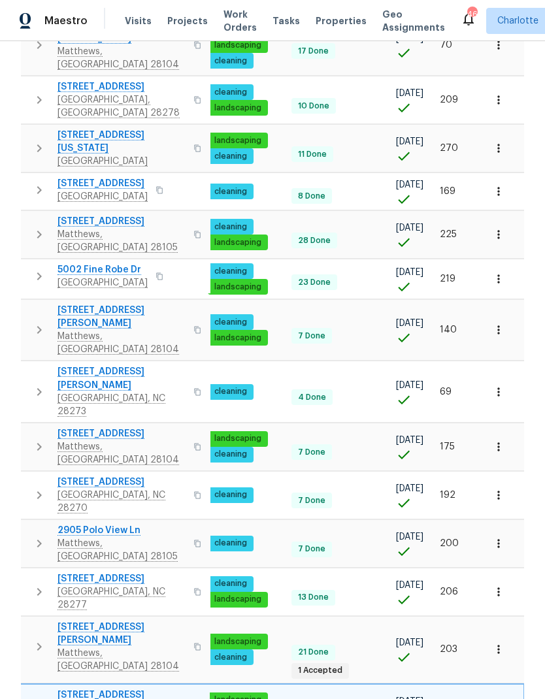
scroll to position [0, 191]
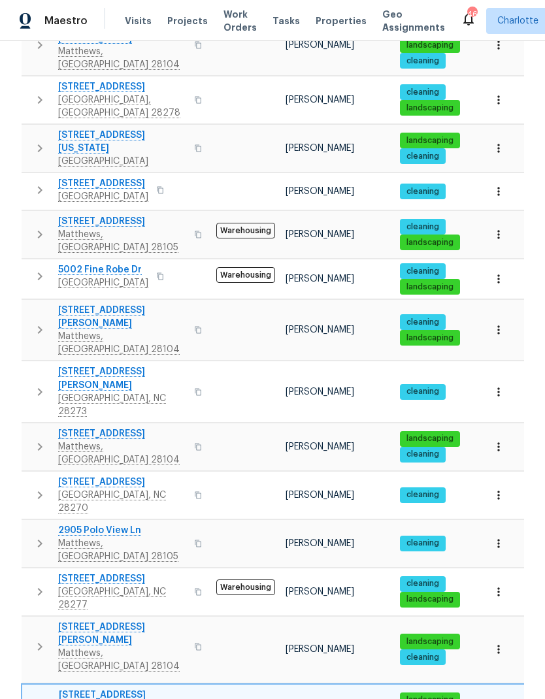
scroll to position [0, 0]
click at [35, 699] on icon "button" at bounding box center [41, 708] width 16 height 16
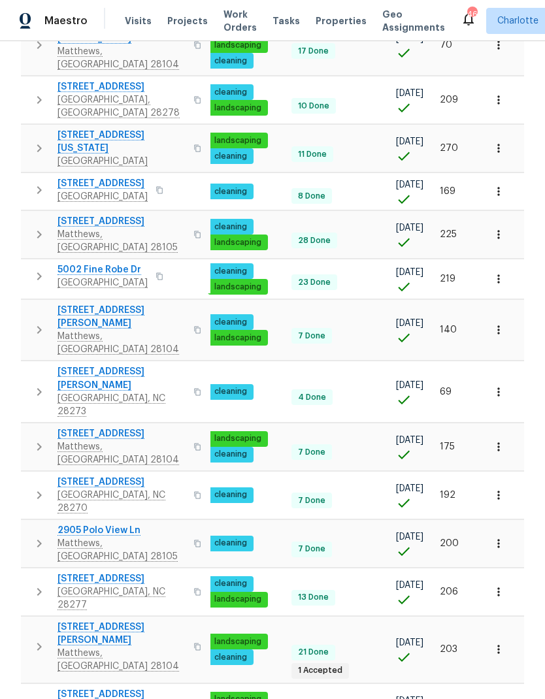
scroll to position [0, 191]
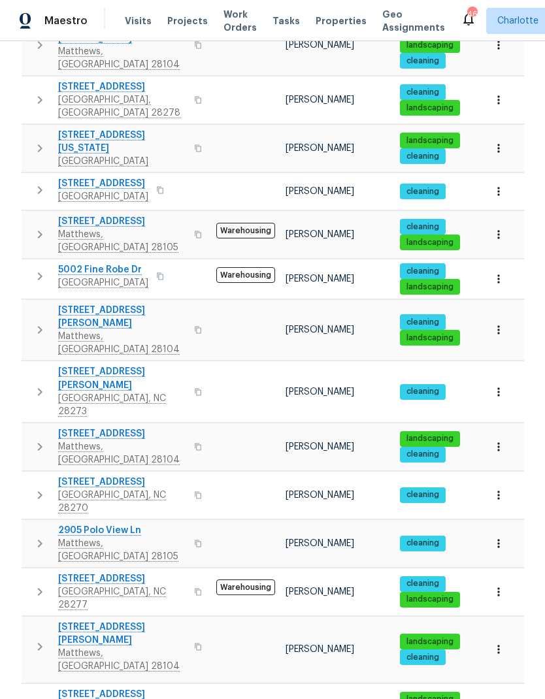
scroll to position [0, 0]
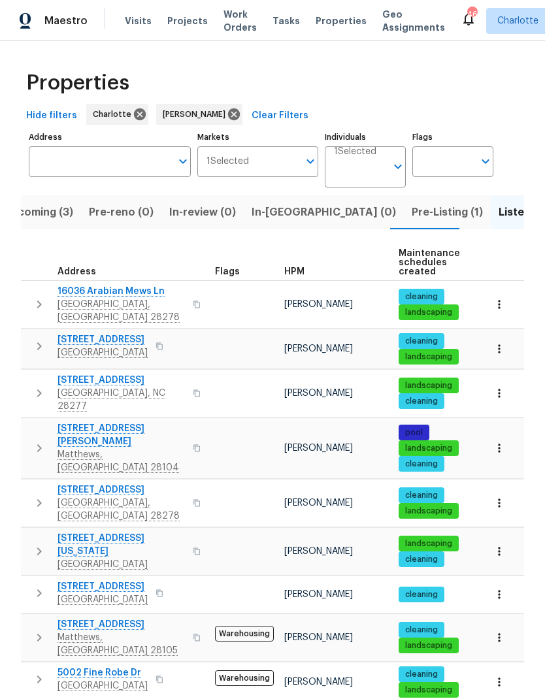
click at [412, 203] on span "Pre-Listing (1)" at bounding box center [447, 212] width 71 height 18
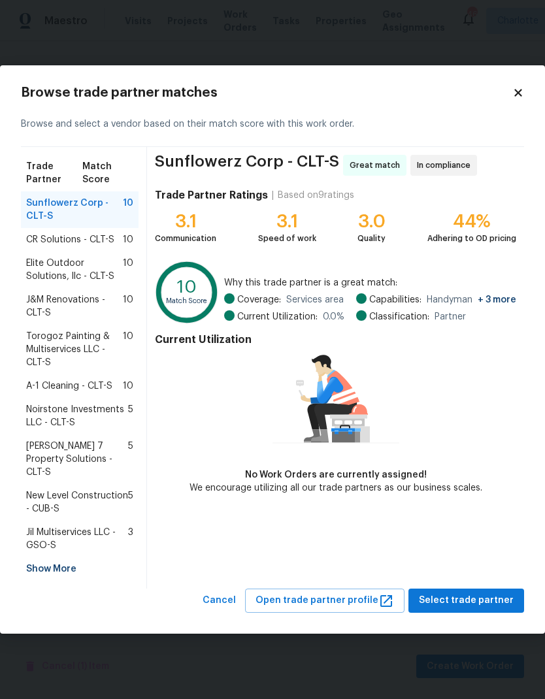
scroll to position [470, 0]
click at [47, 314] on span "J&M Renovations - CLT-S" at bounding box center [74, 306] width 97 height 26
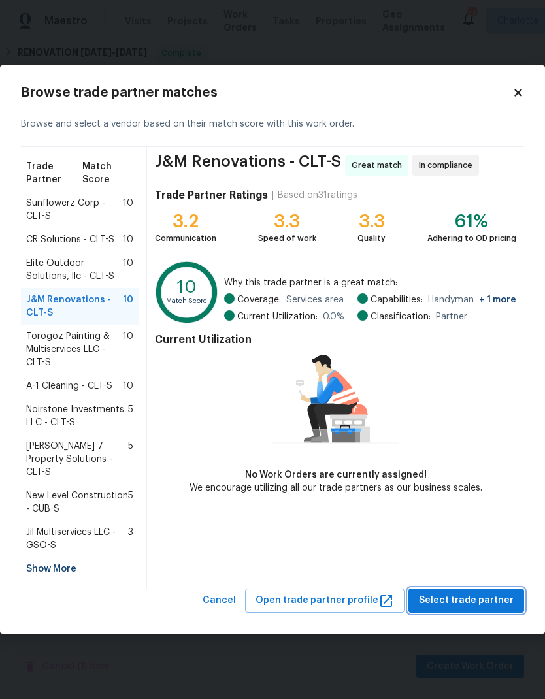
click at [492, 599] on span "Select trade partner" at bounding box center [466, 601] width 95 height 16
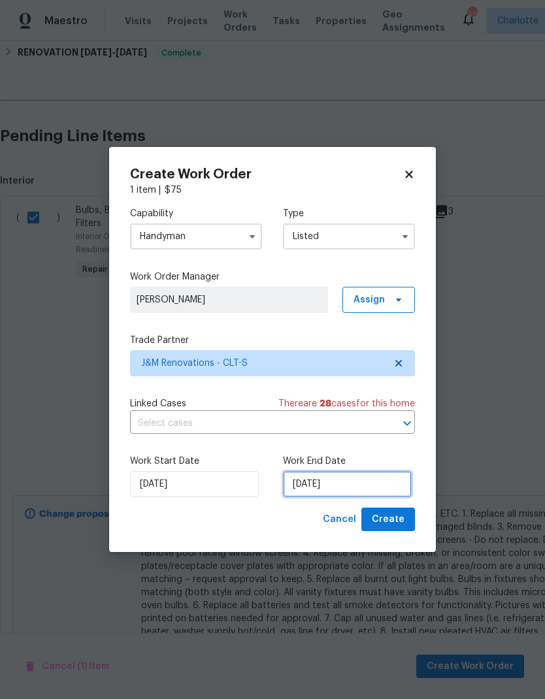
click at [354, 482] on input "[DATE]" at bounding box center [347, 484] width 129 height 26
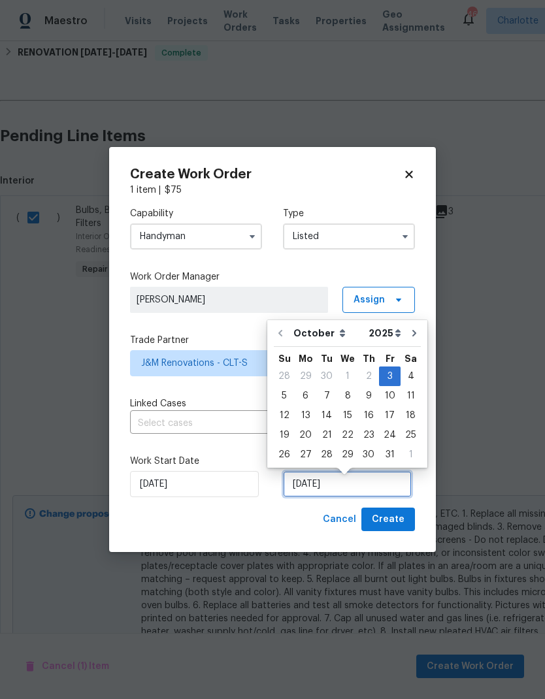
scroll to position [5, 0]
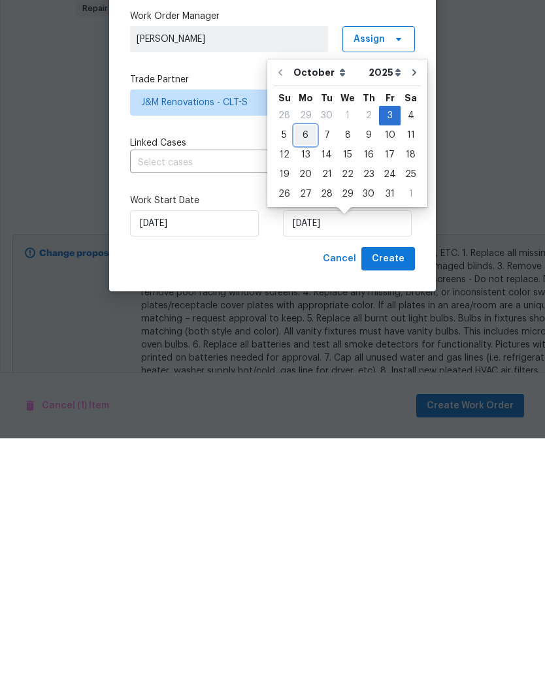
click at [306, 387] on div "6" at bounding box center [306, 396] width 22 height 18
type input "[DATE]"
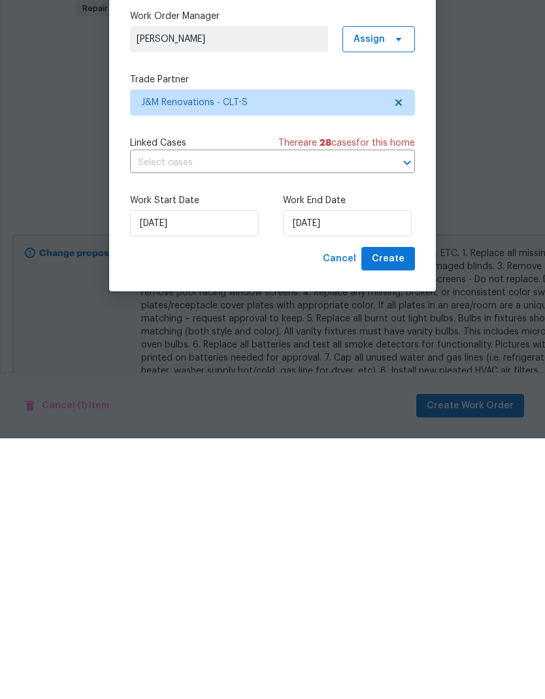
scroll to position [52, 0]
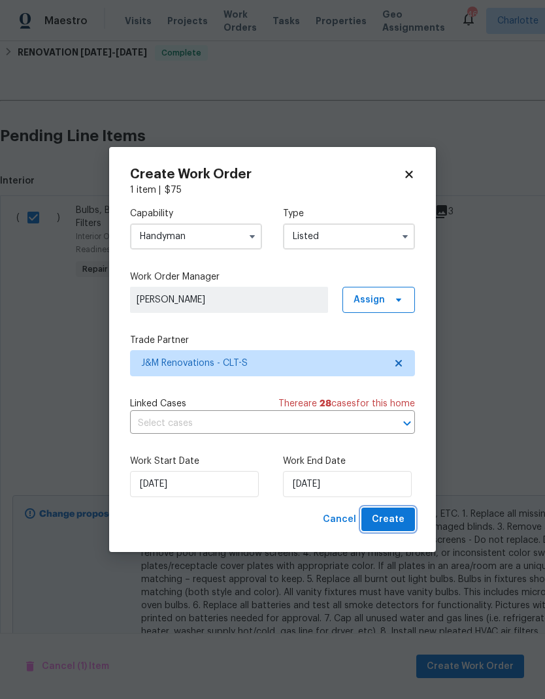
click at [412, 515] on button "Create" at bounding box center [388, 520] width 54 height 24
checkbox input "false"
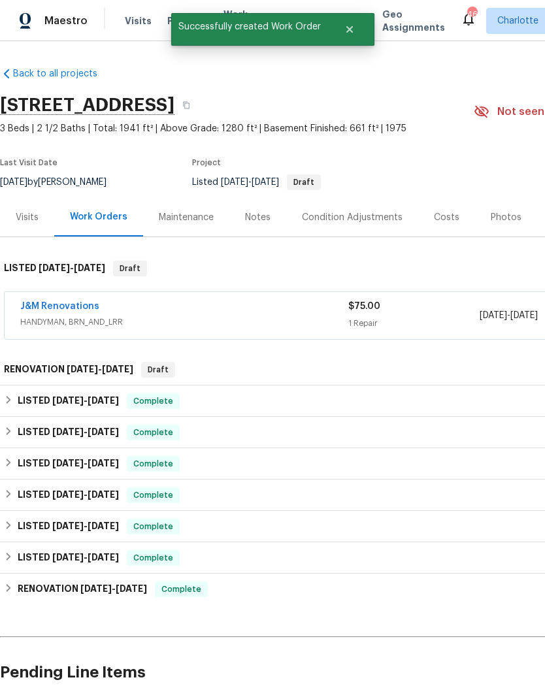
scroll to position [0, 0]
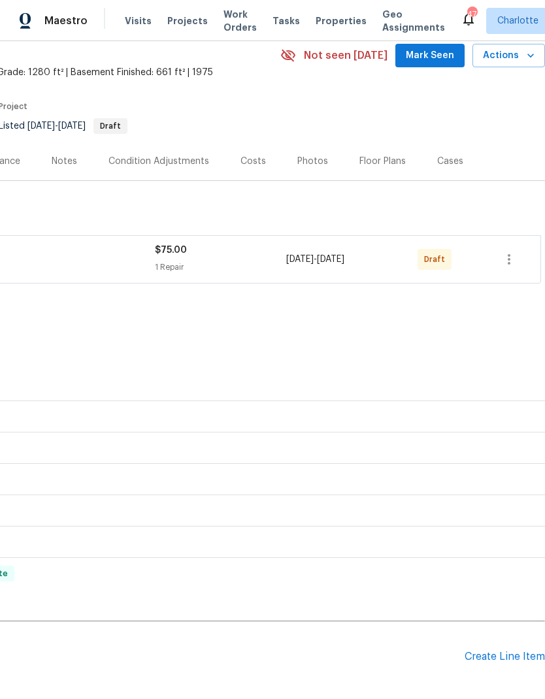
scroll to position [56, 193]
click at [510, 265] on icon "button" at bounding box center [509, 260] width 3 height 10
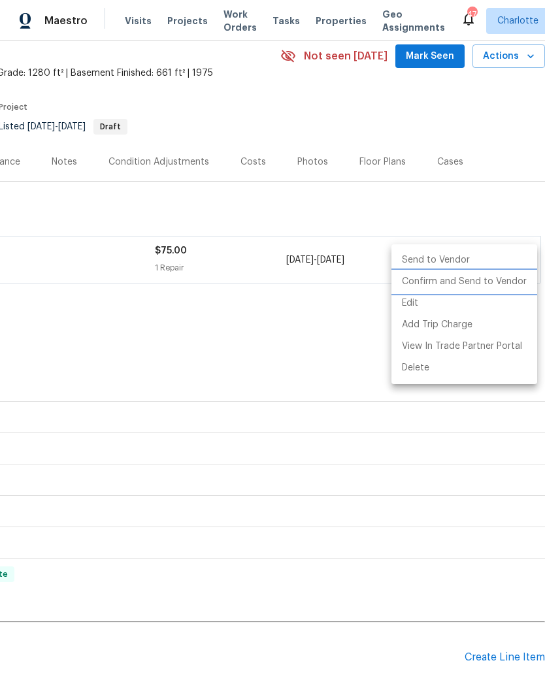
click at [496, 285] on li "Confirm and Send to Vendor" at bounding box center [464, 282] width 146 height 22
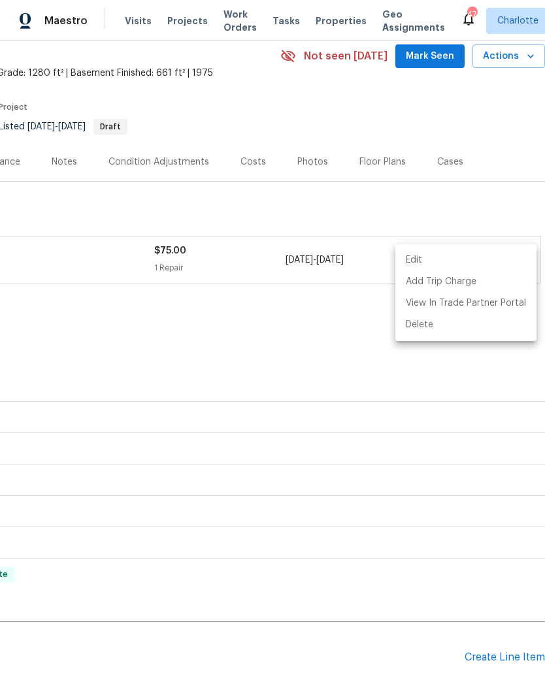
click at [300, 334] on div at bounding box center [272, 349] width 545 height 699
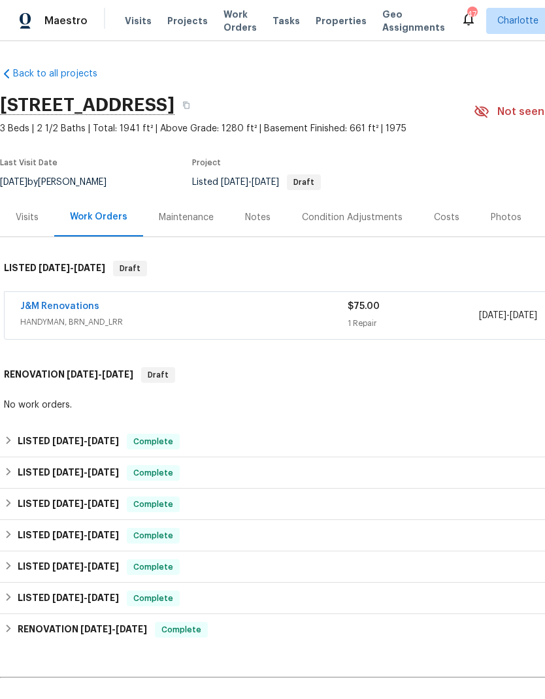
scroll to position [0, 0]
click at [45, 320] on span "HANDYMAN, BRN_AND_LRR" at bounding box center [183, 322] width 327 height 13
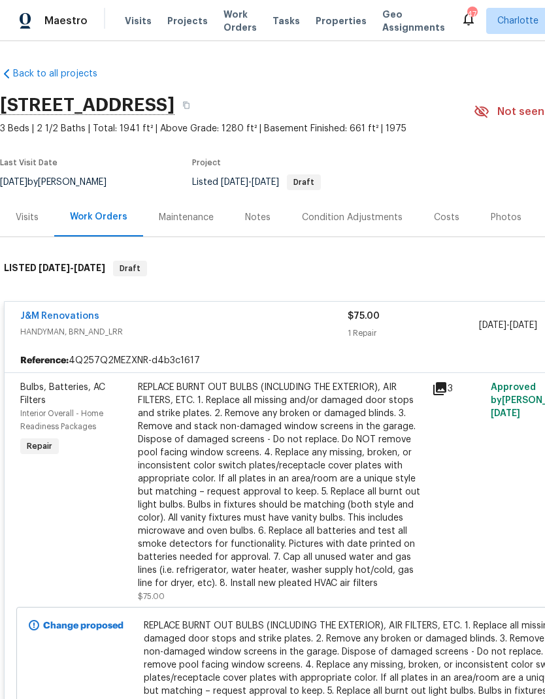
click at [44, 320] on link "J&M Renovations" at bounding box center [59, 316] width 79 height 9
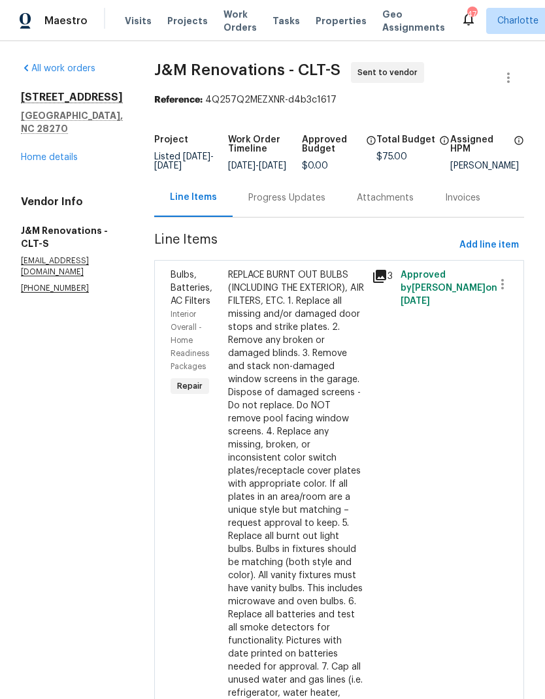
click at [311, 205] on div "Progress Updates" at bounding box center [286, 197] width 77 height 13
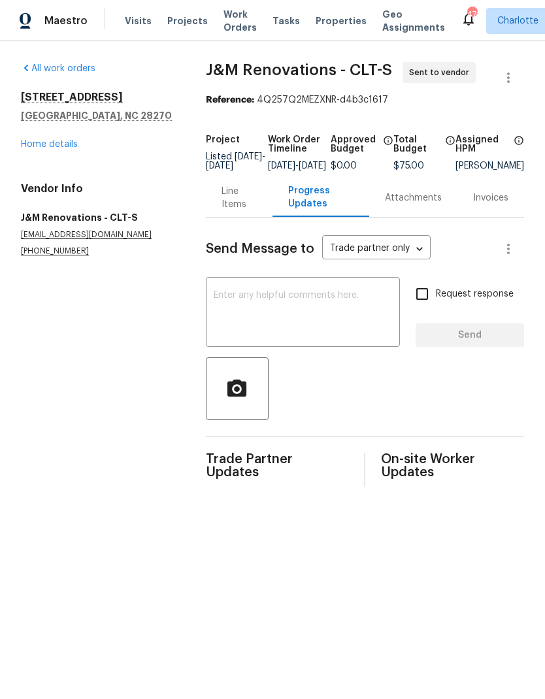
click at [299, 320] on textarea at bounding box center [303, 314] width 178 height 46
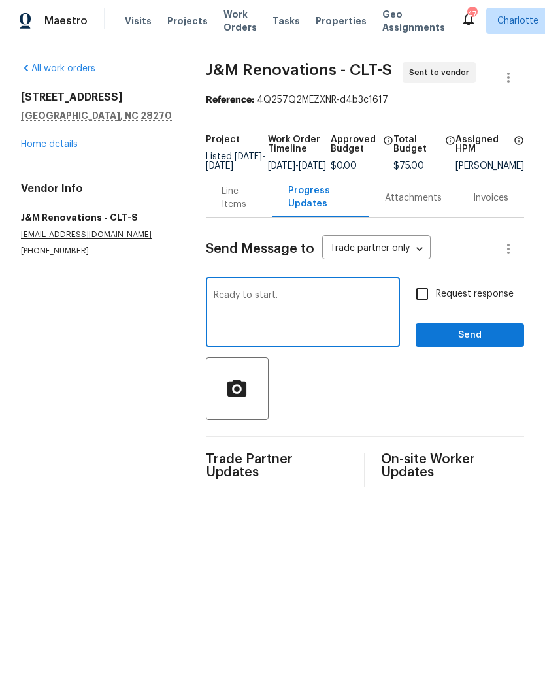
type textarea "Ready to start."
click at [425, 298] on input "Request response" at bounding box center [421, 293] width 27 height 27
checkbox input "true"
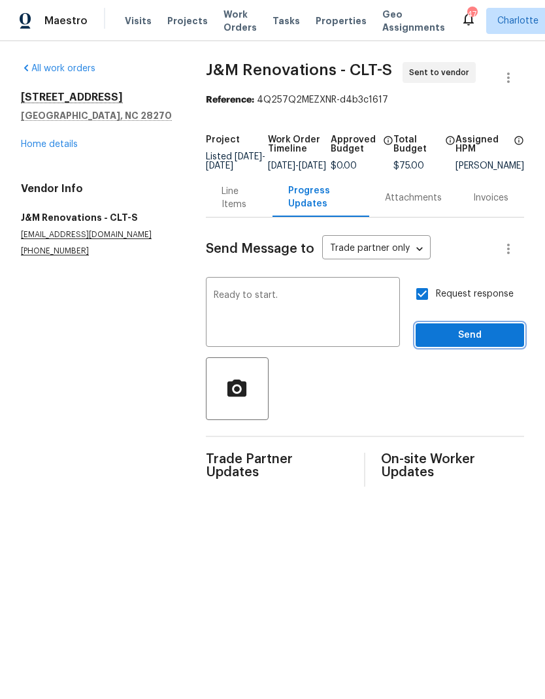
click at [474, 340] on span "Send" at bounding box center [470, 335] width 88 height 16
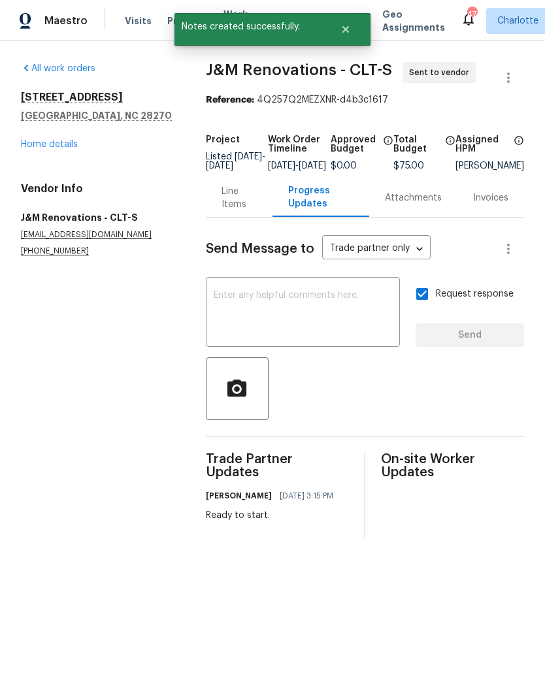
click at [72, 27] on div "Maestro" at bounding box center [44, 21] width 88 height 26
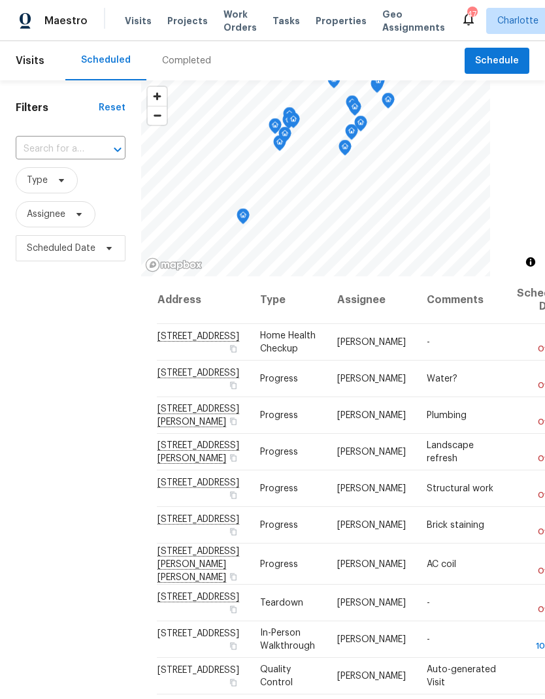
click at [223, 30] on span "Work Orders" at bounding box center [239, 21] width 33 height 26
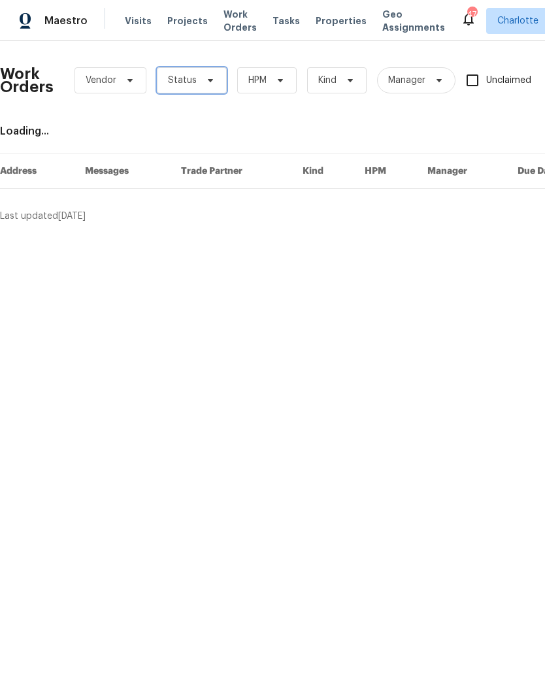
click at [205, 84] on icon at bounding box center [210, 80] width 10 height 10
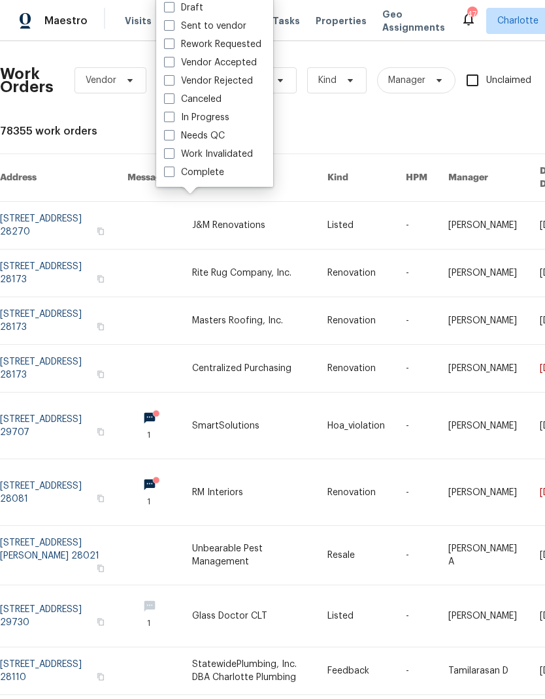
click at [218, 137] on label "Needs QC" at bounding box center [194, 135] width 61 height 13
click at [173, 137] on input "Needs QC" at bounding box center [168, 133] width 8 height 8
checkbox input "true"
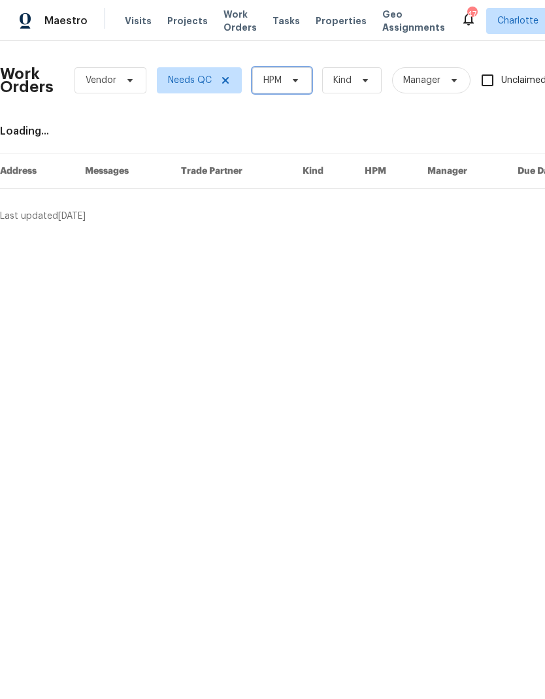
click at [291, 86] on span "HPM" at bounding box center [281, 80] width 59 height 26
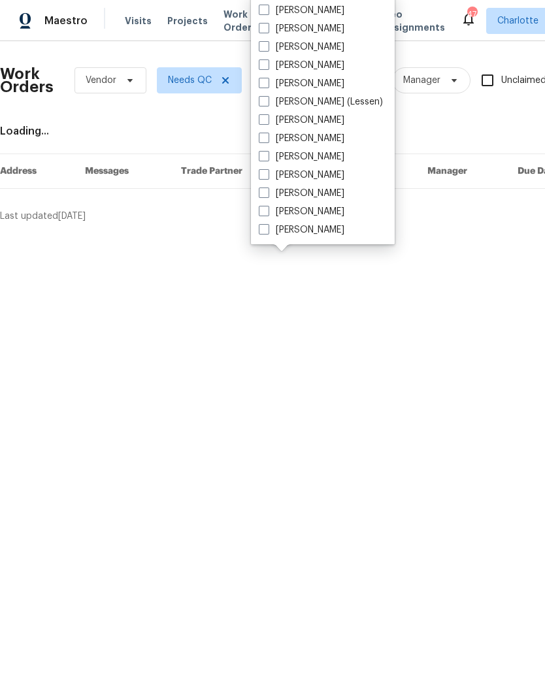
scroll to position [162, 0]
click at [313, 233] on label "[PERSON_NAME]" at bounding box center [302, 229] width 86 height 13
click at [267, 232] on input "[PERSON_NAME]" at bounding box center [263, 227] width 8 height 8
checkbox input "true"
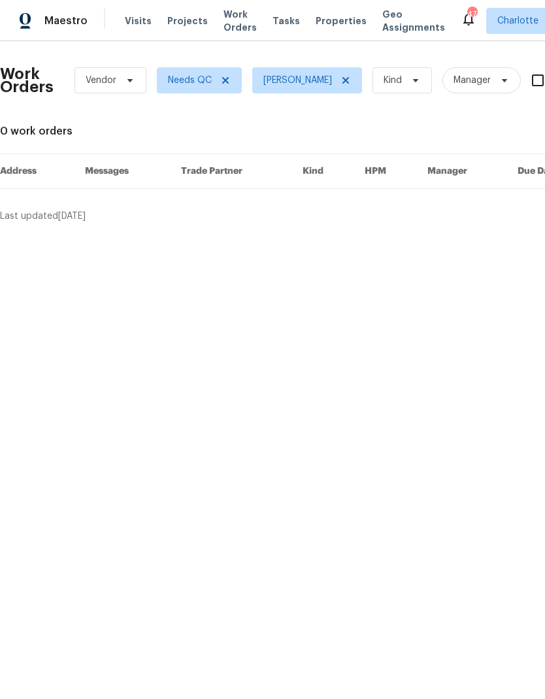
click at [41, 32] on div "Maestro" at bounding box center [44, 21] width 88 height 26
